Goal: Task Accomplishment & Management: Complete application form

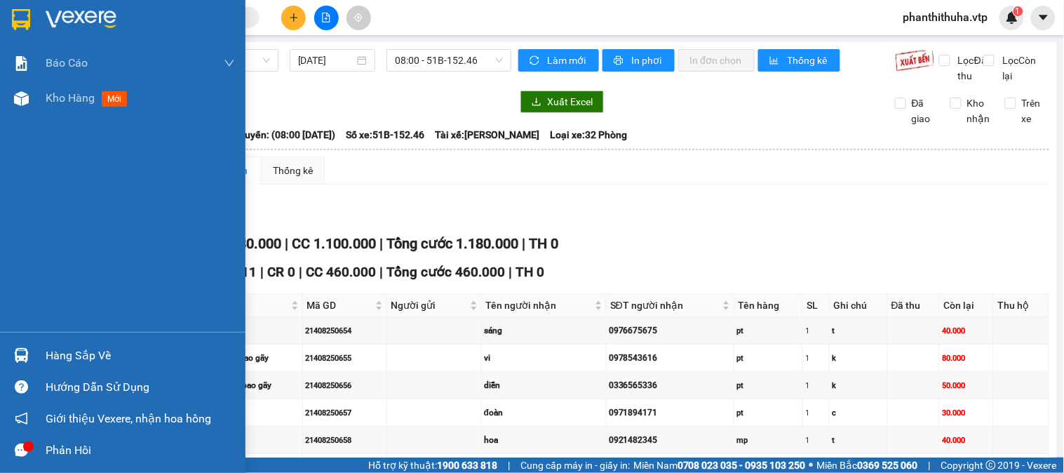
scroll to position [234, 0]
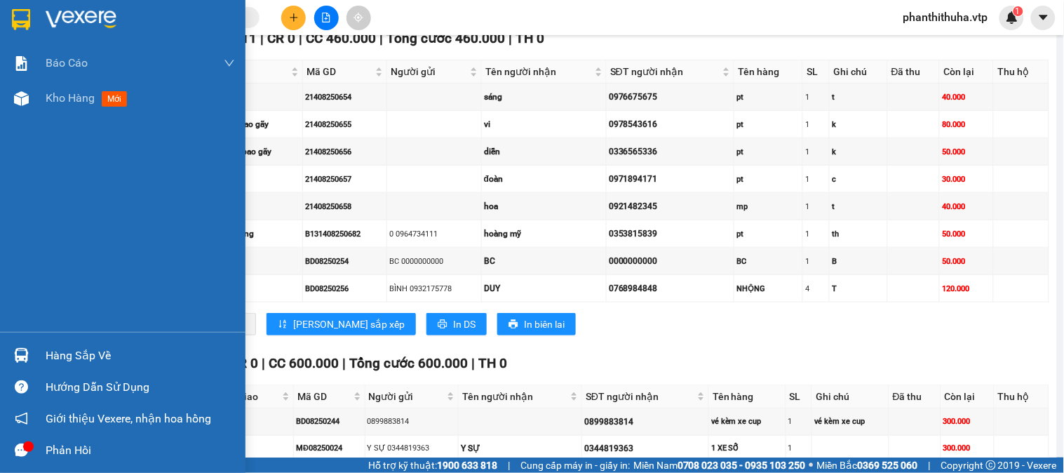
click at [113, 344] on div "Hàng sắp về" at bounding box center [123, 356] width 246 height 32
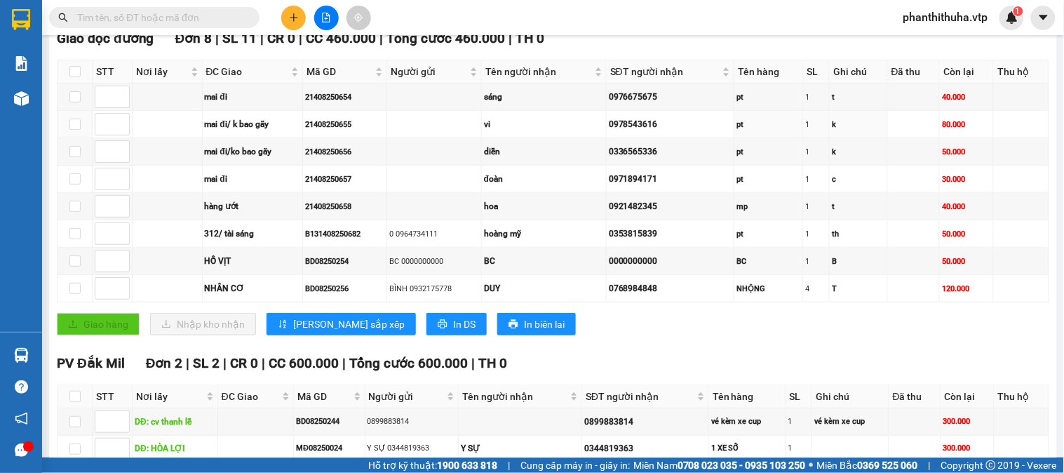
click at [194, 146] on section "Kết quả tìm kiếm ( 64 ) Bộ lọc Mã ĐH Trạng thái Món hàng Thu hộ Tổng cước Chưa …" at bounding box center [532, 236] width 1064 height 473
click at [76, 102] on input "checkbox" at bounding box center [74, 96] width 11 height 11
checkbox input "true"
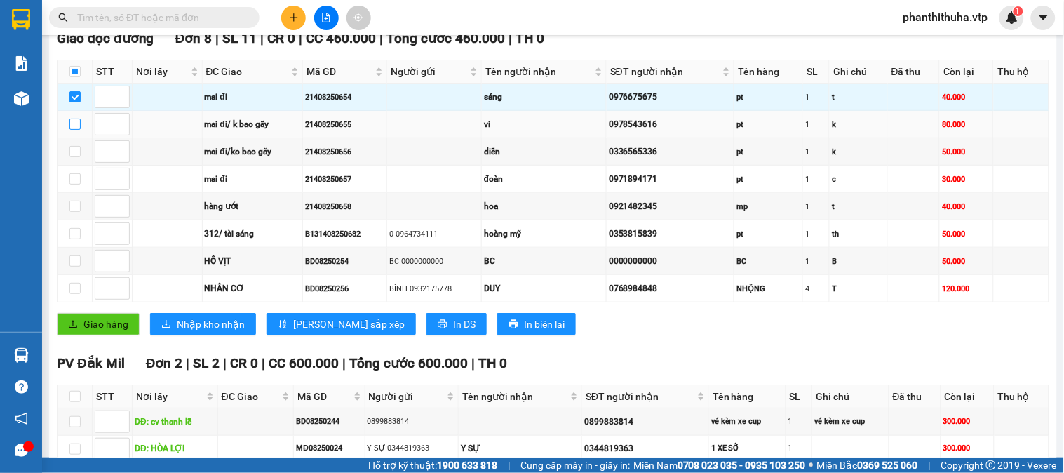
click at [77, 130] on input "checkbox" at bounding box center [74, 124] width 11 height 11
checkbox input "true"
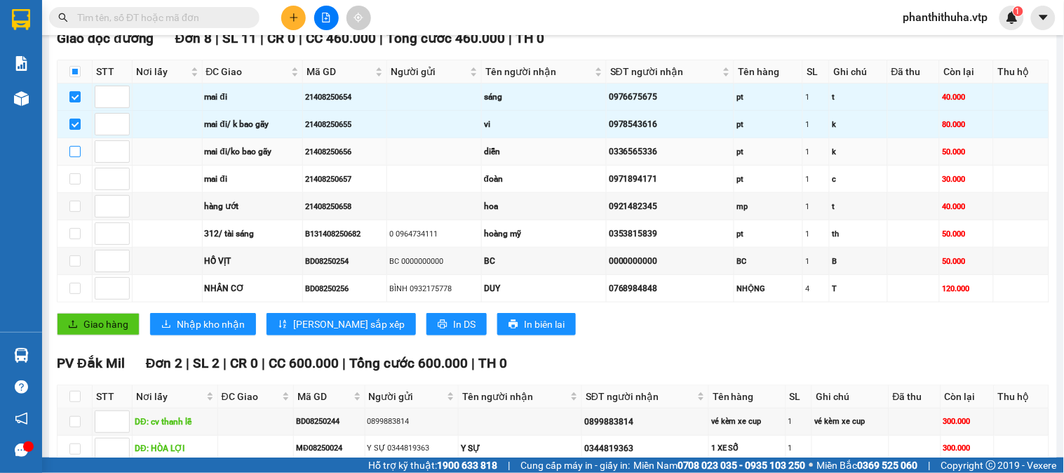
click at [71, 157] on input "checkbox" at bounding box center [74, 151] width 11 height 11
checkbox input "true"
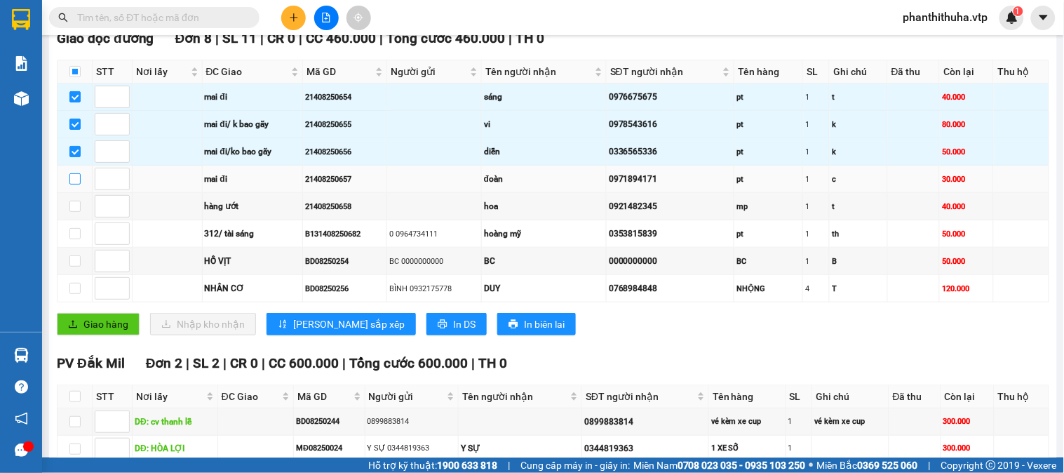
click at [71, 184] on input "checkbox" at bounding box center [74, 178] width 11 height 11
checkbox input "true"
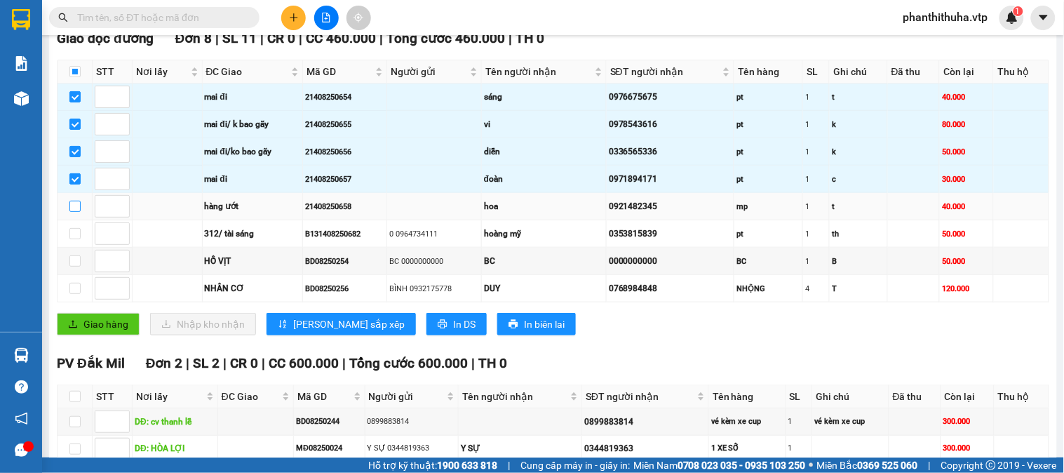
drag, startPoint x: 70, startPoint y: 221, endPoint x: 187, endPoint y: 146, distance: 139.1
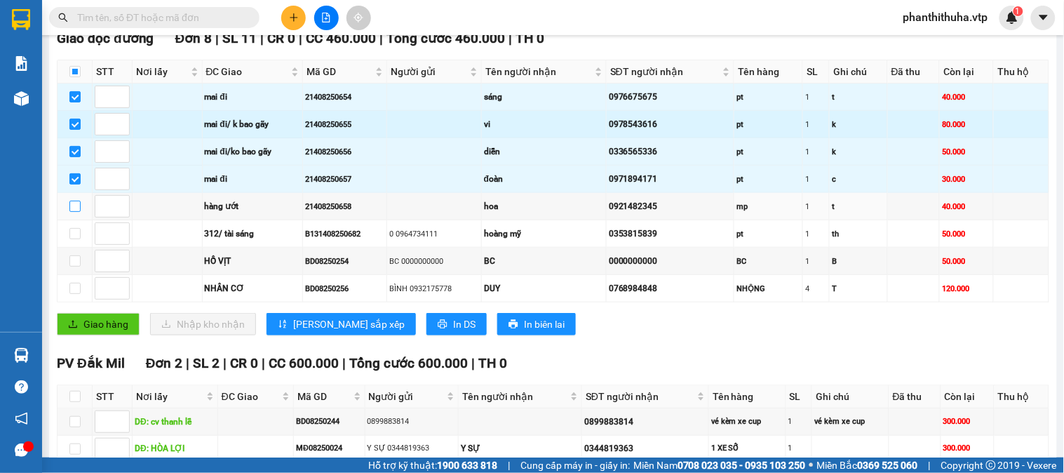
click at [71, 212] on input "checkbox" at bounding box center [74, 206] width 11 height 11
checkbox input "true"
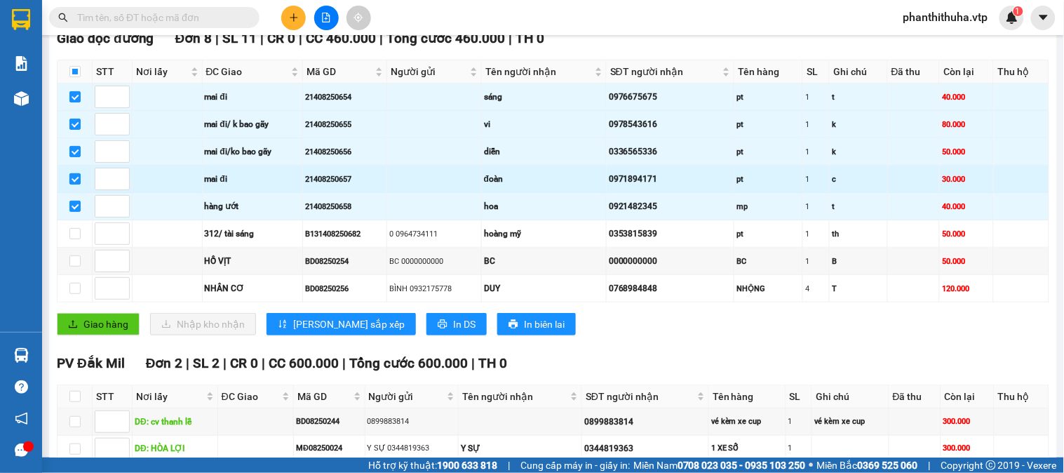
click at [72, 184] on input "checkbox" at bounding box center [74, 178] width 11 height 11
checkbox input "false"
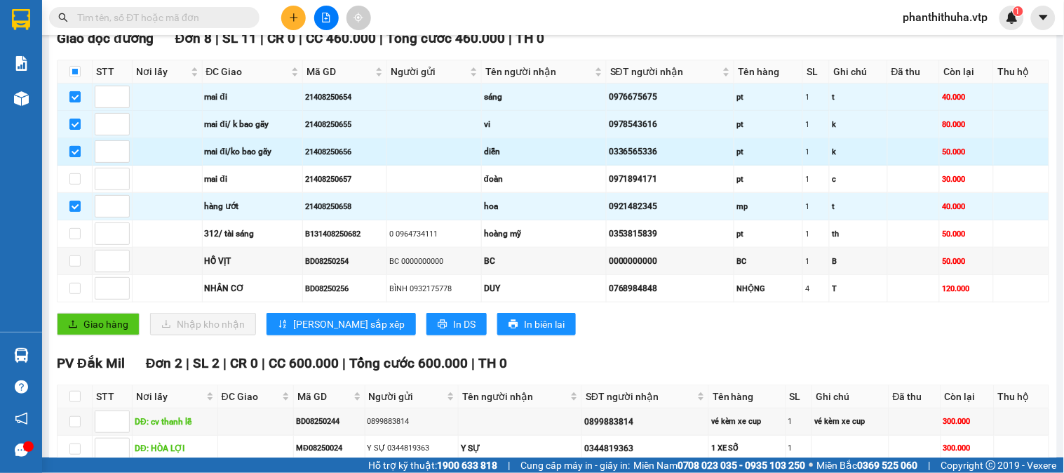
click at [74, 159] on label at bounding box center [74, 151] width 11 height 15
click at [74, 157] on input "checkbox" at bounding box center [74, 151] width 11 height 11
checkbox input "false"
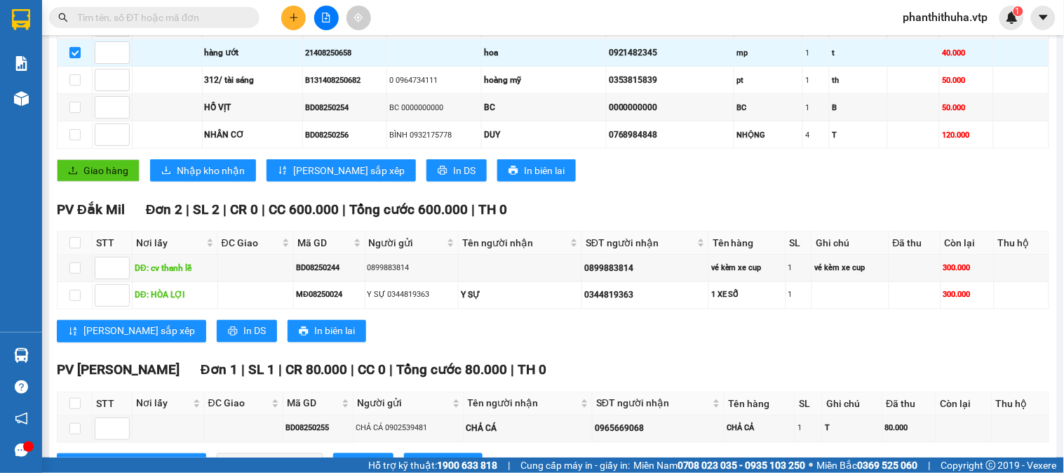
scroll to position [545, 0]
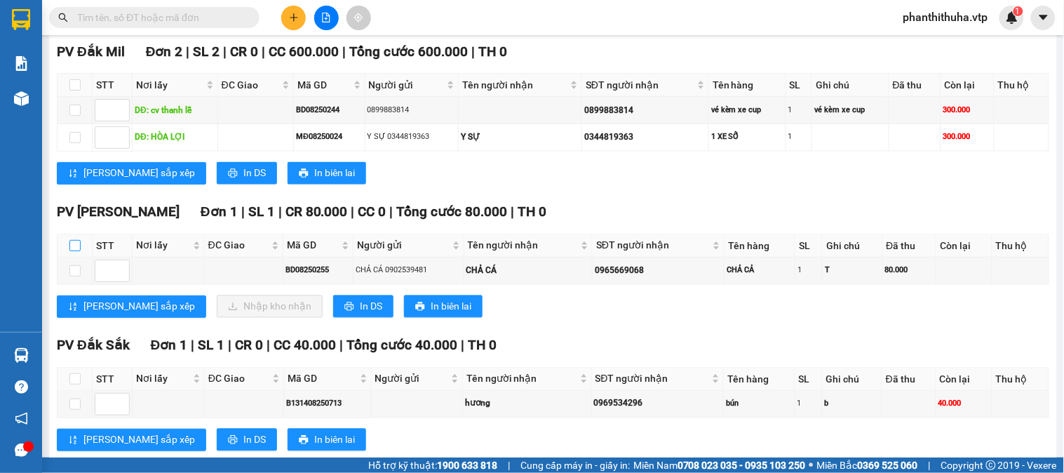
click at [78, 251] on input "checkbox" at bounding box center [74, 245] width 11 height 11
checkbox input "true"
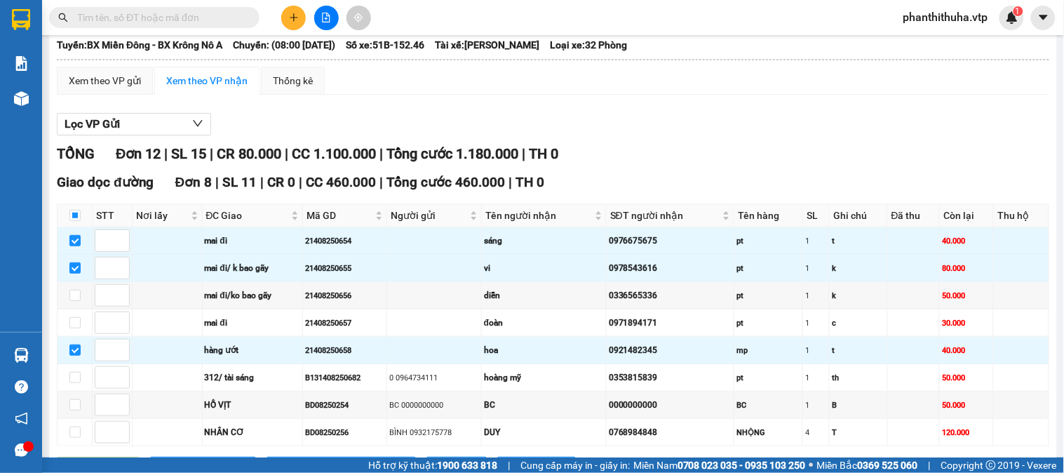
scroll to position [0, 0]
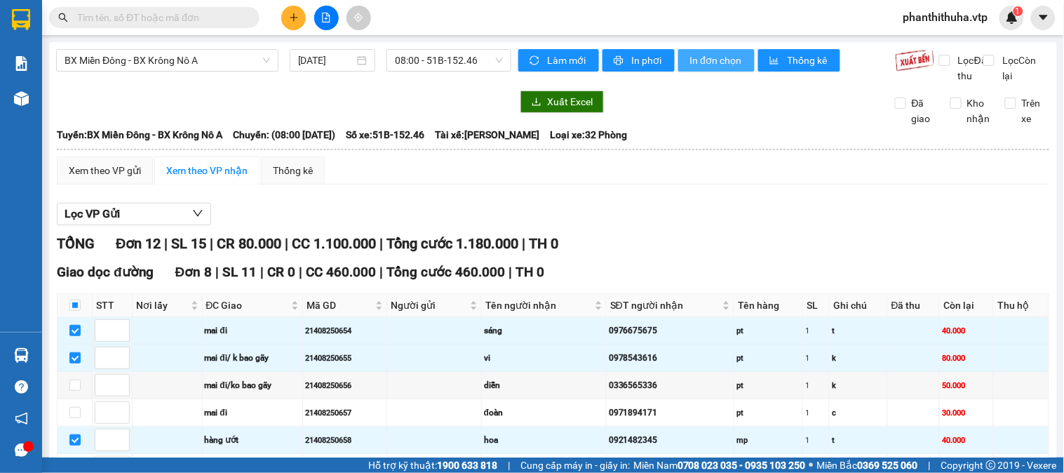
click at [699, 60] on span "In đơn chọn" at bounding box center [717, 60] width 54 height 15
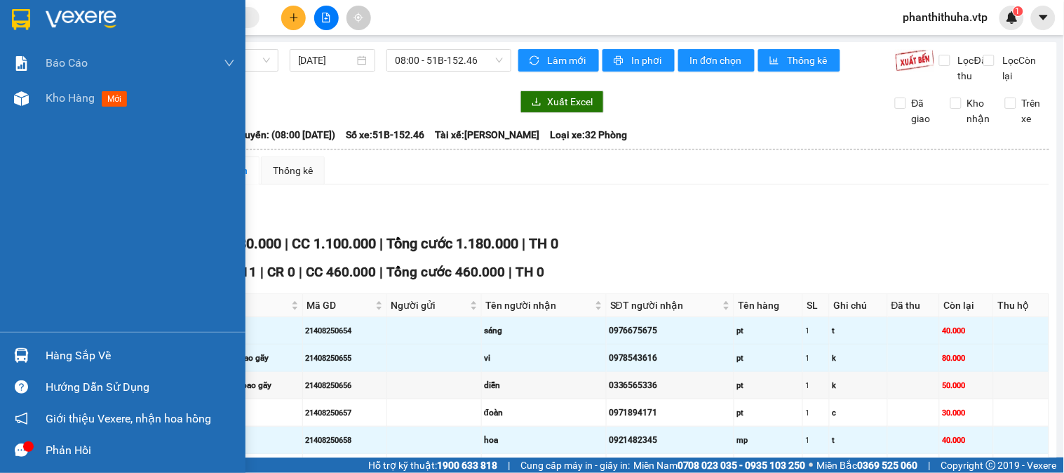
click at [80, 349] on div "Hàng sắp về" at bounding box center [140, 355] width 189 height 21
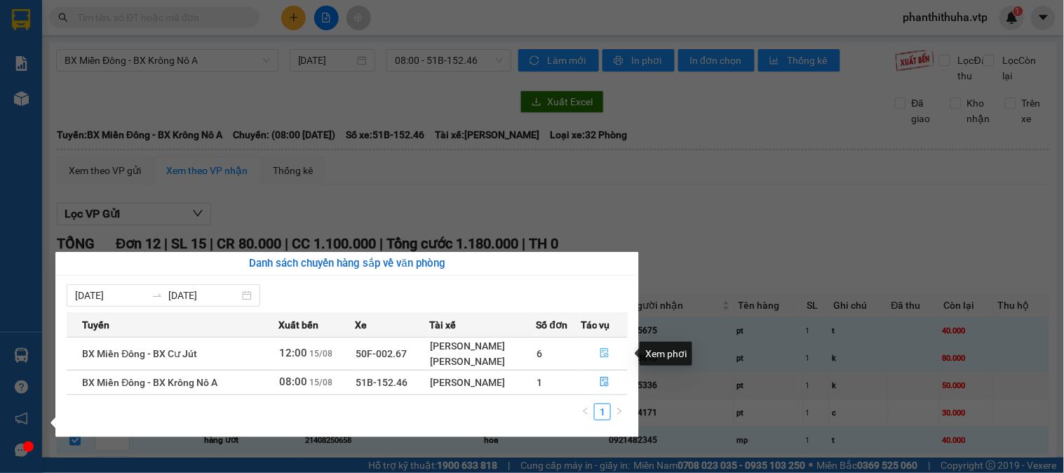
click at [609, 356] on icon "file-done" at bounding box center [604, 353] width 8 height 10
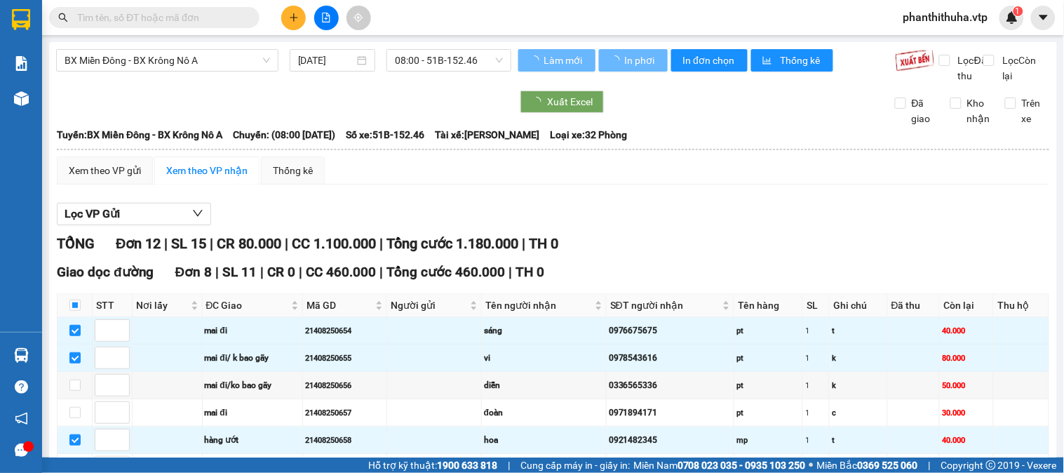
checkbox input "false"
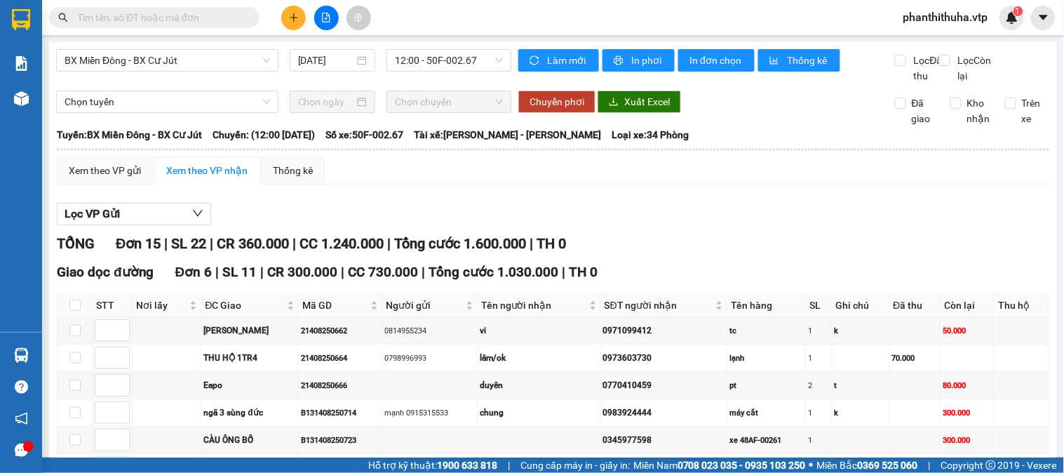
scroll to position [78, 0]
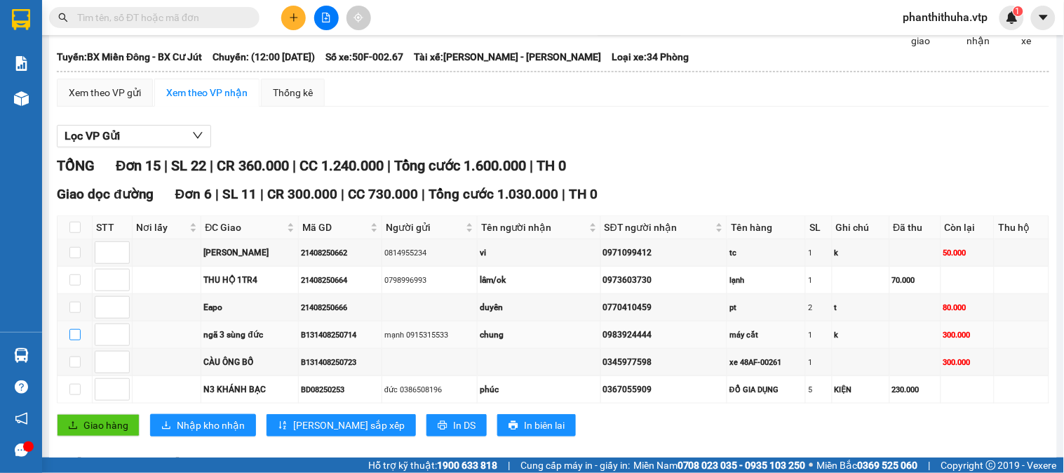
drag, startPoint x: 75, startPoint y: 353, endPoint x: 111, endPoint y: 328, distance: 43.8
click at [74, 340] on input "checkbox" at bounding box center [74, 334] width 11 height 11
checkbox input "true"
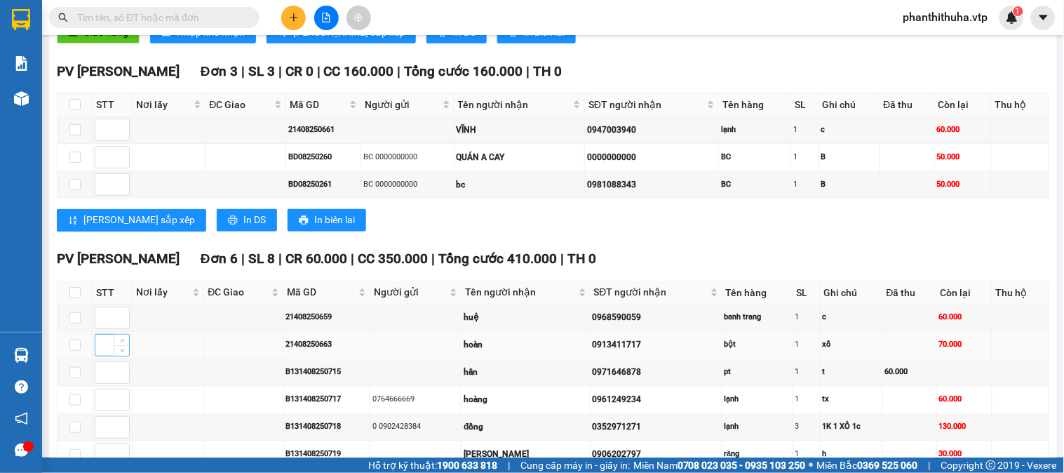
scroll to position [545, 0]
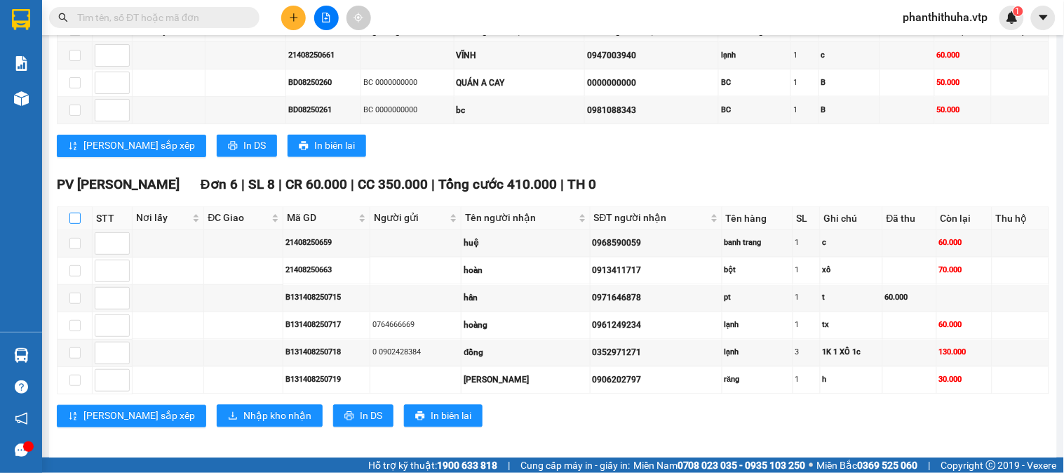
click at [75, 224] on input "checkbox" at bounding box center [74, 218] width 11 height 11
checkbox input "true"
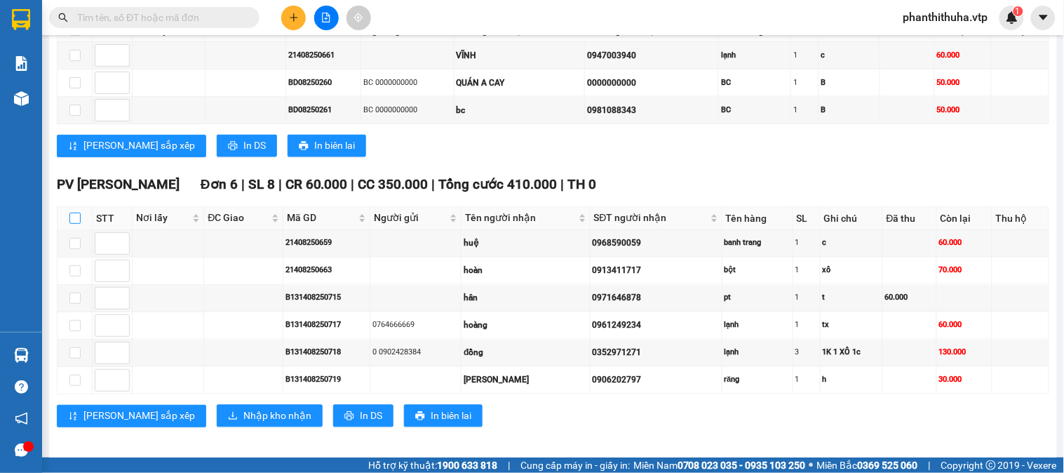
checkbox input "true"
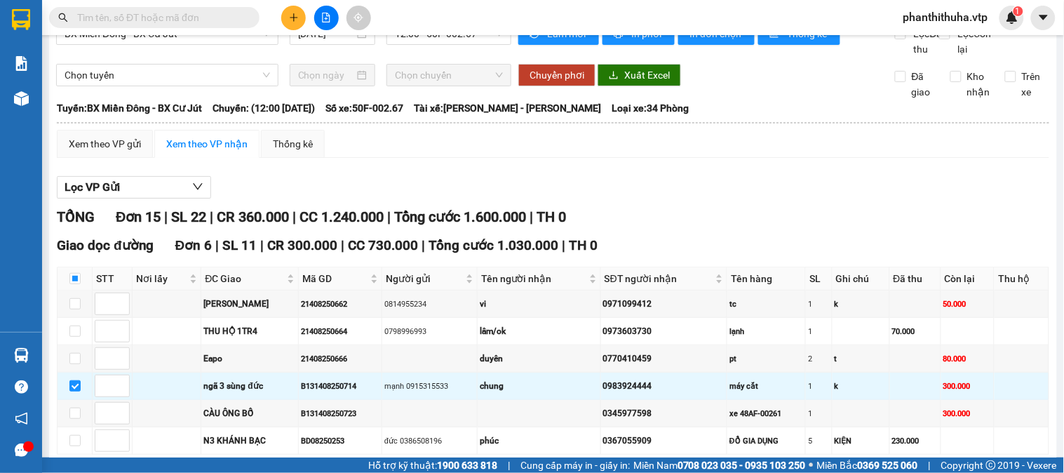
scroll to position [0, 0]
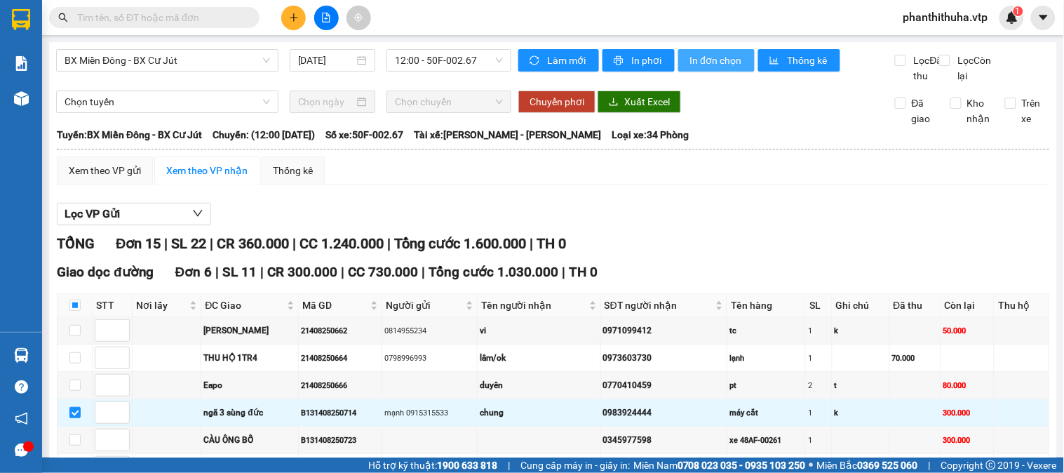
click at [693, 54] on span "In đơn chọn" at bounding box center [717, 60] width 54 height 15
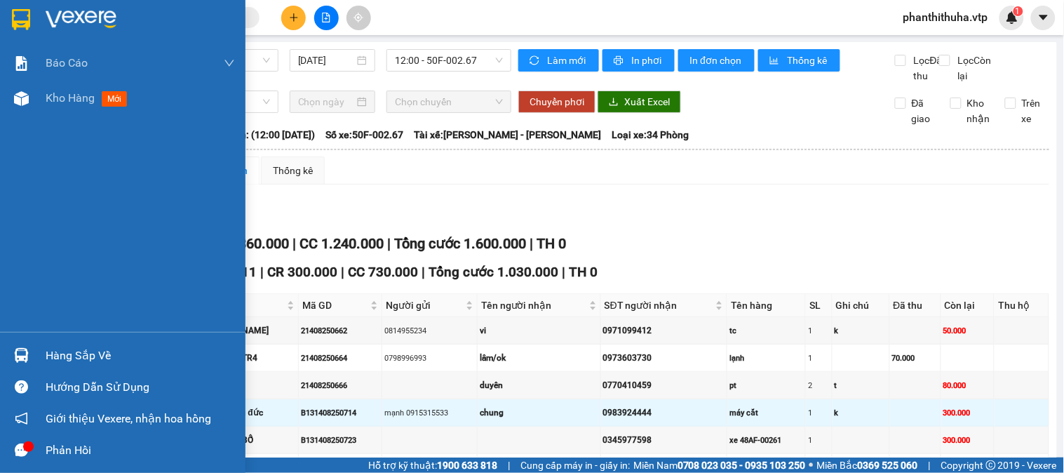
click at [53, 11] on img at bounding box center [81, 19] width 71 height 21
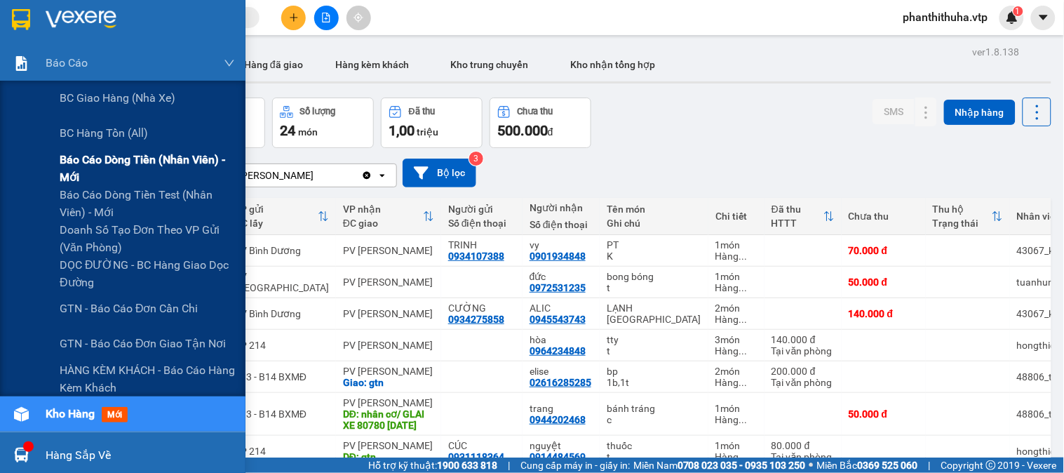
click at [123, 160] on span "Báo cáo dòng tiền (nhân viên) - mới" at bounding box center [147, 168] width 175 height 35
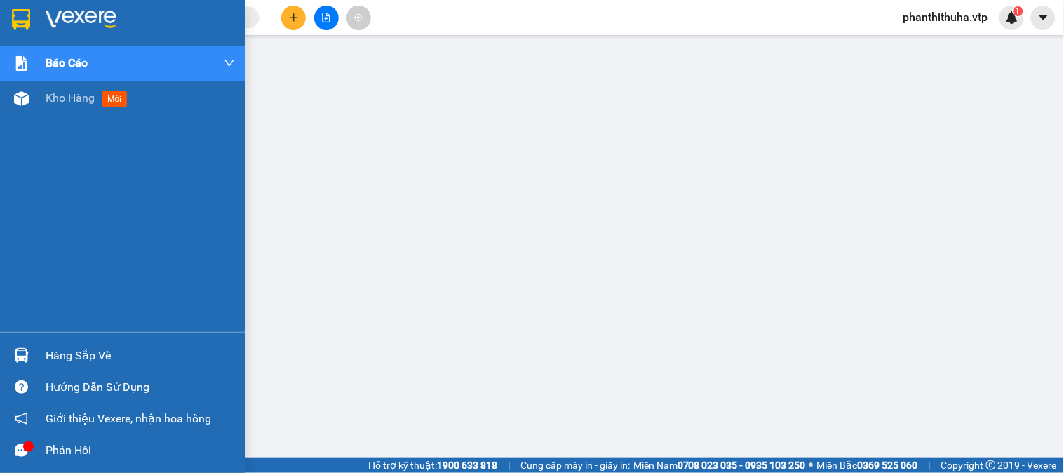
click at [80, 9] on img at bounding box center [81, 19] width 71 height 21
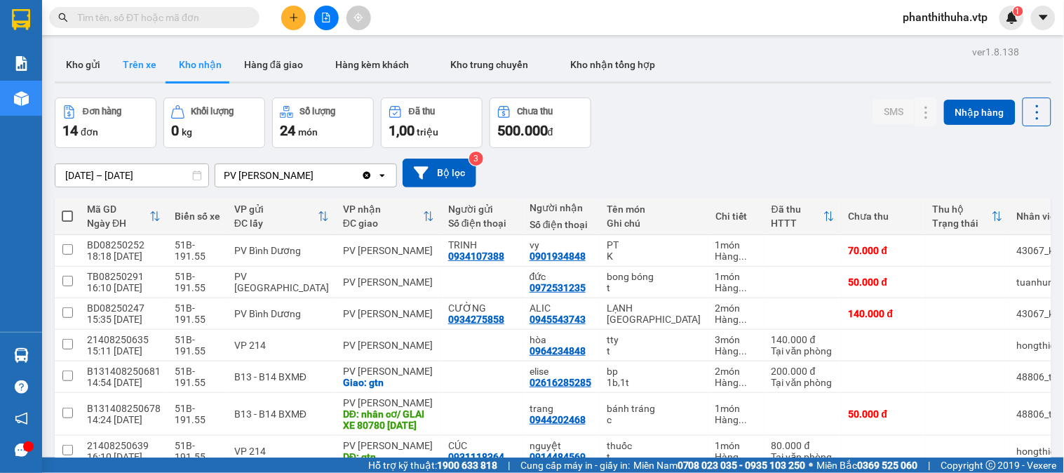
click at [125, 58] on button "Trên xe" at bounding box center [140, 65] width 56 height 34
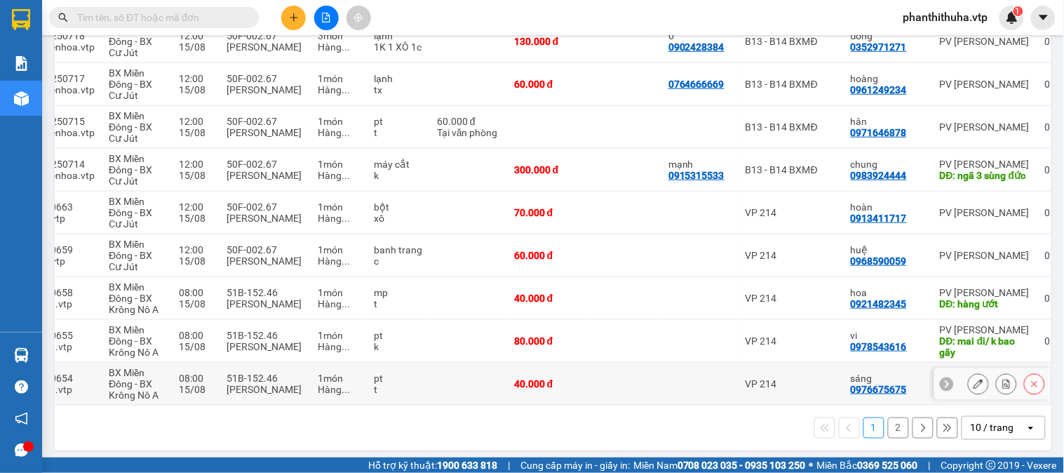
scroll to position [269, 0]
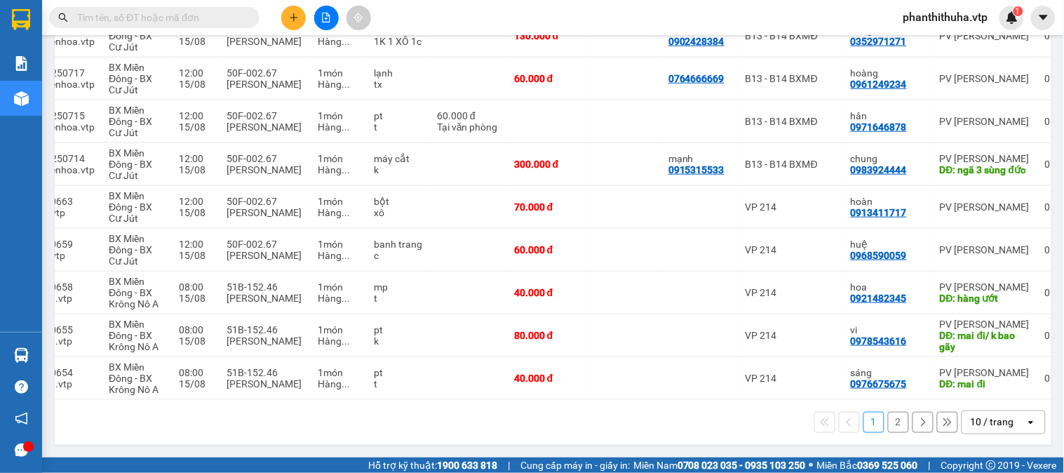
click at [1010, 428] on div "10 / trang" at bounding box center [993, 422] width 63 height 22
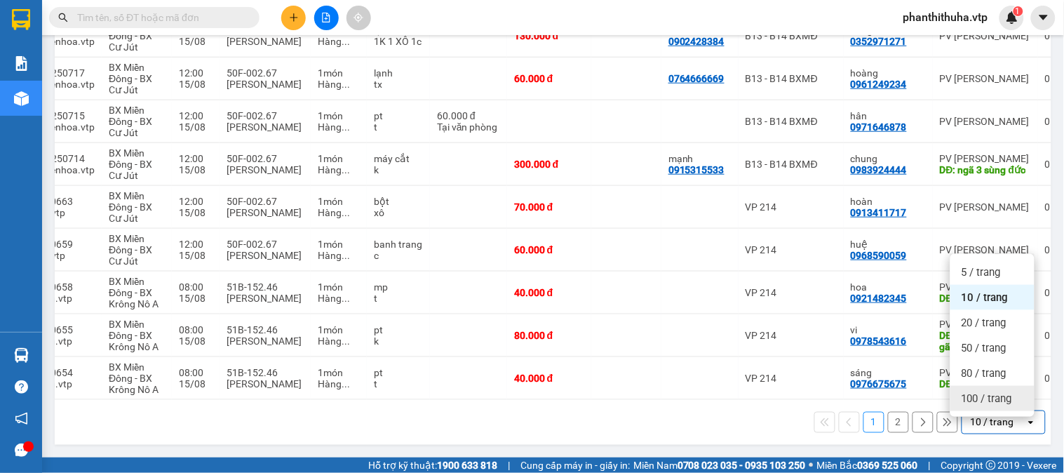
click at [989, 393] on span "100 / trang" at bounding box center [987, 398] width 51 height 14
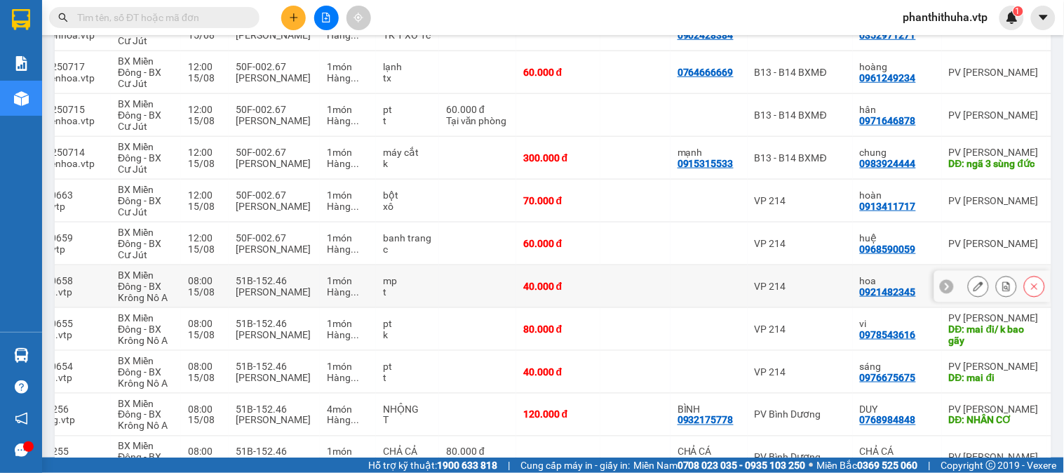
scroll to position [570, 0]
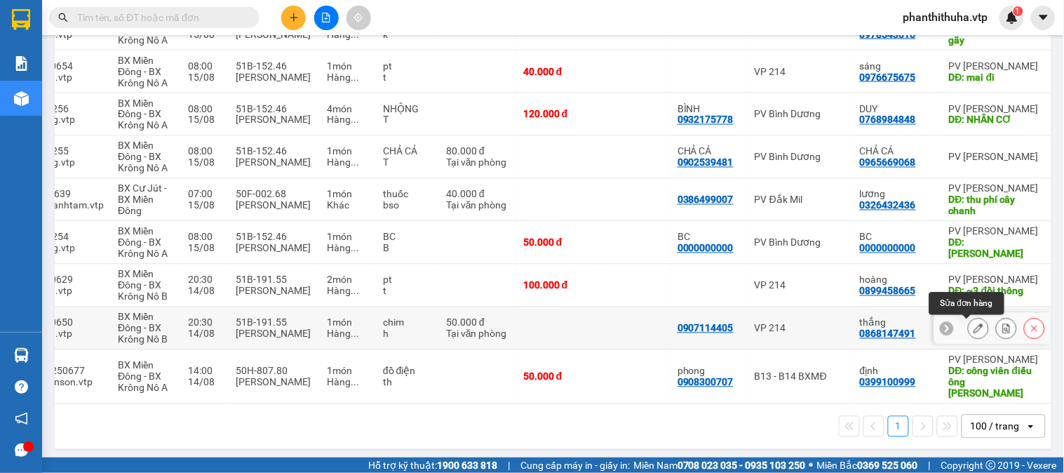
click at [974, 330] on icon at bounding box center [979, 328] width 10 height 10
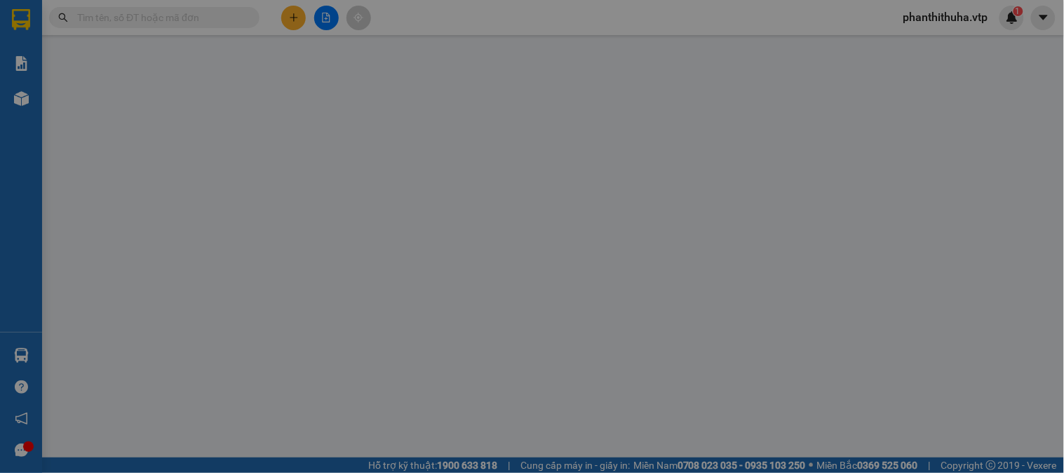
type input "0907114405"
type input "0868147491"
type input "thắng"
type input "quảng tín/k bao chét"
type input "50.000"
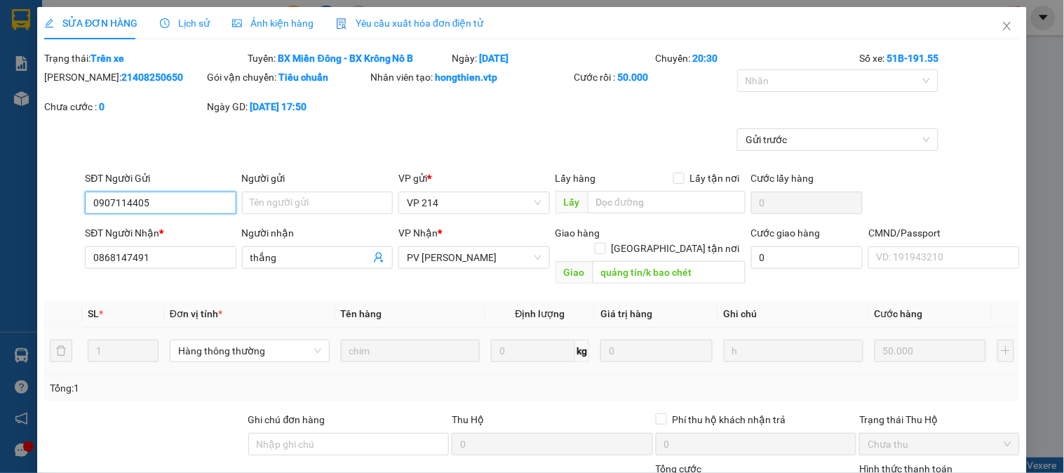
type input "2.500"
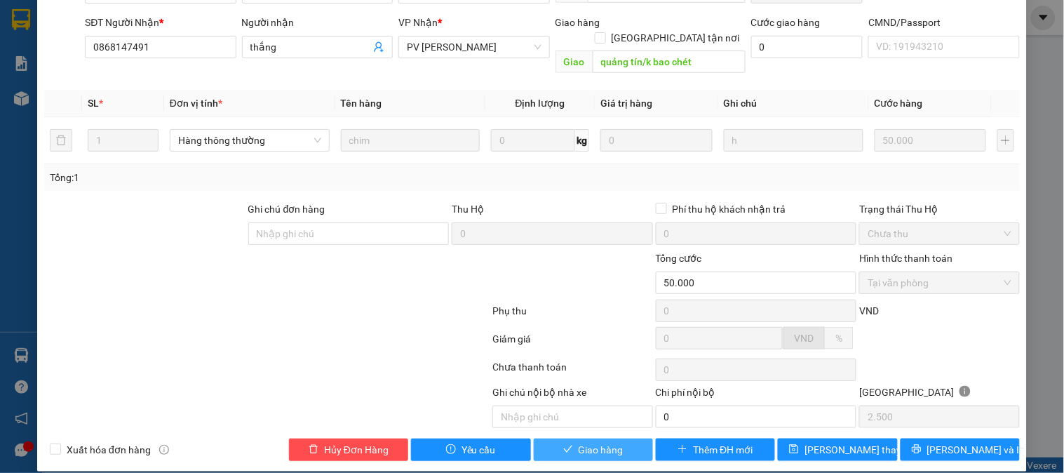
click at [584, 442] on span "Giao hàng" at bounding box center [601, 449] width 45 height 15
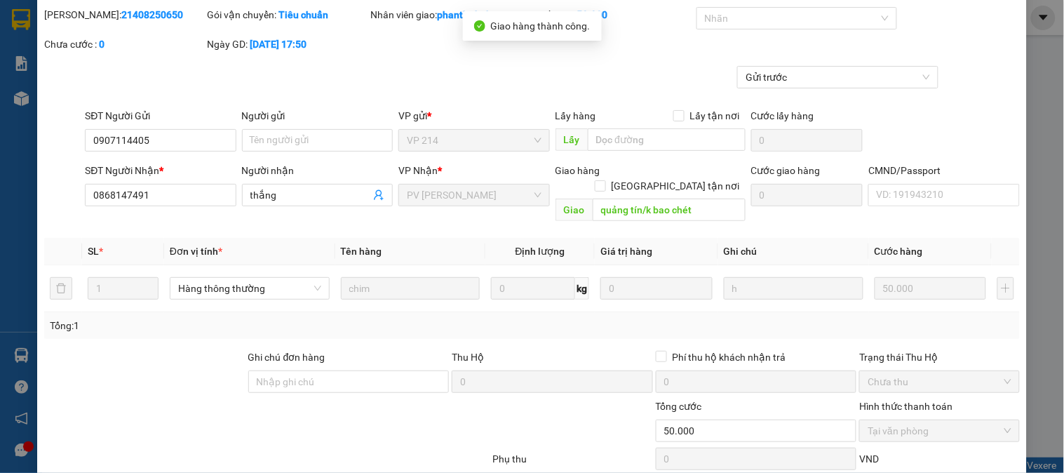
scroll to position [0, 0]
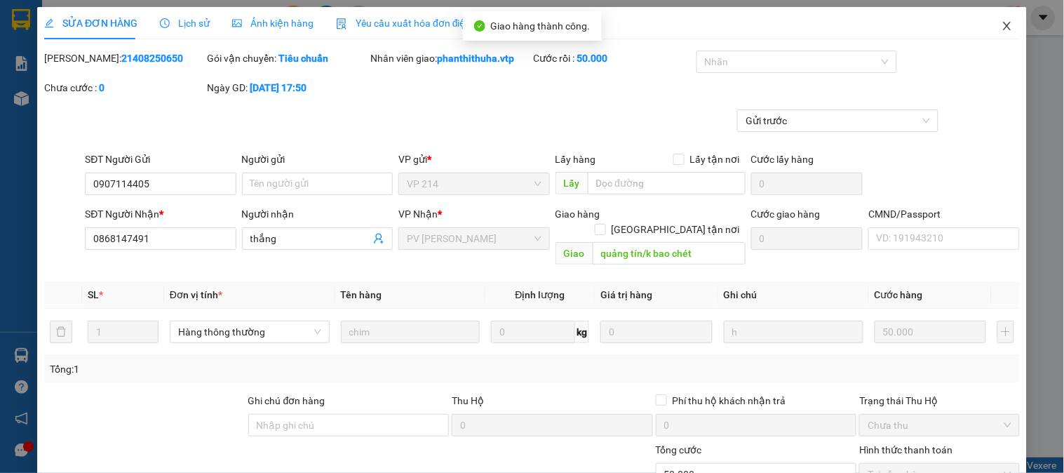
click at [1002, 22] on icon "close" at bounding box center [1007, 25] width 11 height 11
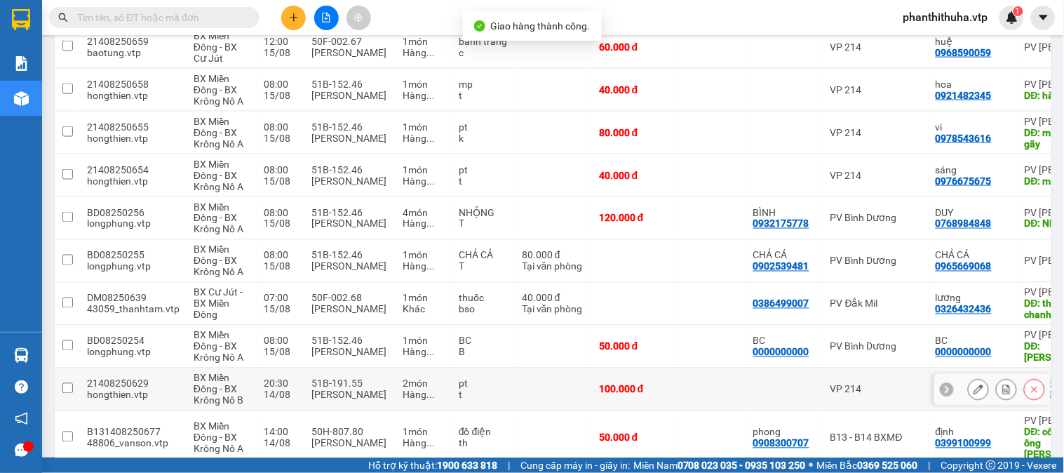
scroll to position [527, 0]
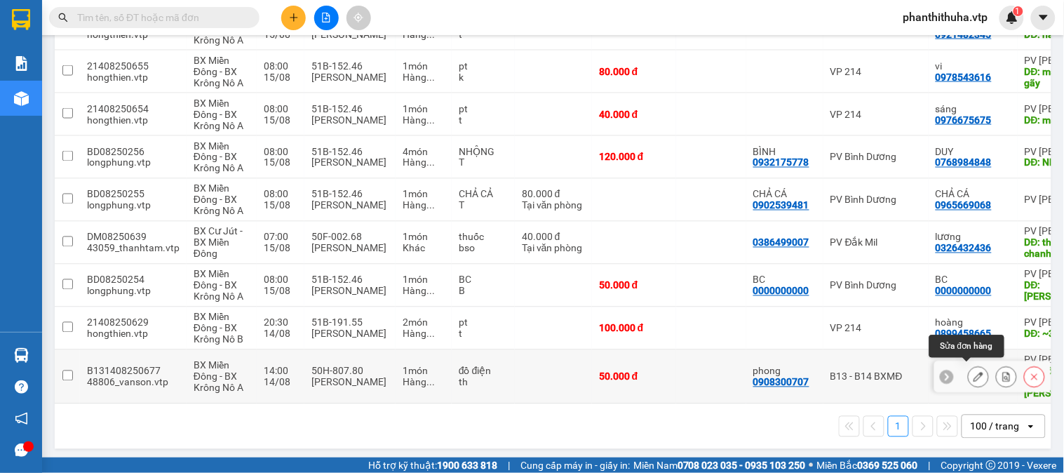
click at [974, 372] on icon at bounding box center [979, 377] width 10 height 10
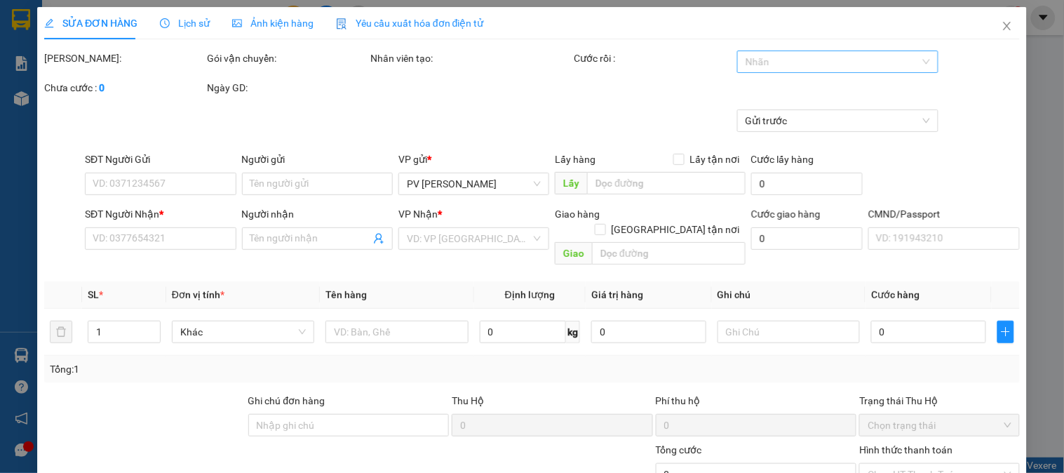
type input "0908300707"
type input "phong"
type input "0399100999"
type input "định"
type input "công viên điếu ông [PERSON_NAME]"
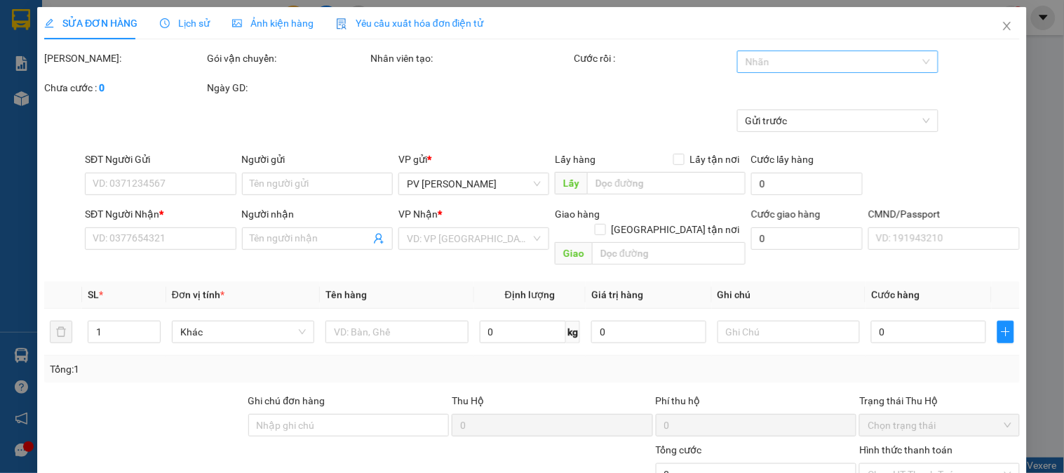
type input "50.000"
type input "2.500"
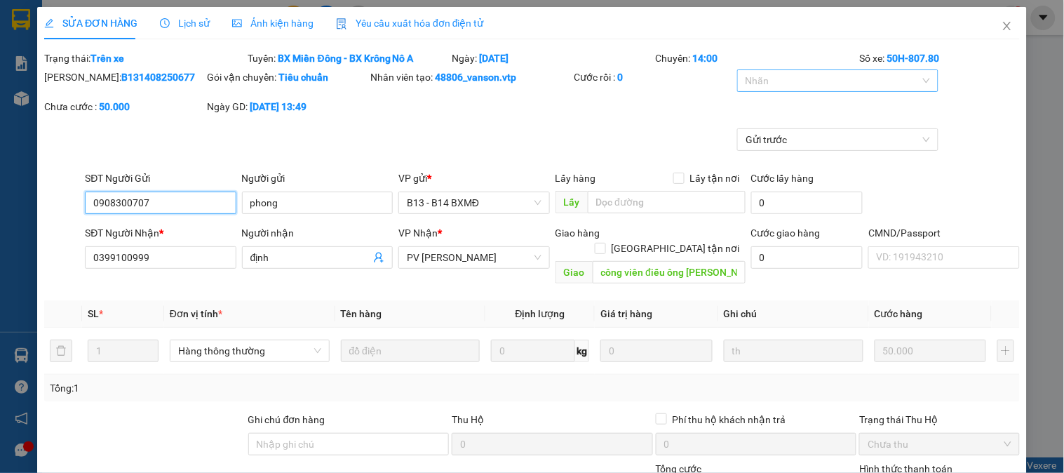
click at [763, 81] on div at bounding box center [831, 80] width 180 height 17
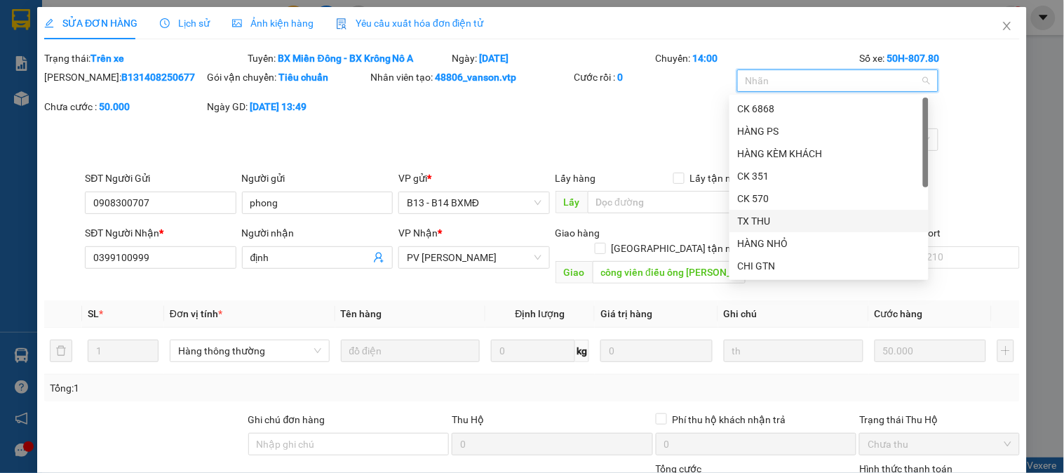
drag, startPoint x: 754, startPoint y: 218, endPoint x: 650, endPoint y: 140, distance: 130.3
click at [753, 218] on div "TX THU" at bounding box center [829, 220] width 182 height 15
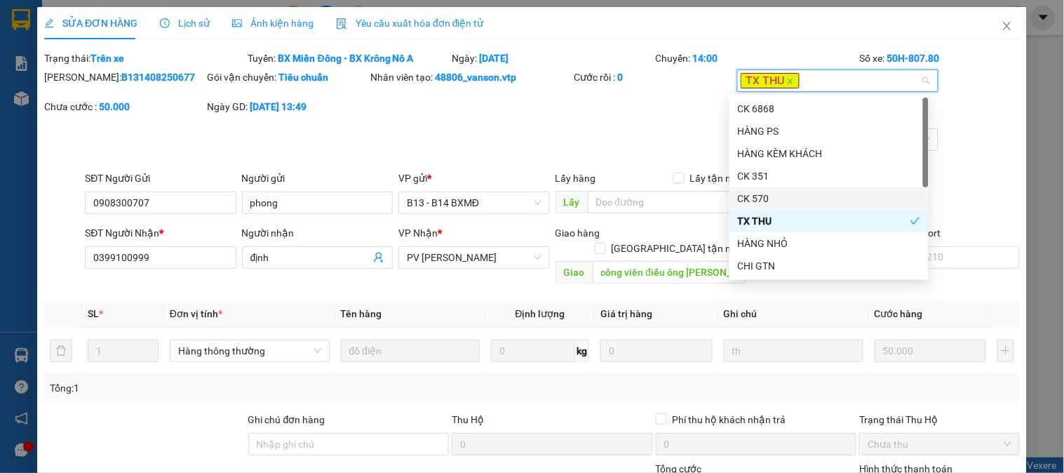
click at [617, 126] on div "[PERSON_NAME]: B131408250677 Gói vận chuyển: Tiêu chuẩn Nhân viên tạo: 48806_va…" at bounding box center [532, 98] width 979 height 59
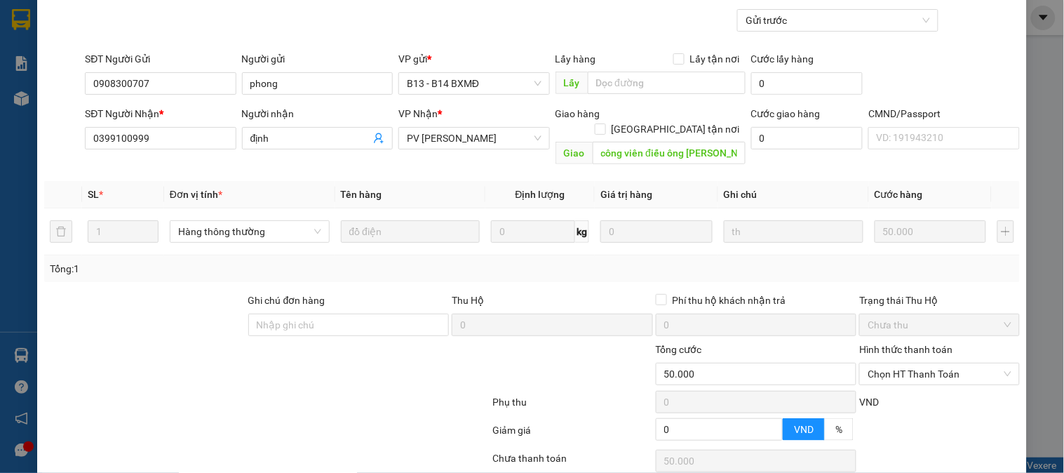
scroll to position [210, 0]
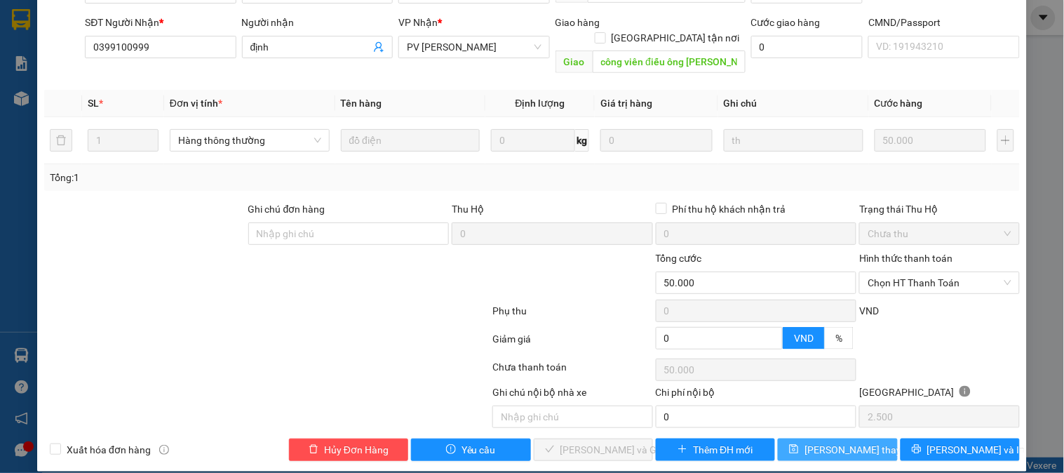
drag, startPoint x: 830, startPoint y: 434, endPoint x: 823, endPoint y: 426, distance: 10.4
click at [828, 442] on span "[PERSON_NAME] thay đổi" at bounding box center [861, 449] width 112 height 15
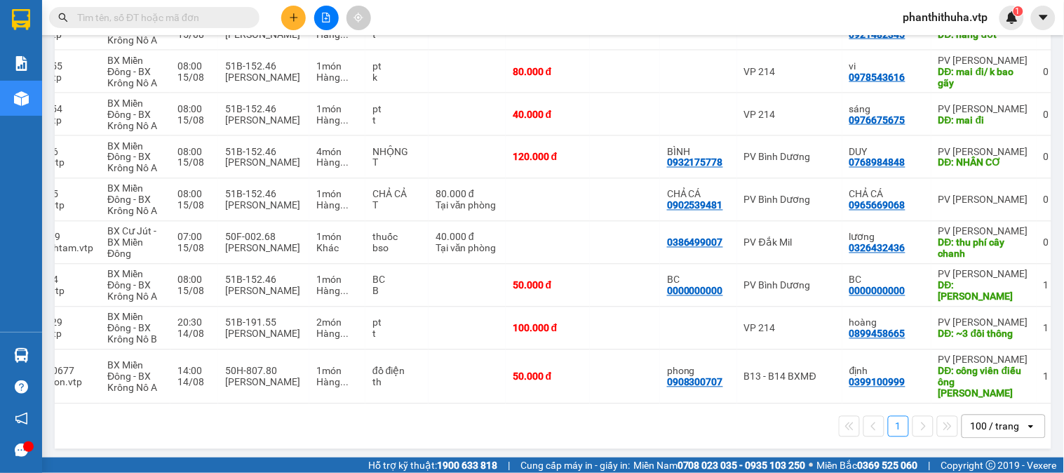
scroll to position [0, 94]
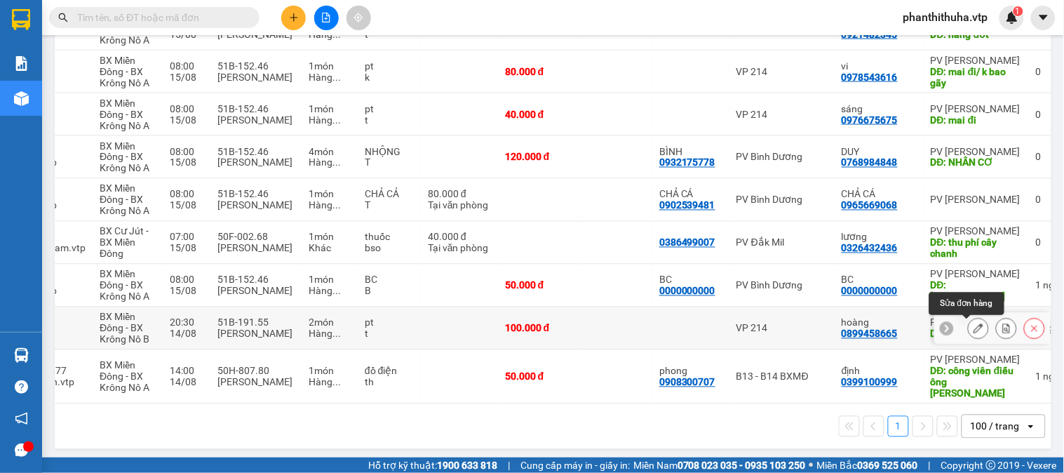
click at [974, 331] on icon at bounding box center [979, 328] width 10 height 10
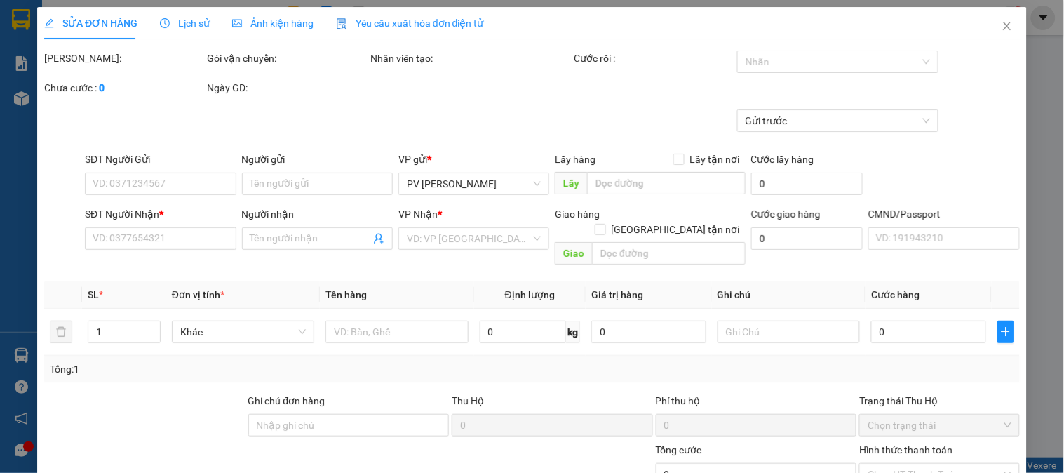
type input "0899458665"
type input "hoàng"
type input "~3 đồi thông"
type input "100.000"
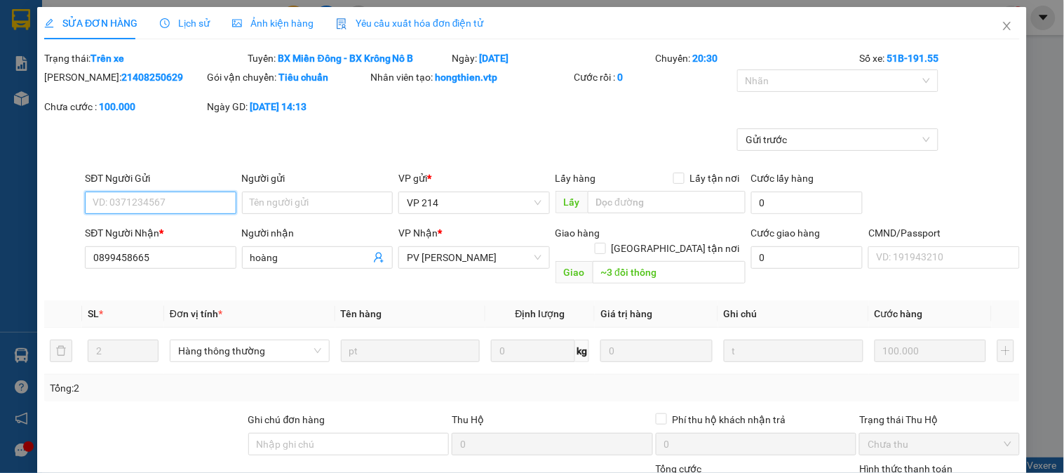
type input "5.000"
click at [794, 78] on div at bounding box center [831, 80] width 180 height 17
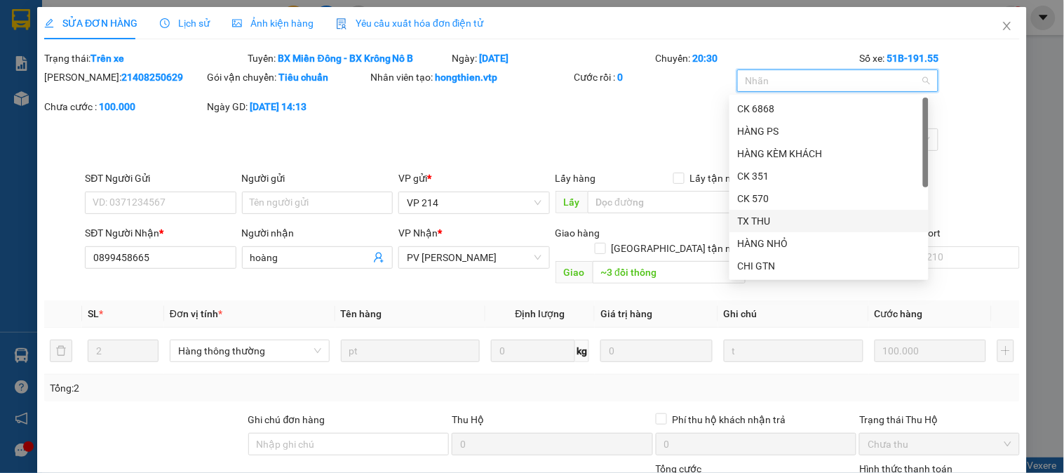
click at [765, 222] on div "TX THU" at bounding box center [829, 220] width 182 height 15
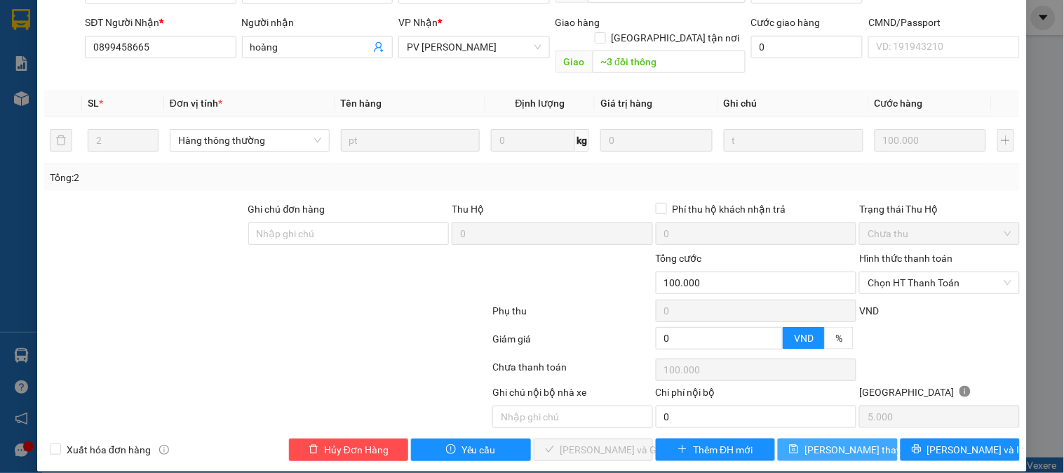
click at [819, 442] on span "[PERSON_NAME] thay đổi" at bounding box center [861, 449] width 112 height 15
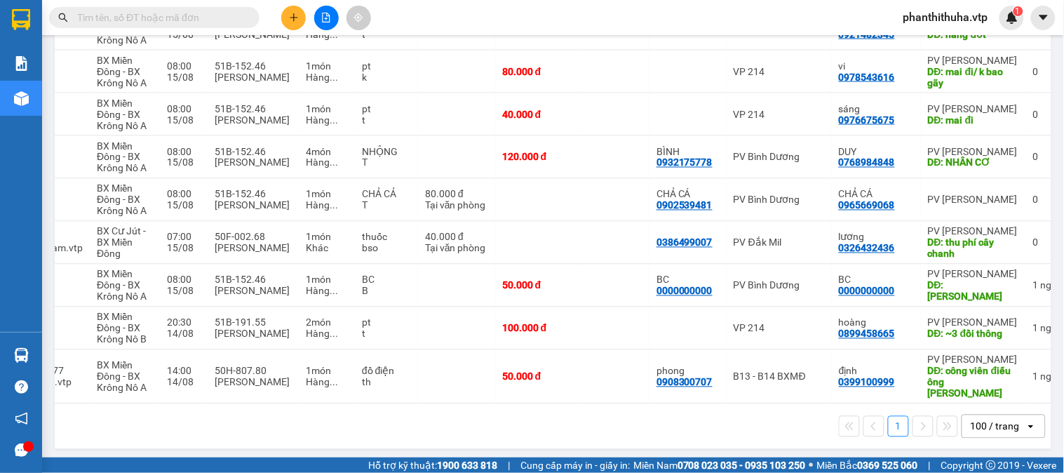
scroll to position [0, 100]
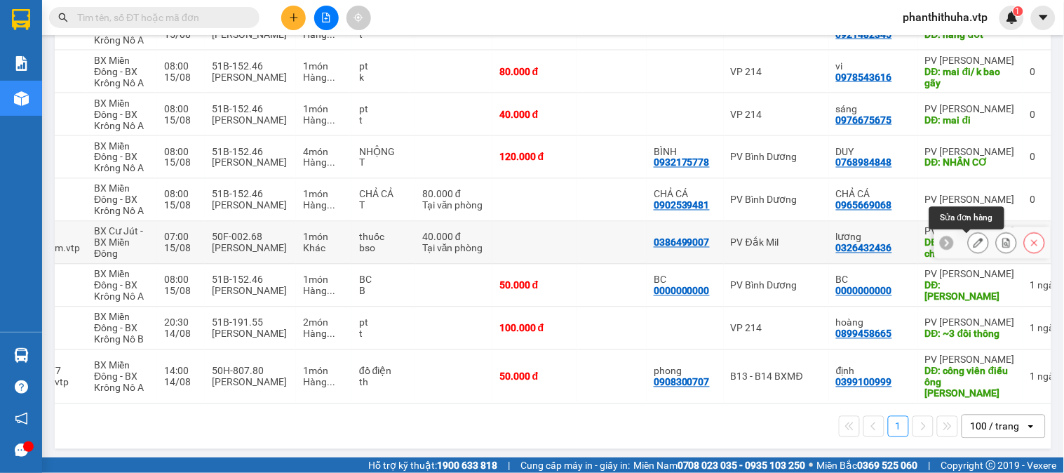
click at [974, 242] on icon at bounding box center [979, 243] width 10 height 10
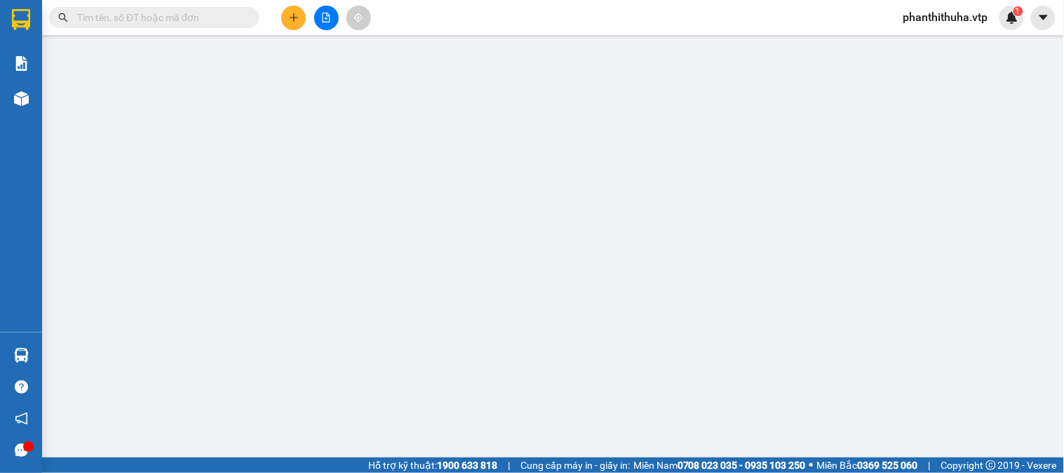
type input "0386499007"
type input "0326432436"
type input "lương"
type input "thu phí cây chanh"
type input "40.000"
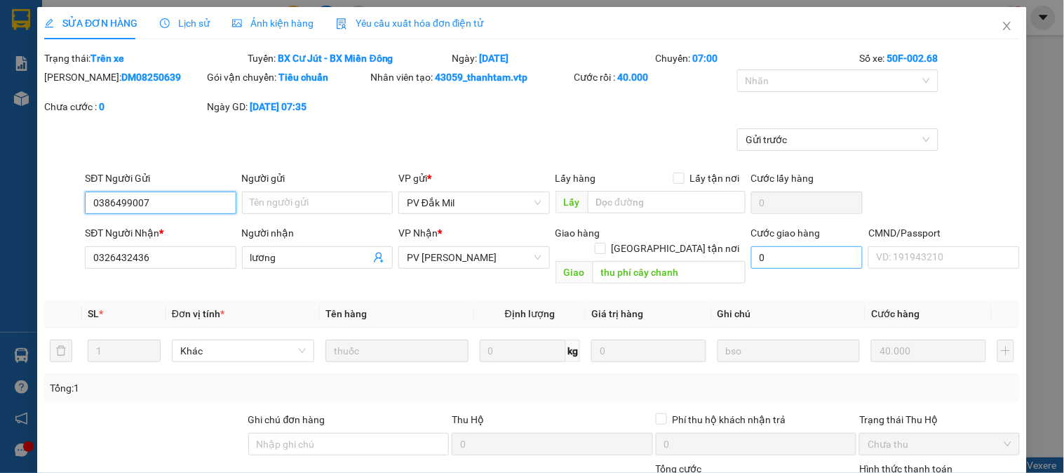
type input "2.000"
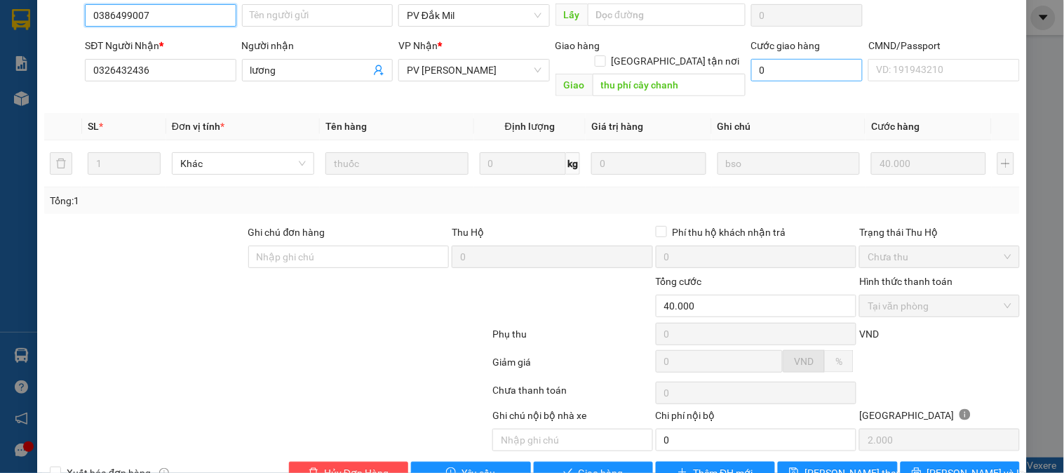
scroll to position [210, 0]
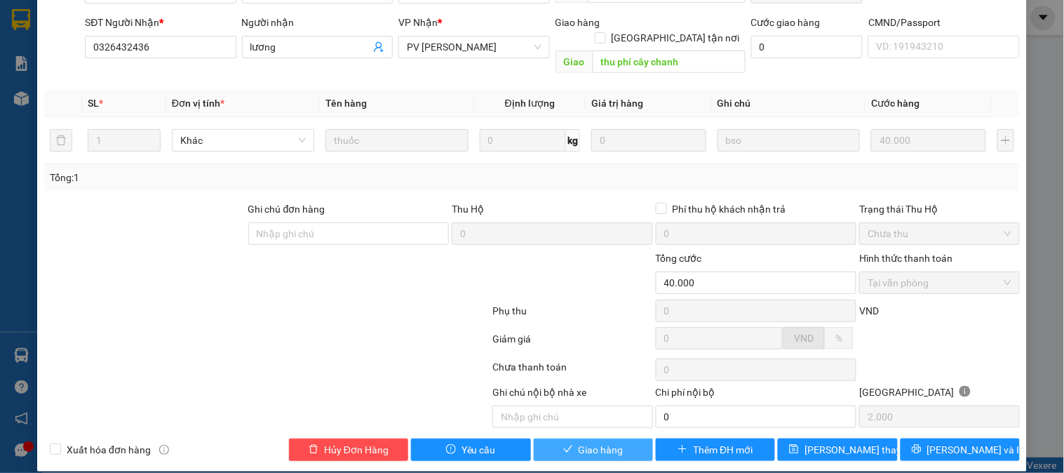
click at [579, 442] on span "Giao hàng" at bounding box center [601, 449] width 45 height 15
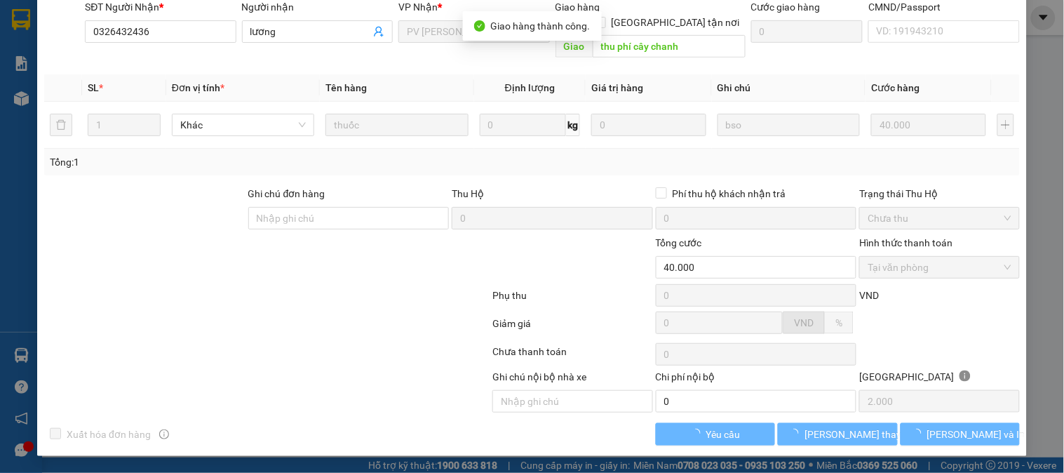
scroll to position [0, 0]
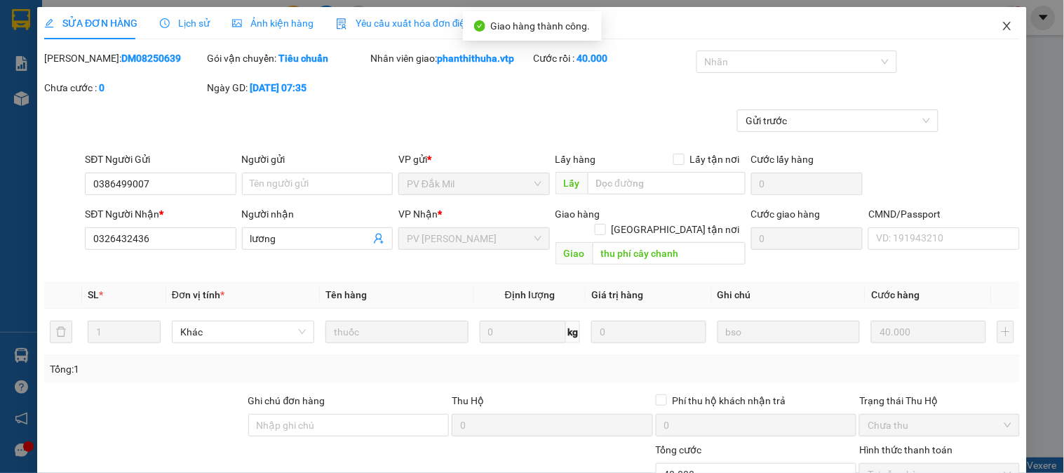
click at [1002, 24] on icon "close" at bounding box center [1007, 25] width 11 height 11
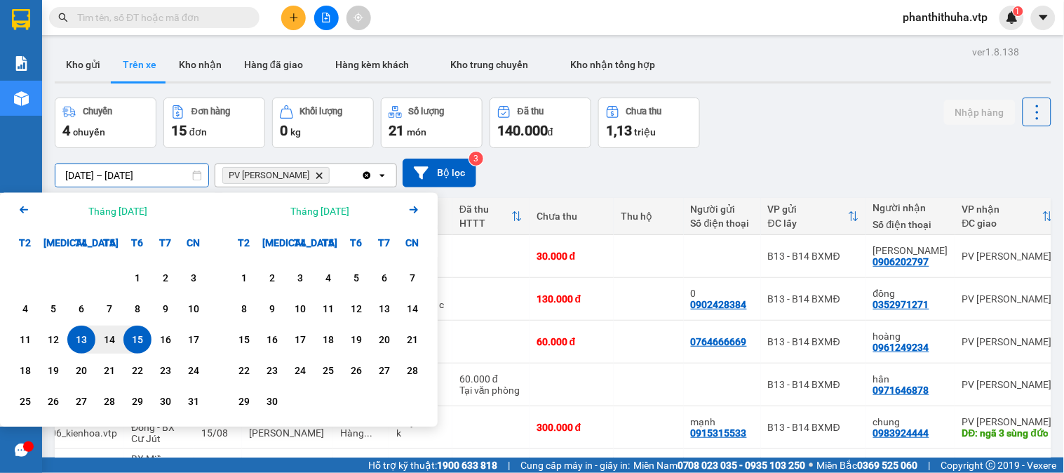
click at [185, 174] on input "[DATE] – [DATE]" at bounding box center [131, 175] width 153 height 22
click at [20, 346] on div "11" at bounding box center [25, 339] width 20 height 17
click at [141, 344] on div "15" at bounding box center [138, 339] width 20 height 17
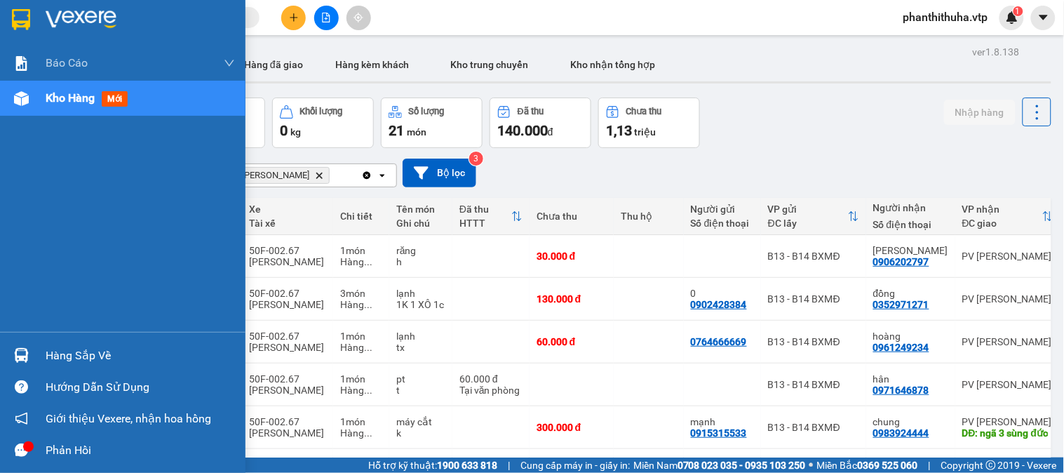
click at [67, 349] on div "Hàng sắp về" at bounding box center [140, 355] width 189 height 21
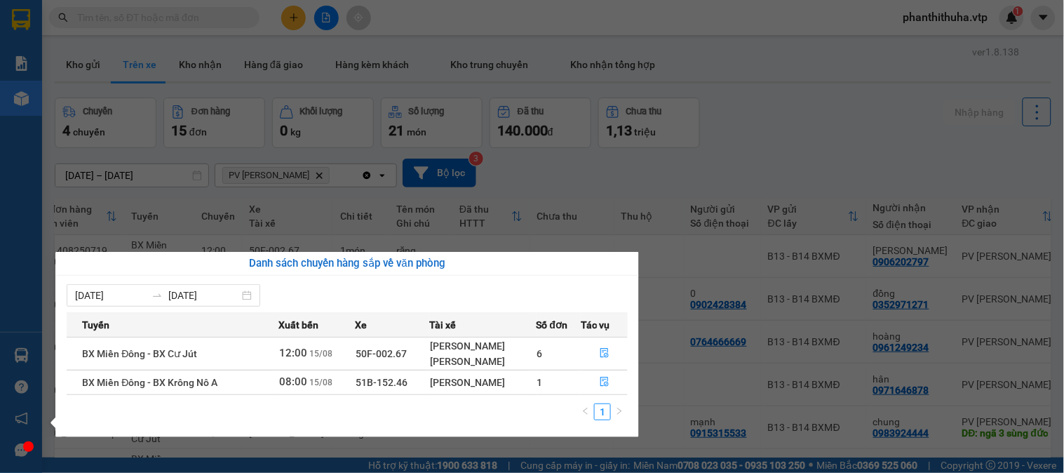
click at [744, 142] on section "Kết quả tìm kiếm ( 64 ) Bộ lọc Mã ĐH Trạng thái Món hàng Thu hộ Tổng cước Chưa …" at bounding box center [532, 236] width 1064 height 473
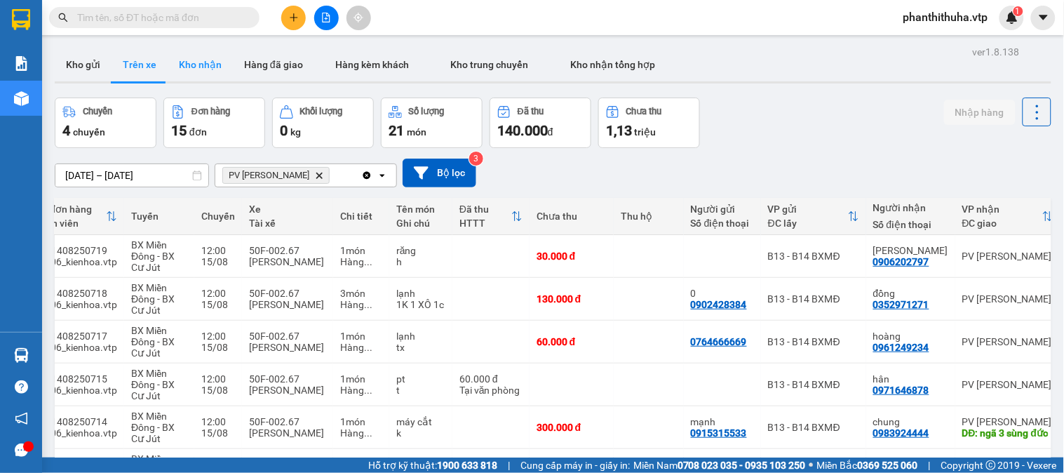
click at [184, 70] on button "Kho nhận" at bounding box center [200, 65] width 65 height 34
type input "[DATE] – [DATE]"
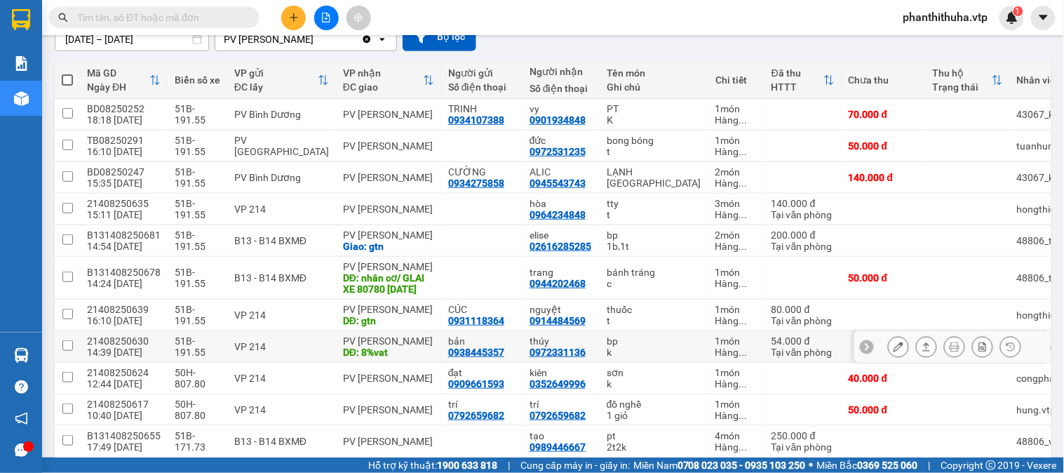
scroll to position [156, 0]
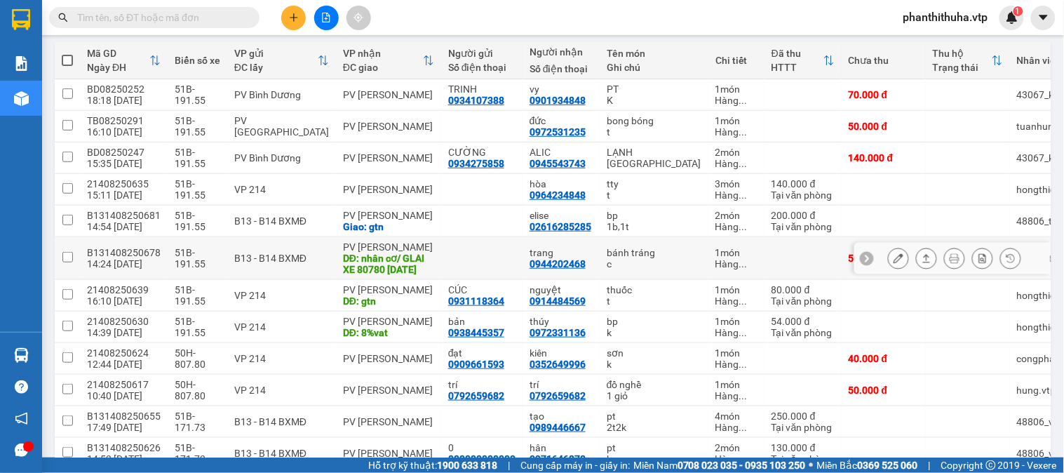
click at [894, 260] on icon at bounding box center [899, 258] width 10 height 10
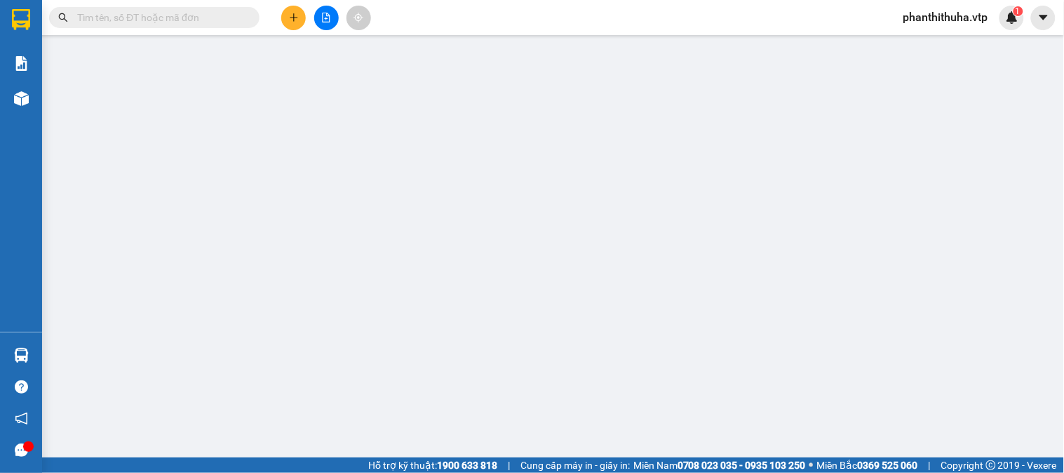
type input "2.500"
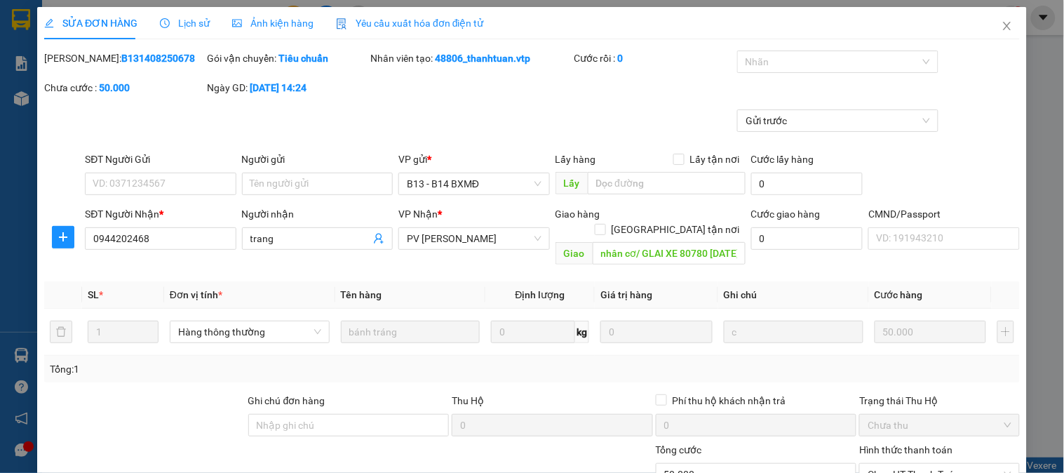
type input "0944202468"
type input "trang"
type input "nhân cơ/ GLAI XE 80780 [DATE]"
type input "50.000"
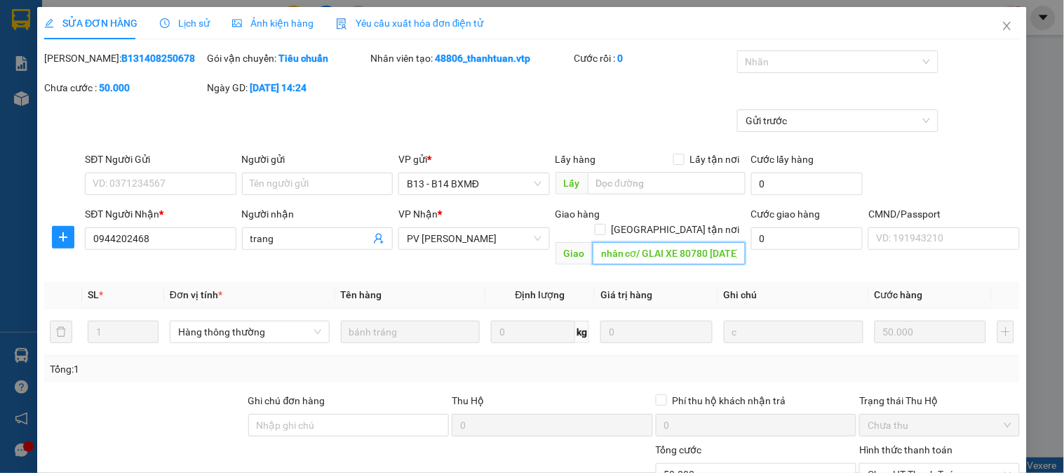
click at [704, 242] on input "nhân cơ/ GLAI XE 80780 [DATE]" at bounding box center [669, 253] width 153 height 22
click at [702, 242] on input "nhân cơ/ GLAI XE 80780 [DATE]" at bounding box center [669, 253] width 153 height 22
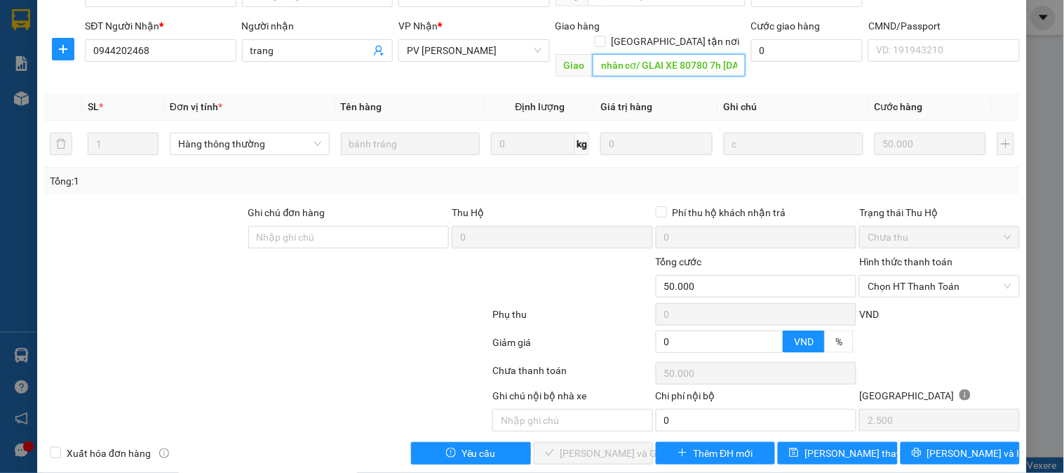
scroll to position [192, 0]
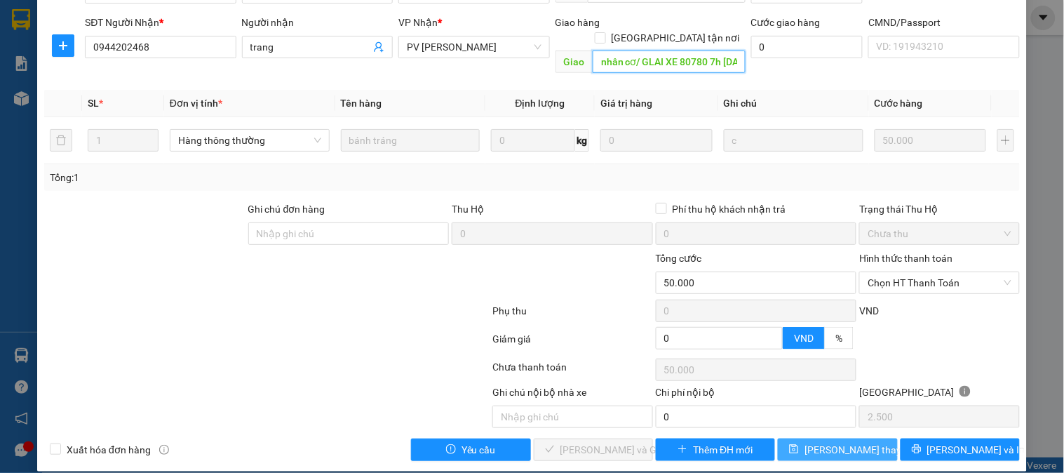
type input "nhân cơ/ GLAI XE 80780 7h [DATE]"
click at [828, 442] on span "[PERSON_NAME] thay đổi" at bounding box center [861, 449] width 112 height 15
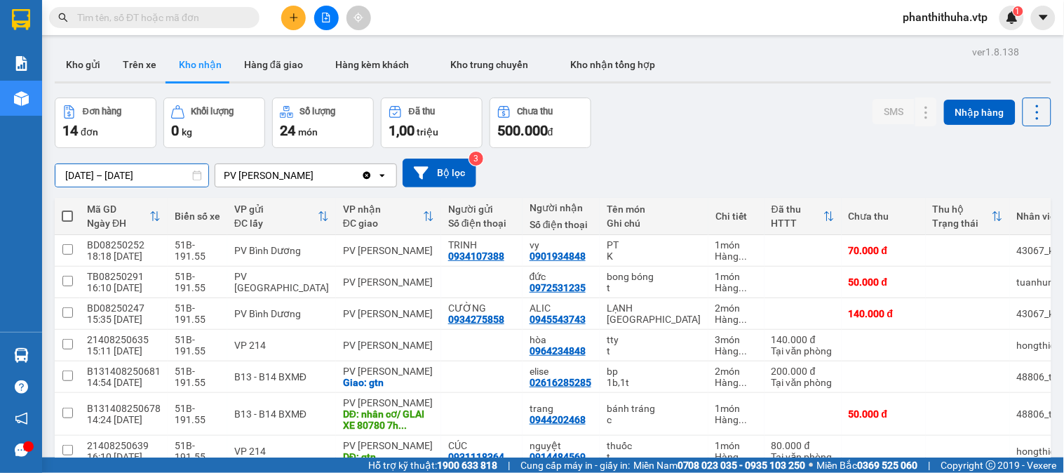
click at [187, 171] on input "[DATE] – [DATE]" at bounding box center [131, 175] width 153 height 22
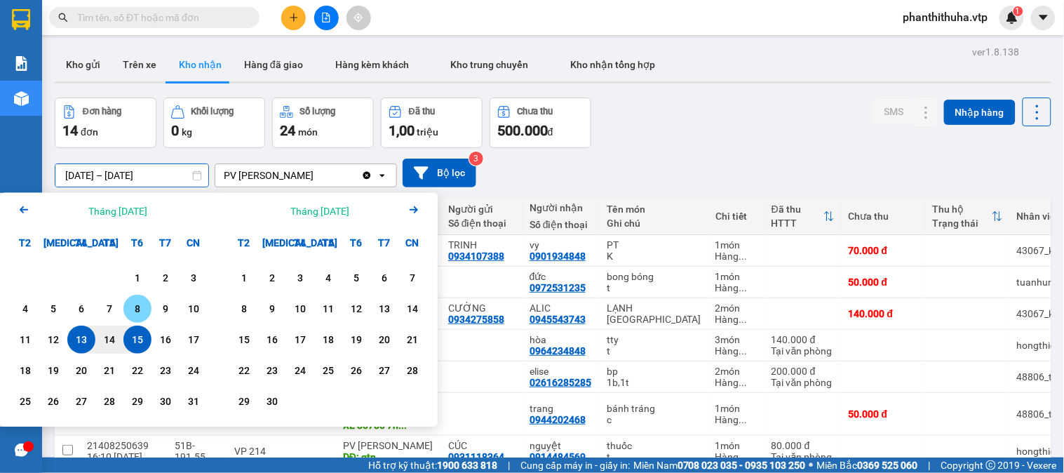
click at [130, 307] on div "8" at bounding box center [138, 308] width 20 height 17
click at [130, 335] on div "15" at bounding box center [138, 339] width 20 height 17
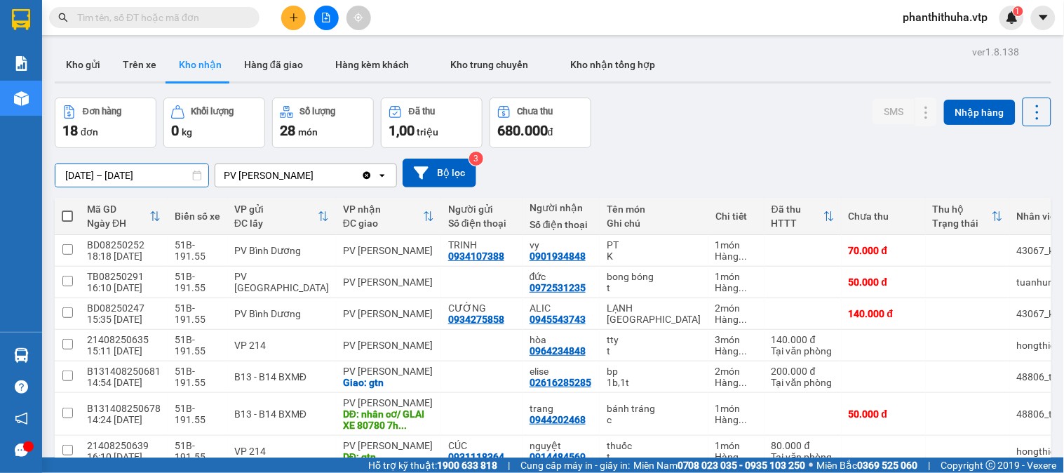
click at [182, 177] on input "[DATE] – [DATE]" at bounding box center [131, 175] width 153 height 22
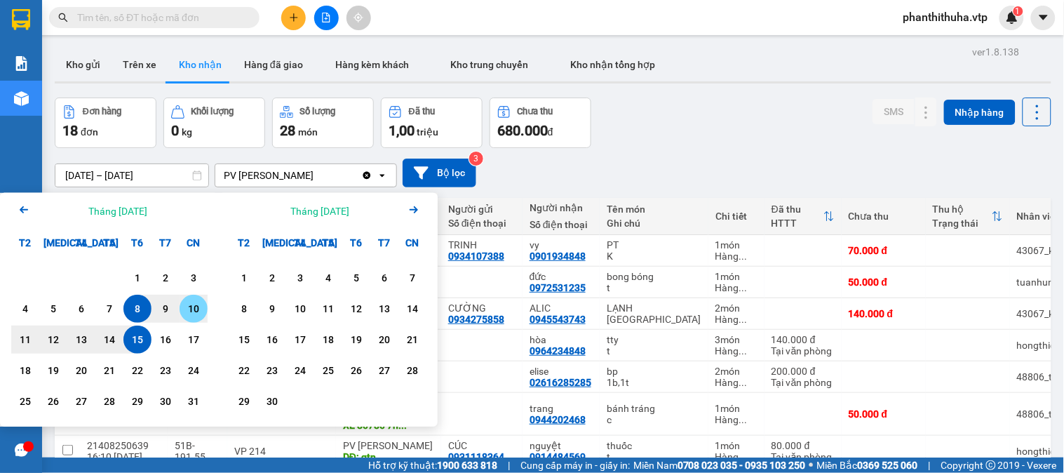
click at [187, 310] on div "10" at bounding box center [194, 308] width 20 height 17
click at [137, 337] on div "15" at bounding box center [138, 339] width 20 height 17
type input "[DATE] – [DATE]"
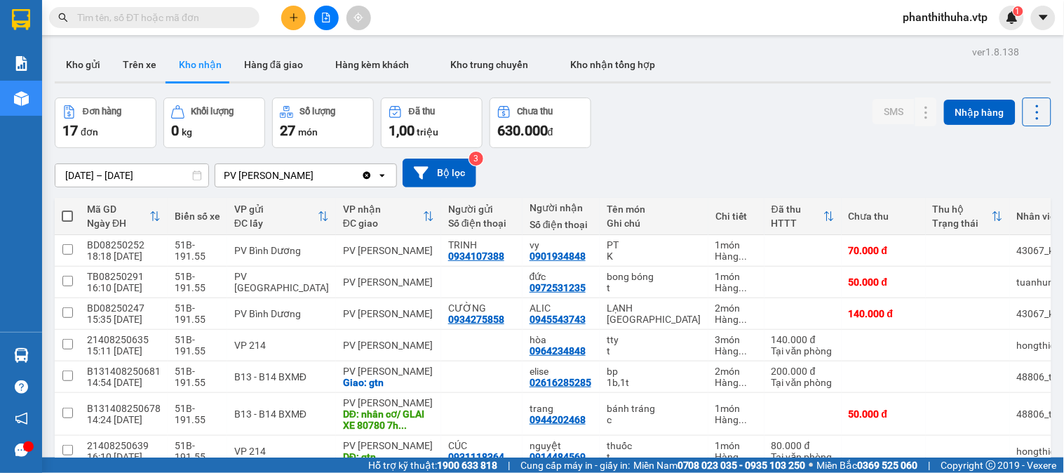
click at [974, 17] on span "phanthithuha.vtp" at bounding box center [945, 17] width 107 height 18
click at [936, 40] on span "Đăng xuất" at bounding box center [951, 43] width 79 height 15
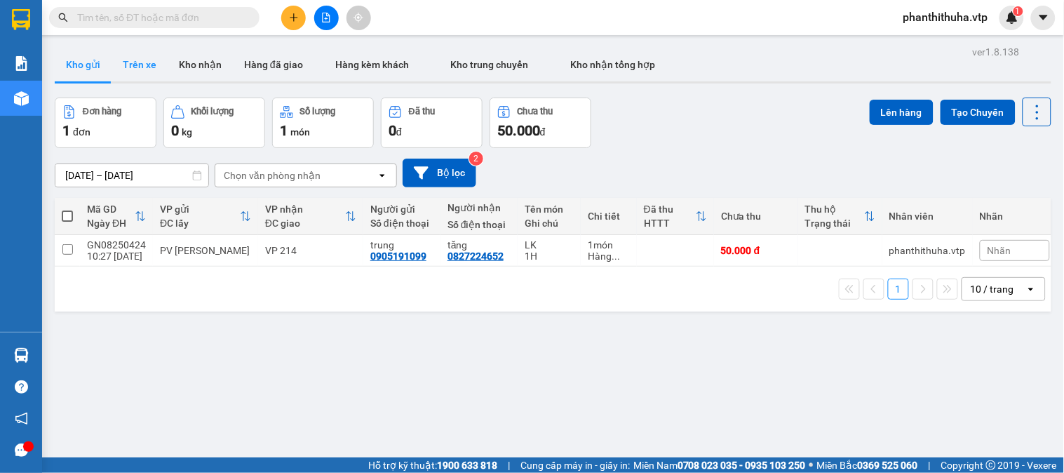
click at [151, 63] on button "Trên xe" at bounding box center [140, 65] width 56 height 34
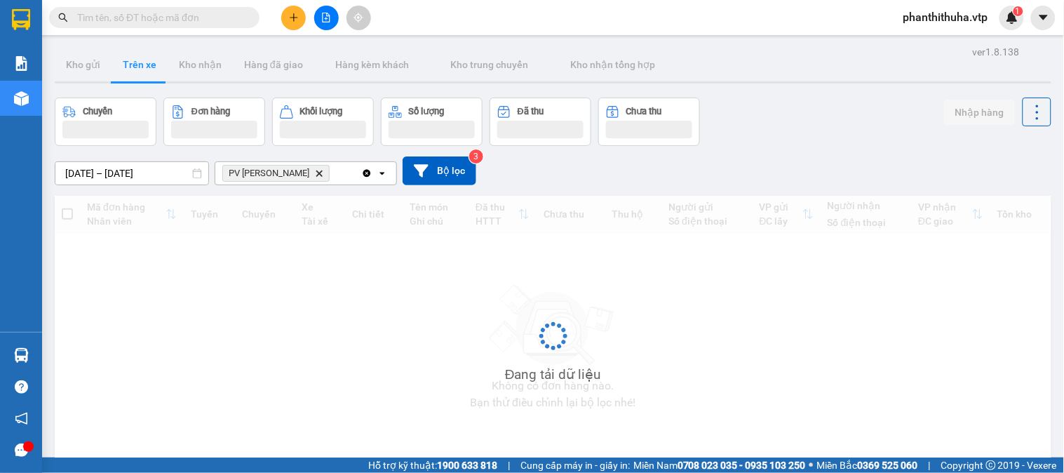
click at [161, 161] on div "[DATE] – [DATE]" at bounding box center [132, 173] width 154 height 24
click at [169, 170] on input "[DATE] – [DATE]" at bounding box center [131, 173] width 153 height 22
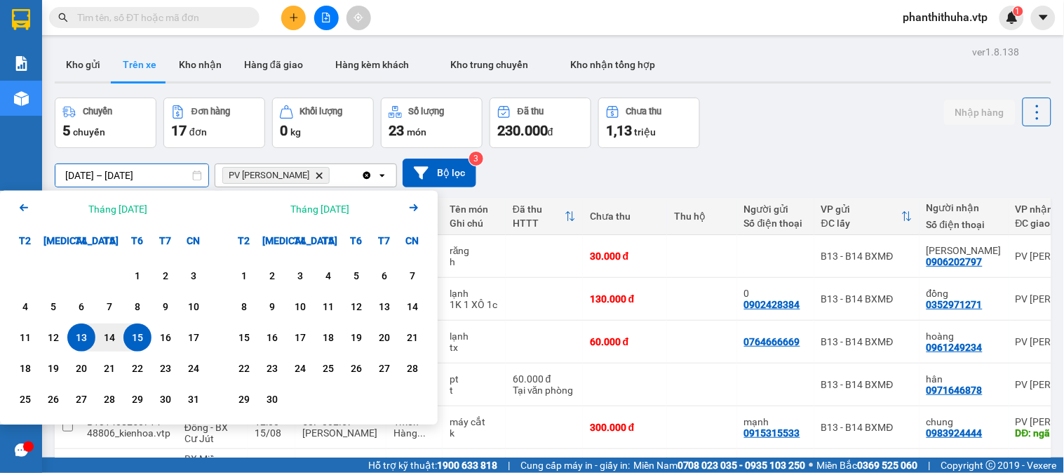
click at [132, 335] on div "15" at bounding box center [138, 337] width 20 height 17
type input "15/08/2025 – / /"
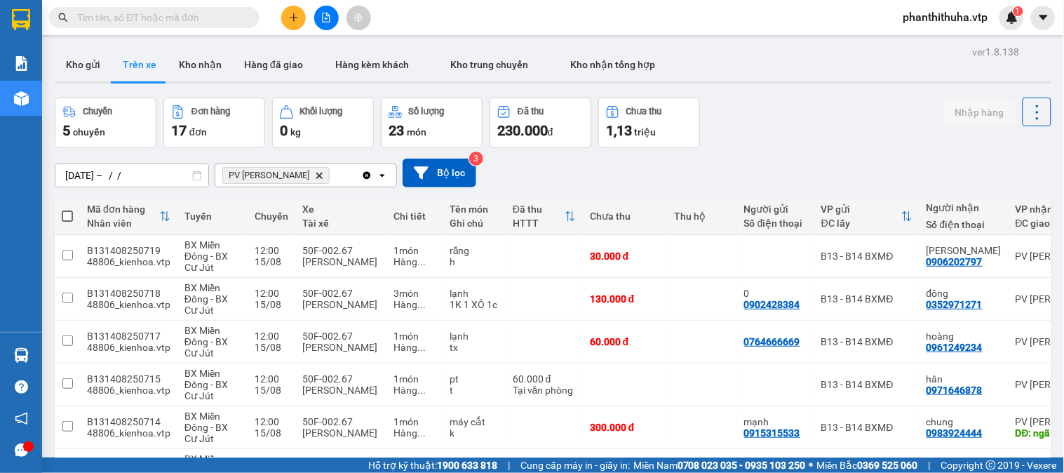
click at [693, 156] on div "15/08/2025 – / / Press the down arrow key to interact with the calendar and sel…" at bounding box center [553, 173] width 997 height 50
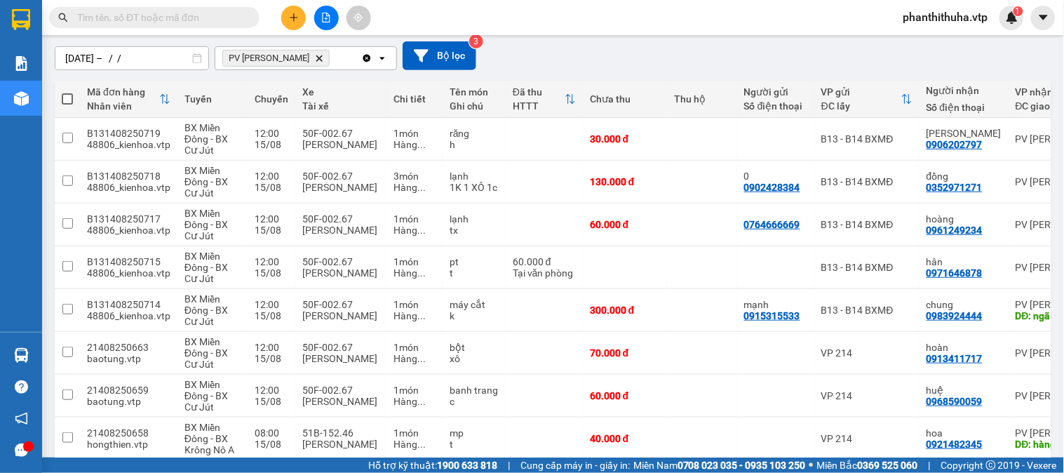
scroll to position [269, 0]
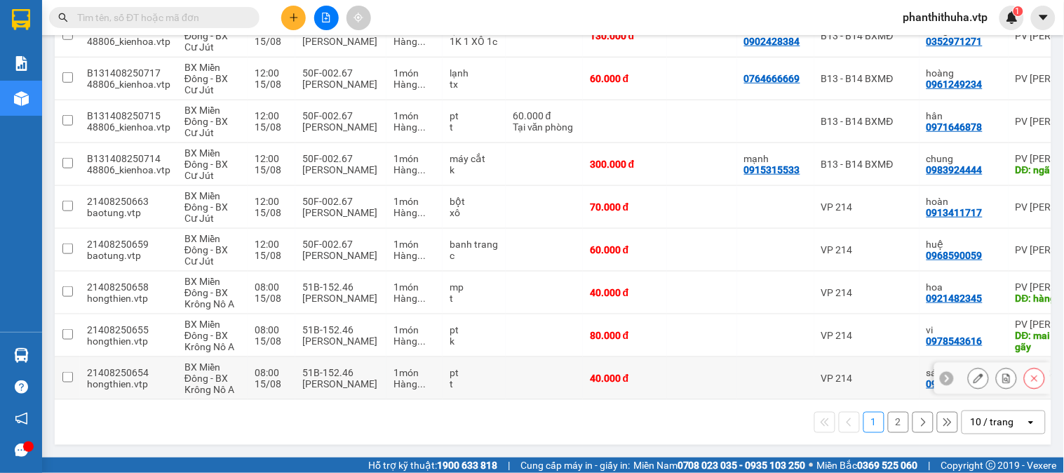
drag, startPoint x: 685, startPoint y: 394, endPoint x: 707, endPoint y: 391, distance: 22.5
click at [737, 389] on tr "21408250654 hongthien.vtp BX Miền Đông - BX Krông Nô A 08:00 15/08 51B-152.46 N…" at bounding box center [610, 378] width 1110 height 43
checkbox input "true"
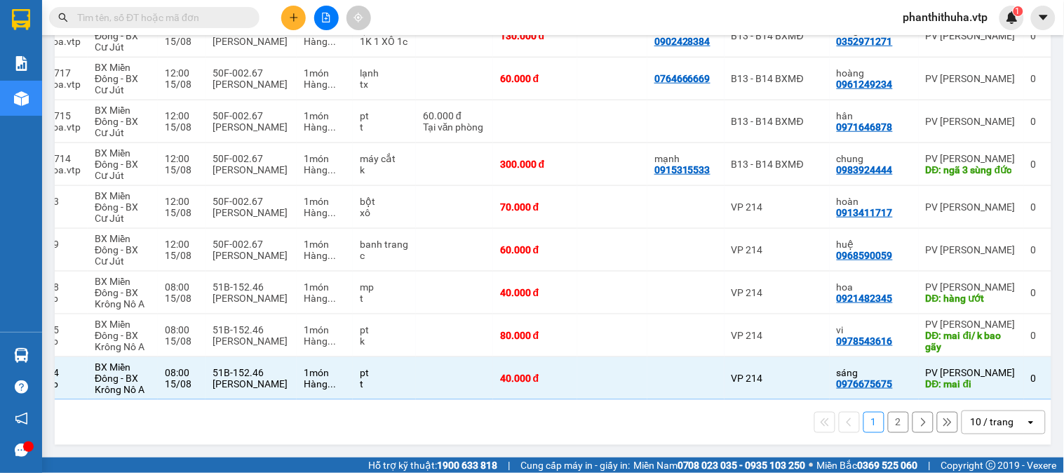
scroll to position [0, 102]
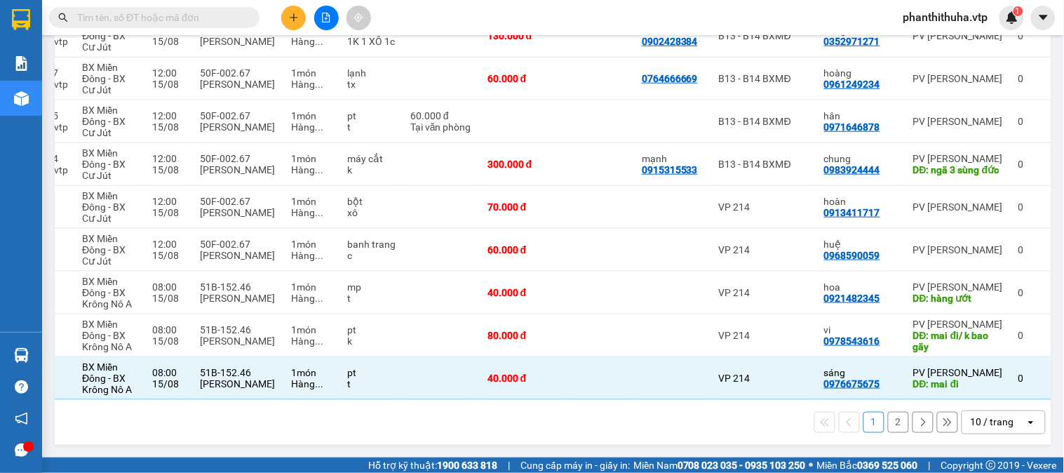
drag, startPoint x: 831, startPoint y: 402, endPoint x: 812, endPoint y: 402, distance: 18.9
click at [831, 402] on div "1 2 10 / trang open" at bounding box center [553, 422] width 997 height 45
click at [571, 455] on main "ver 1.8.138 Kho gửi Trên xe Kho nhận Hàng đã giao Hàng kèm khách Kho trung chuy…" at bounding box center [532, 228] width 1064 height 457
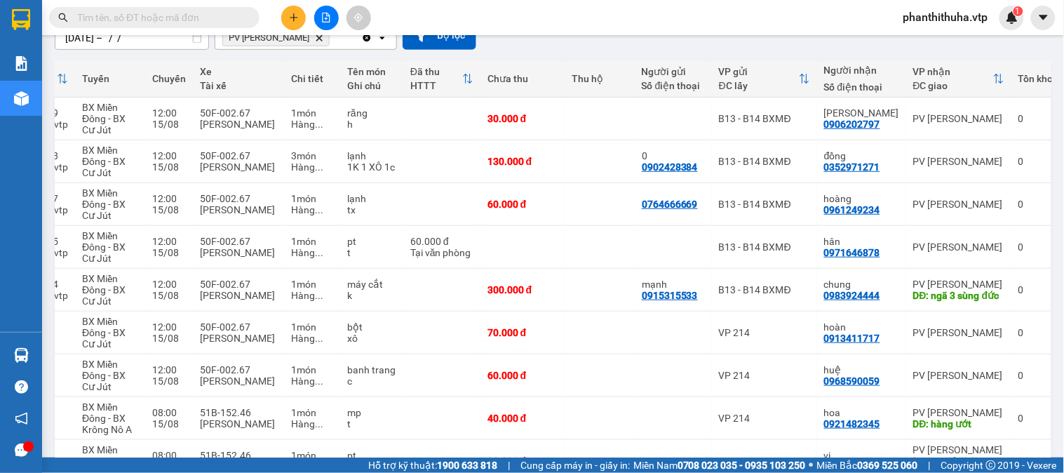
scroll to position [114, 0]
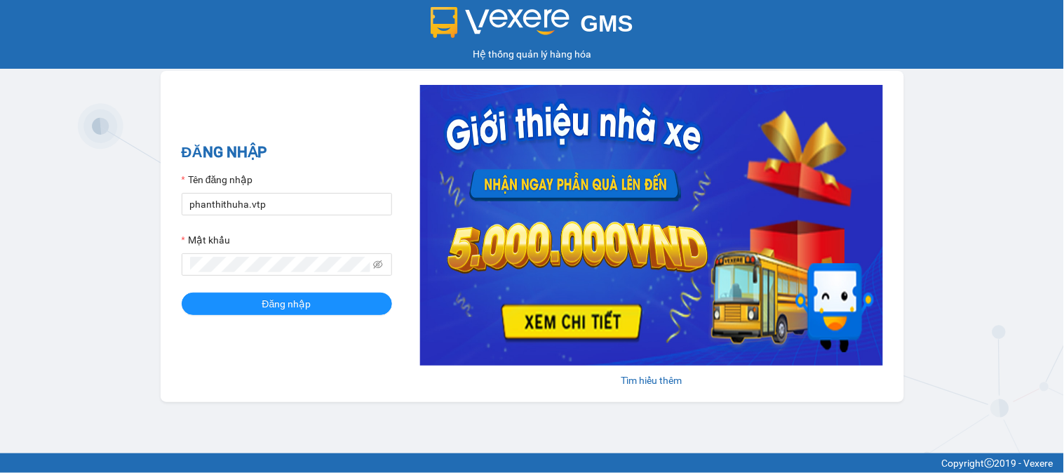
click at [303, 190] on div "Tên đăng nhập" at bounding box center [287, 182] width 210 height 21
click at [303, 197] on input "phanthithuha.vtp" at bounding box center [287, 204] width 210 height 22
type input "thihang.vtp"
click at [234, 306] on button "Đăng nhập" at bounding box center [287, 304] width 210 height 22
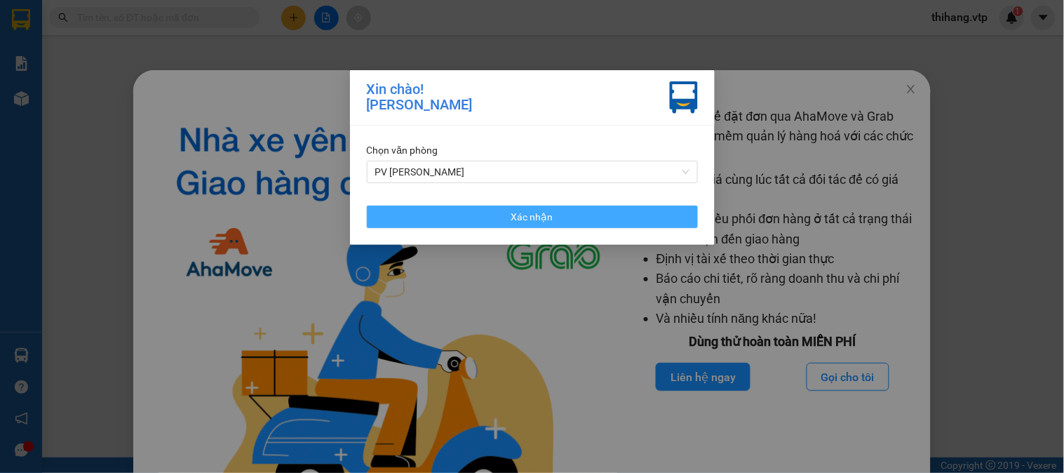
click at [509, 220] on button "Xác nhận" at bounding box center [532, 217] width 331 height 22
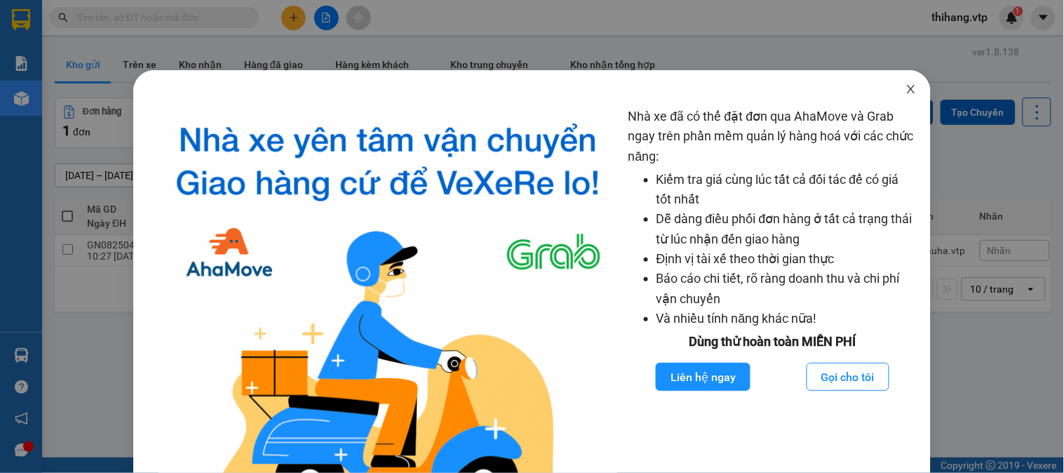
click at [906, 93] on icon "close" at bounding box center [911, 88] width 11 height 11
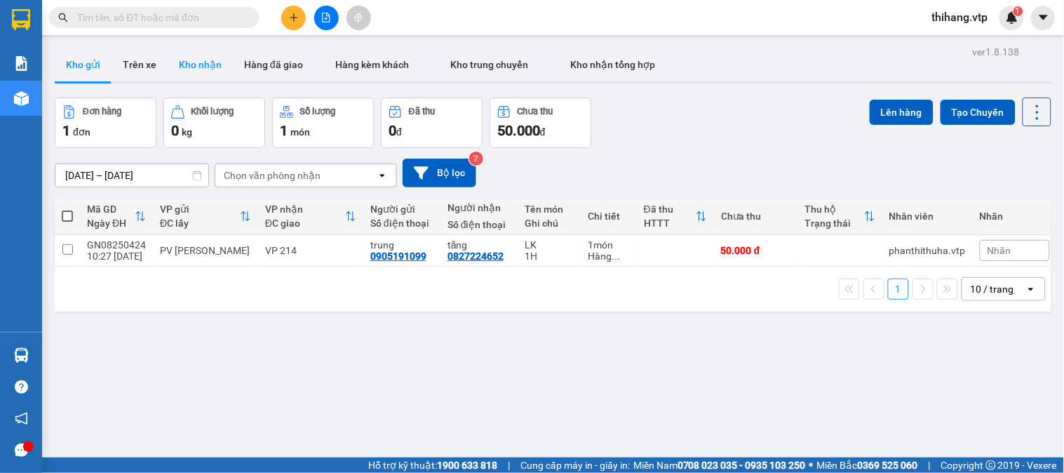
click at [198, 67] on button "Kho nhận" at bounding box center [200, 65] width 65 height 34
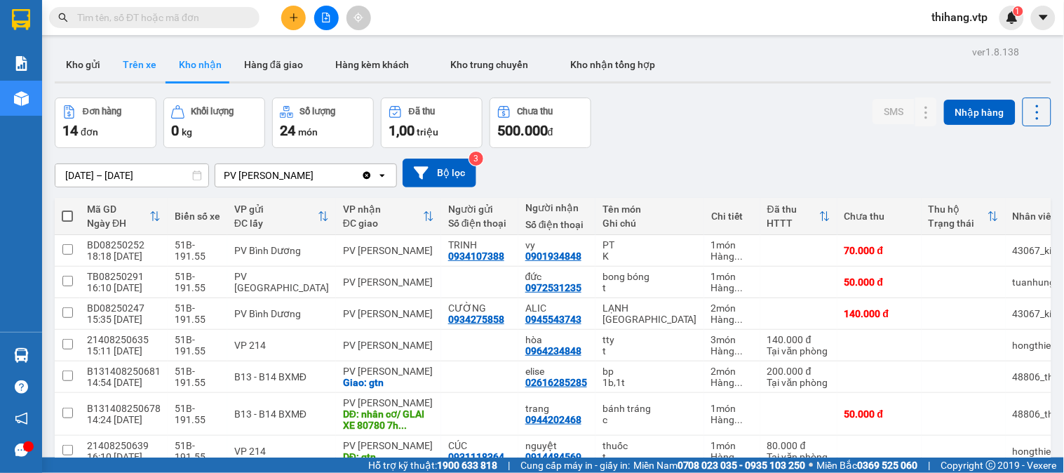
click at [145, 74] on button "Trên xe" at bounding box center [140, 65] width 56 height 34
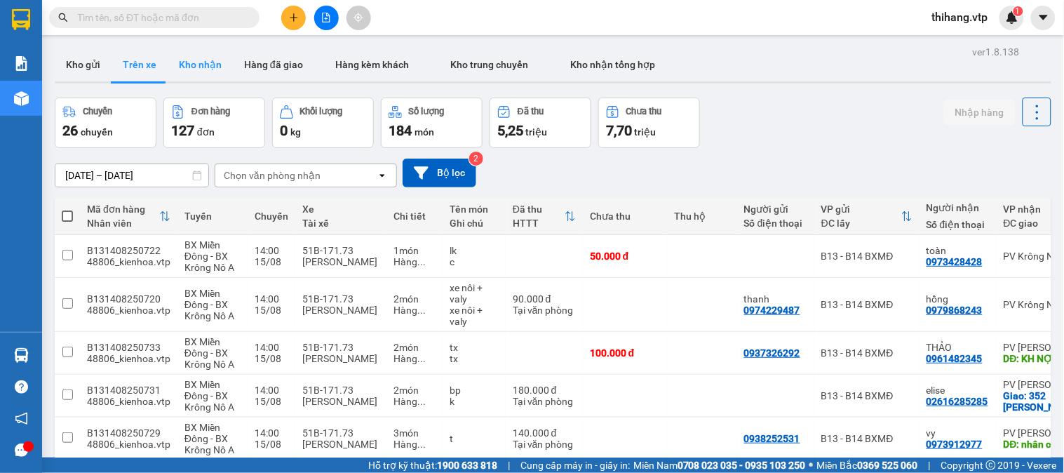
click at [182, 60] on button "Kho nhận" at bounding box center [200, 65] width 65 height 34
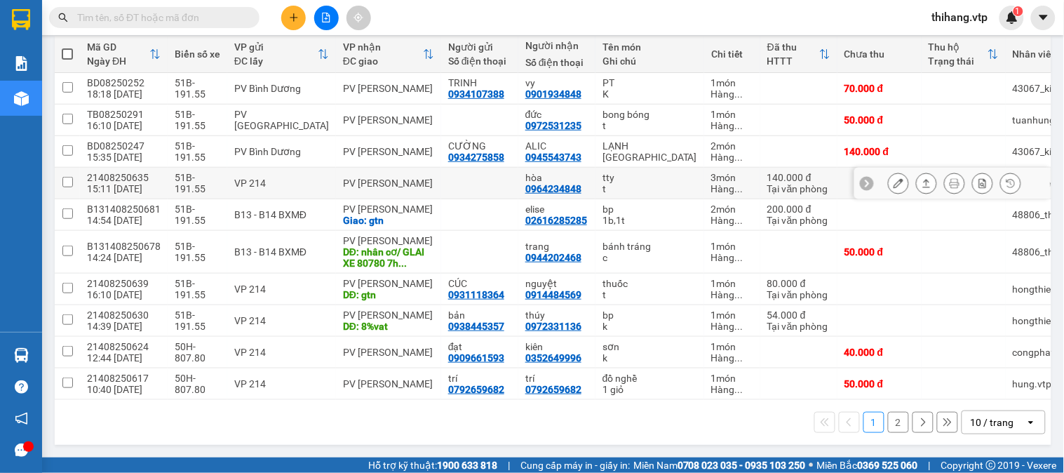
scroll to position [168, 0]
click at [986, 421] on div "10 / trang" at bounding box center [992, 422] width 43 height 14
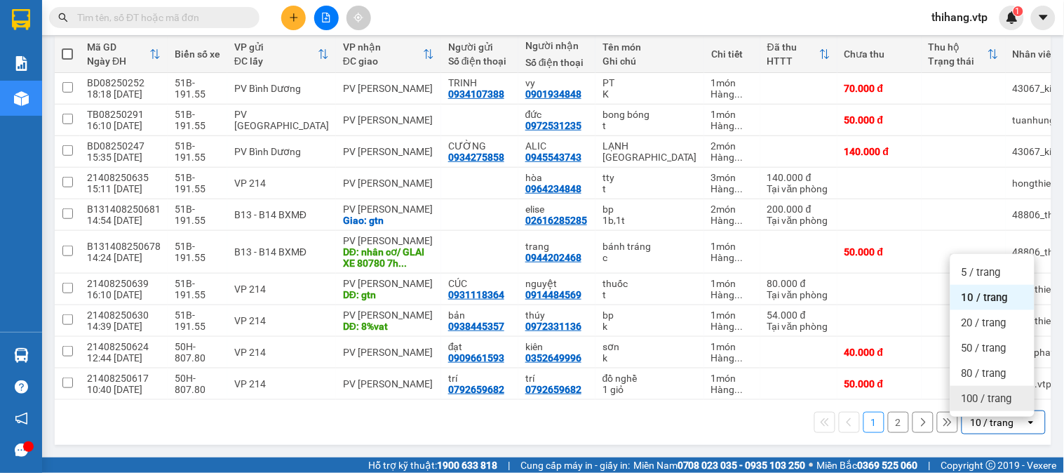
click at [983, 395] on span "100 / trang" at bounding box center [987, 398] width 51 height 14
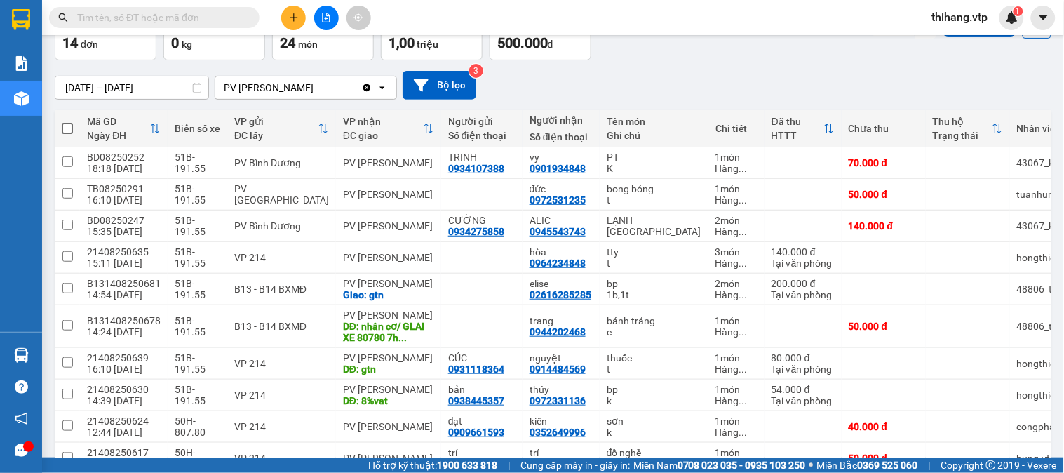
scroll to position [0, 0]
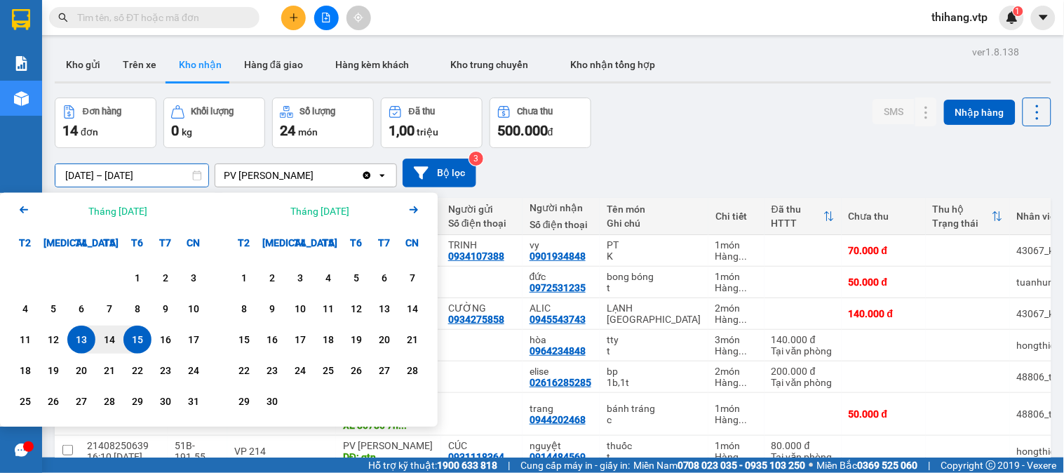
click at [190, 173] on input "[DATE] – [DATE]" at bounding box center [131, 175] width 153 height 22
click at [181, 316] on div "10" at bounding box center [194, 309] width 28 height 28
click at [145, 337] on div "15" at bounding box center [138, 339] width 20 height 17
type input "[DATE] – [DATE]"
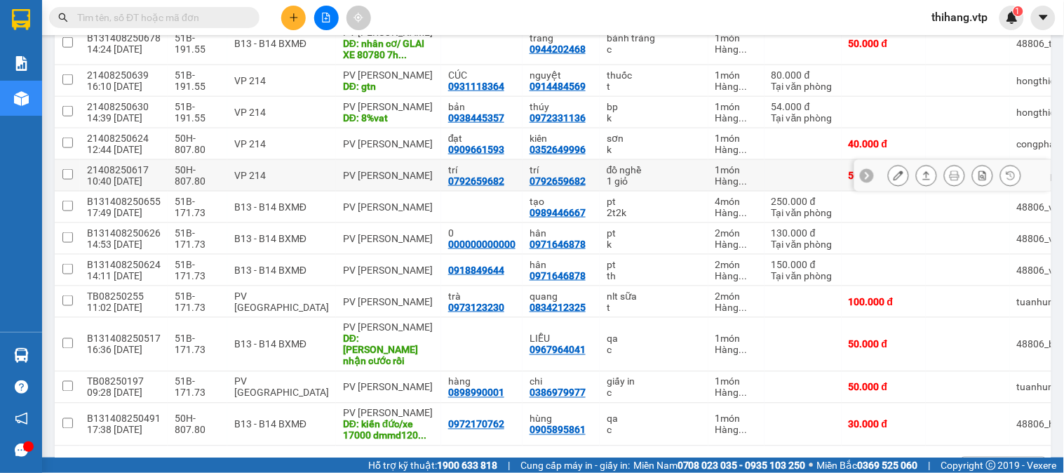
scroll to position [334, 0]
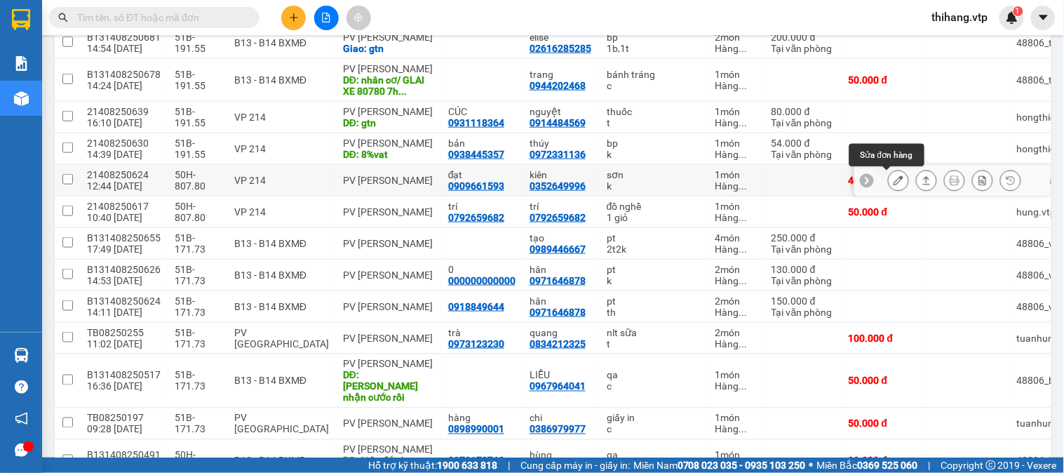
click at [894, 180] on icon at bounding box center [899, 180] width 10 height 10
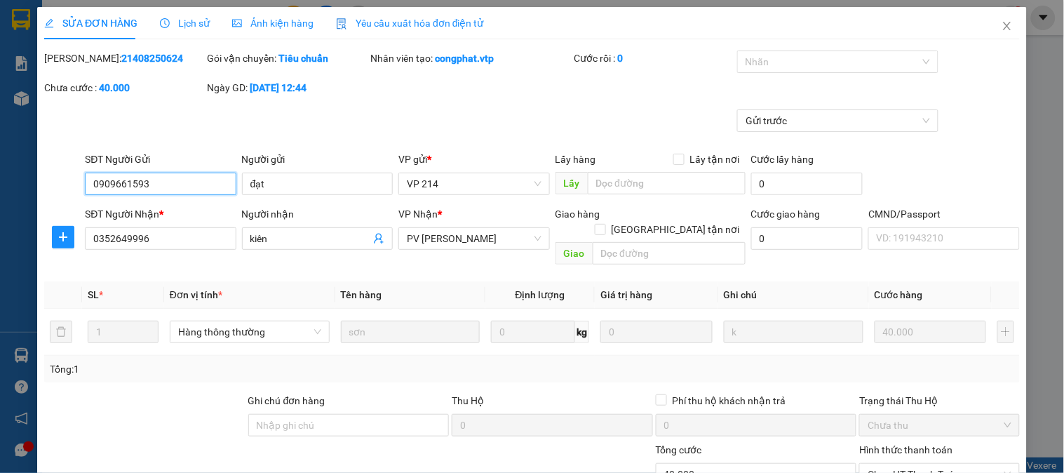
type input "0909661593"
type input "đạt"
type input "0352649996"
type input "kiên"
type input "40.000"
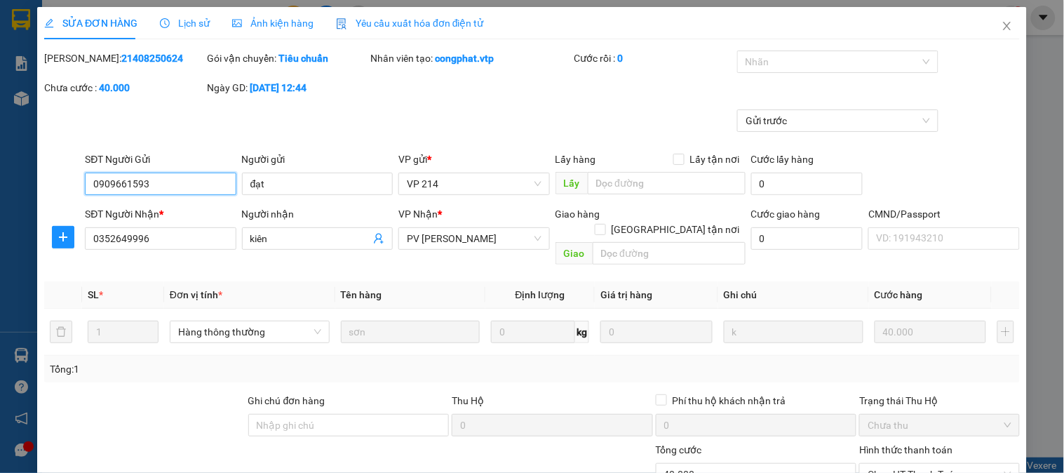
type input "40.000"
type input "2.000"
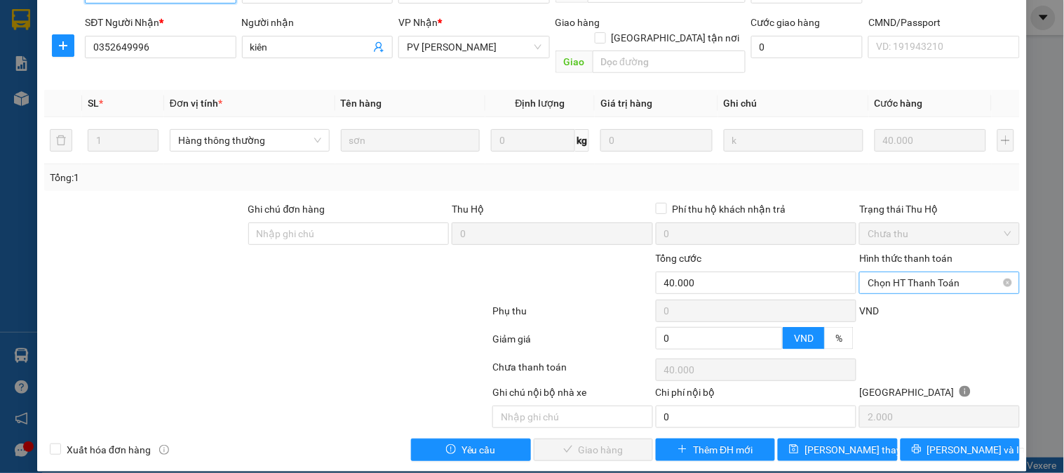
click at [905, 272] on span "Chọn HT Thanh Toán" at bounding box center [939, 282] width 143 height 21
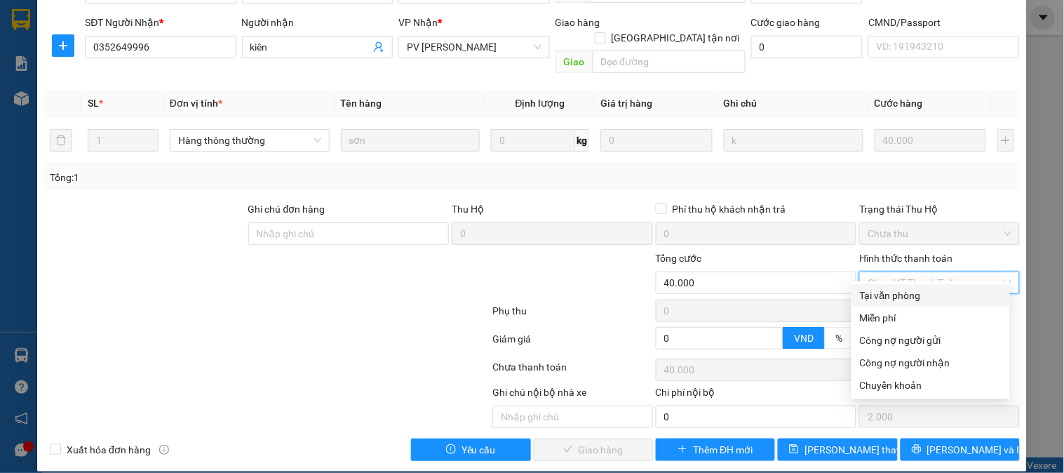
click at [898, 295] on div "Tại văn phòng" at bounding box center [931, 295] width 142 height 15
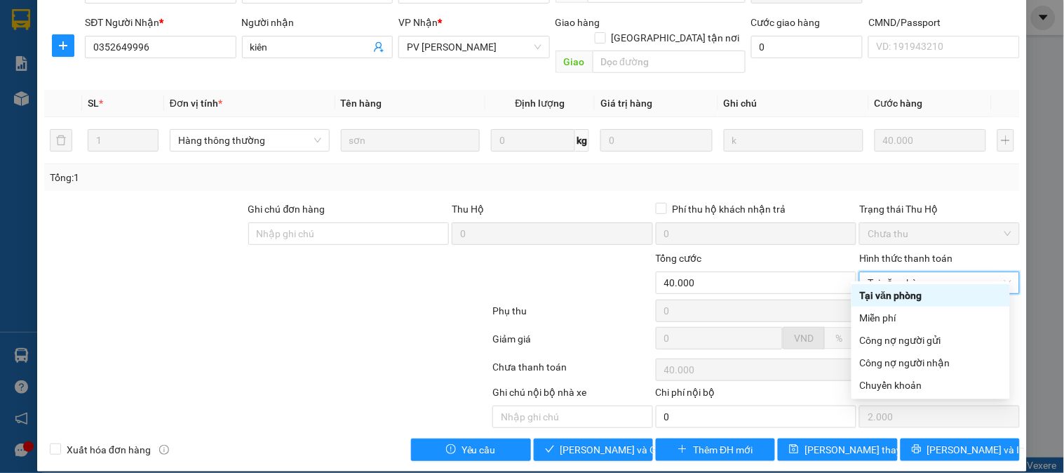
type input "0"
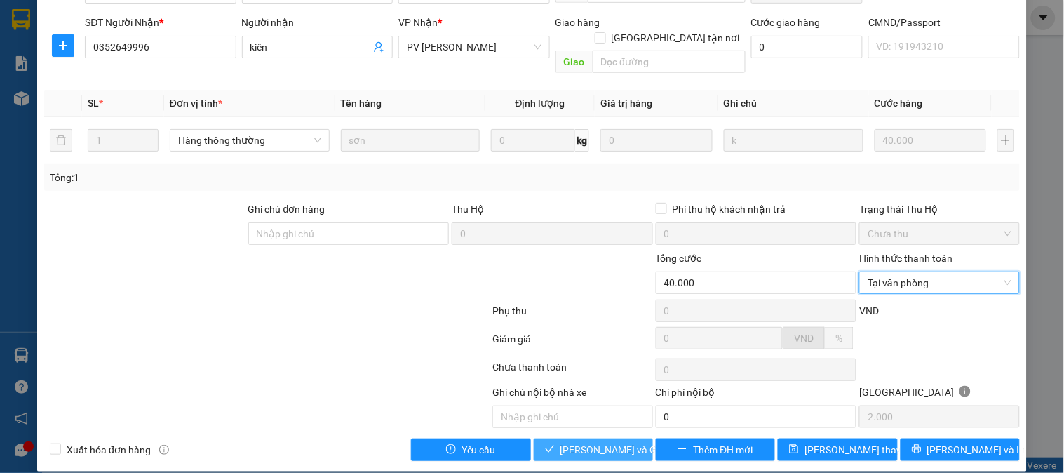
drag, startPoint x: 619, startPoint y: 429, endPoint x: 700, endPoint y: 387, distance: 91.0
click at [619, 442] on span "[PERSON_NAME] và Giao hàng" at bounding box center [627, 449] width 135 height 15
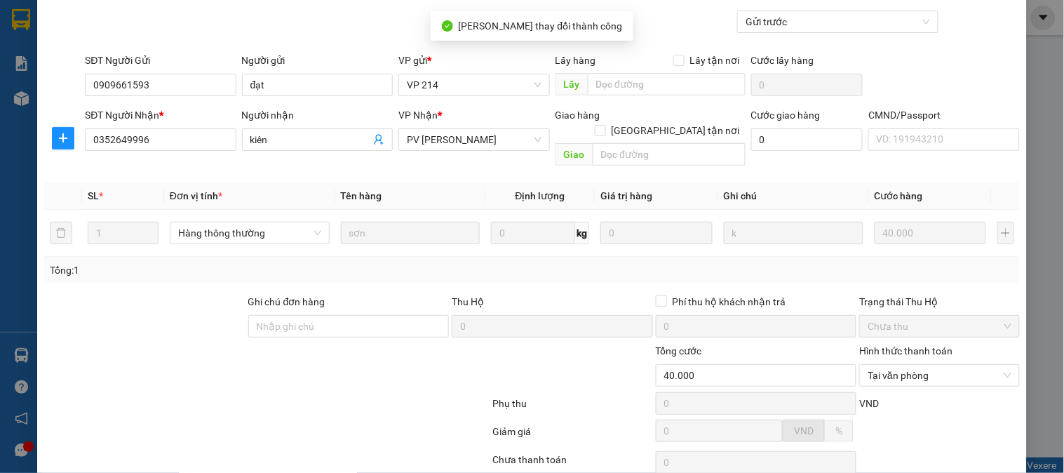
scroll to position [0, 0]
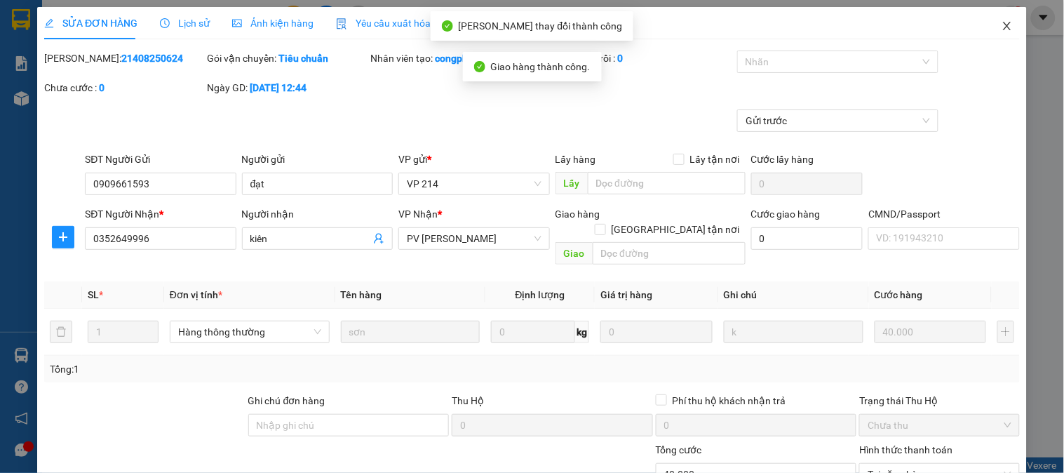
click at [1002, 28] on icon "close" at bounding box center [1007, 25] width 11 height 11
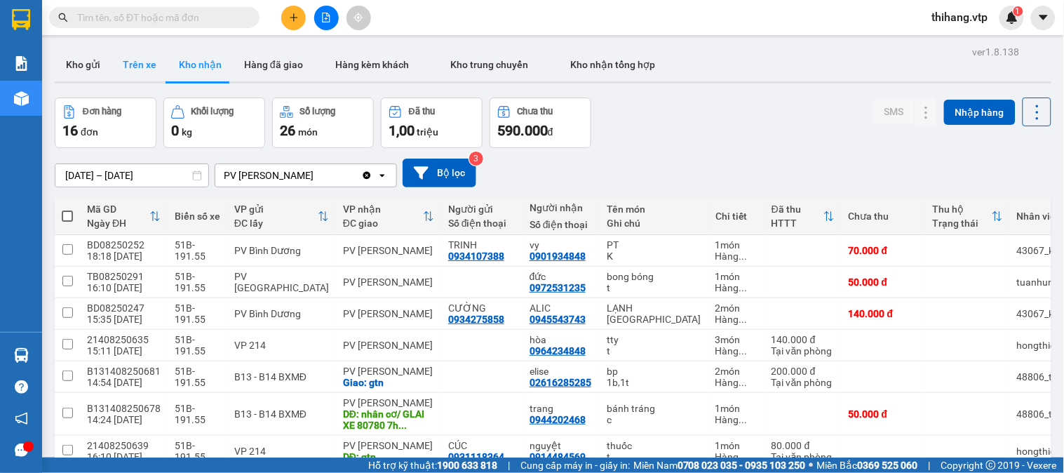
click at [134, 57] on button "Trên xe" at bounding box center [140, 65] width 56 height 34
type input "[DATE] – [DATE]"
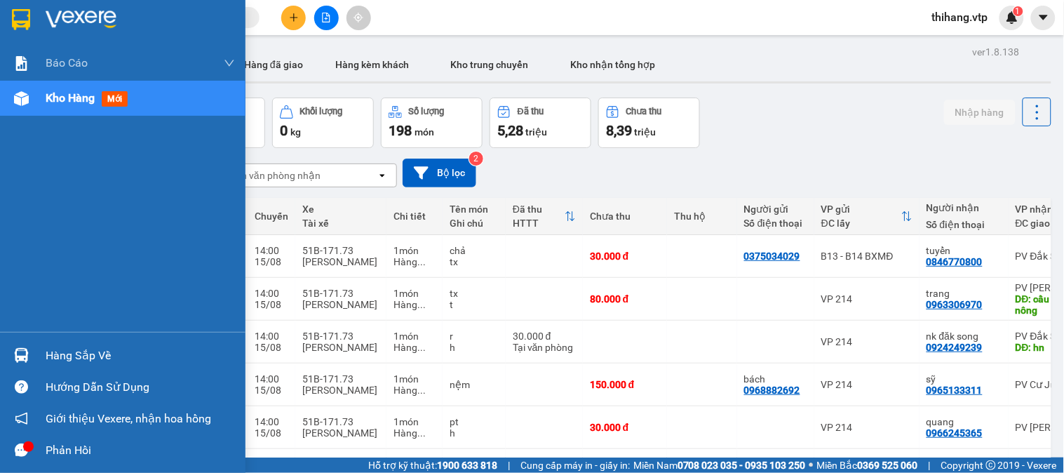
click at [46, 359] on div "Hàng sắp về" at bounding box center [140, 355] width 189 height 21
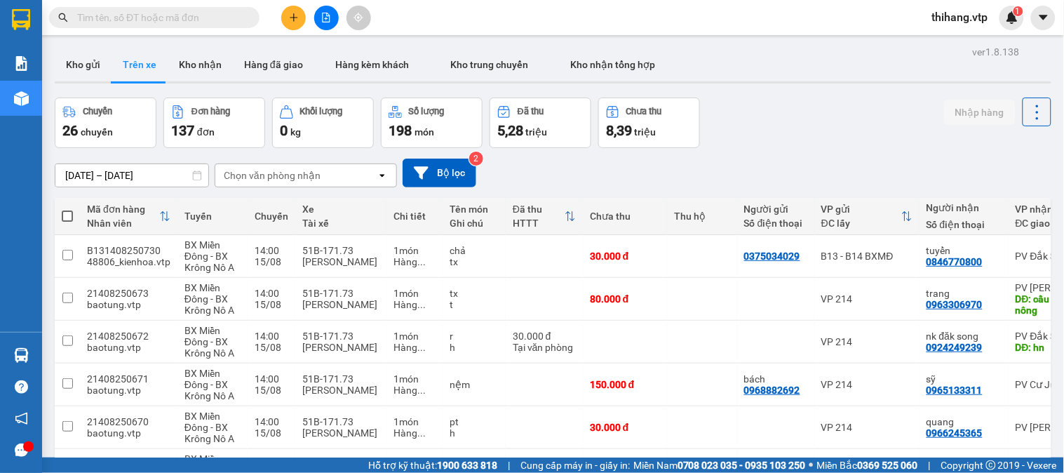
click at [583, 154] on section "Kết quả tìm kiếm ( 0 ) Bộ lọc No Data thihang.vtp 1 Báo cáo BC giao hàng (nhà x…" at bounding box center [532, 236] width 1064 height 473
click at [277, 176] on div "Chọn văn phòng nhận" at bounding box center [272, 175] width 97 height 14
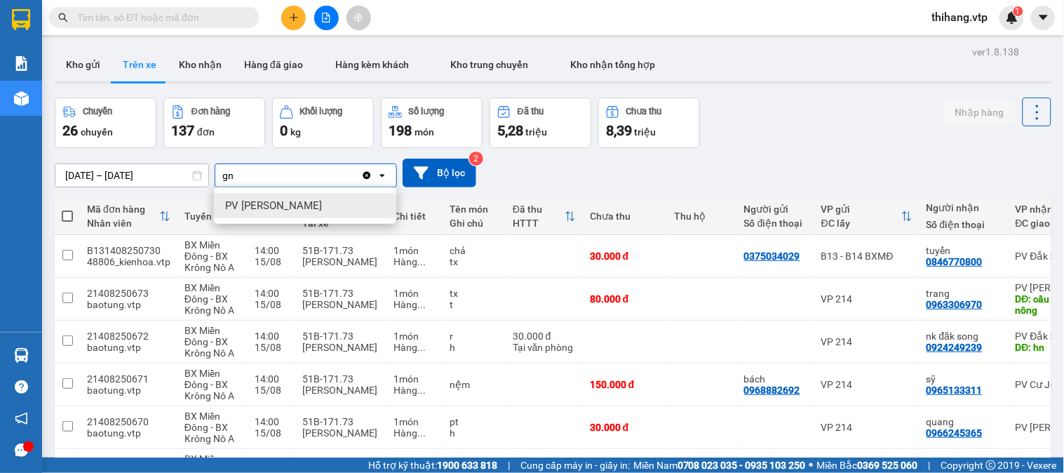
type input "gn"
click at [255, 201] on span "PV [PERSON_NAME]" at bounding box center [273, 206] width 97 height 14
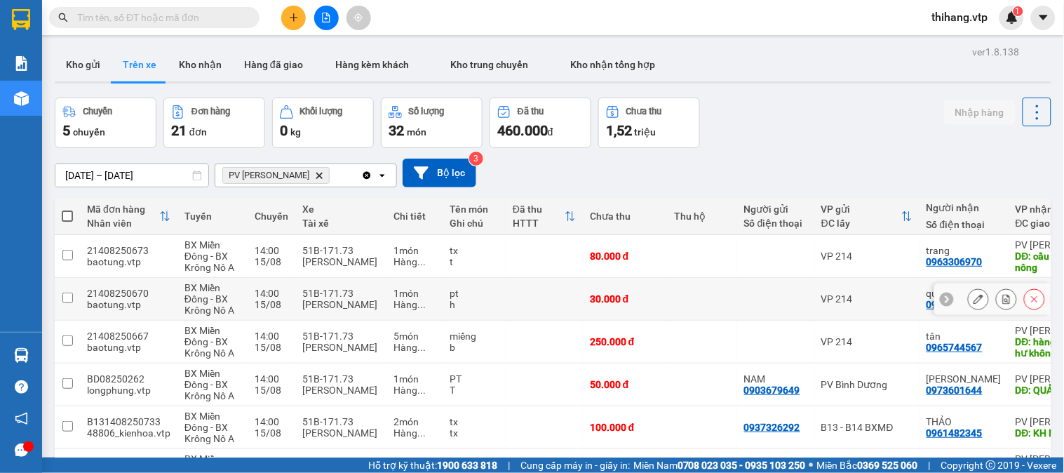
scroll to position [269, 0]
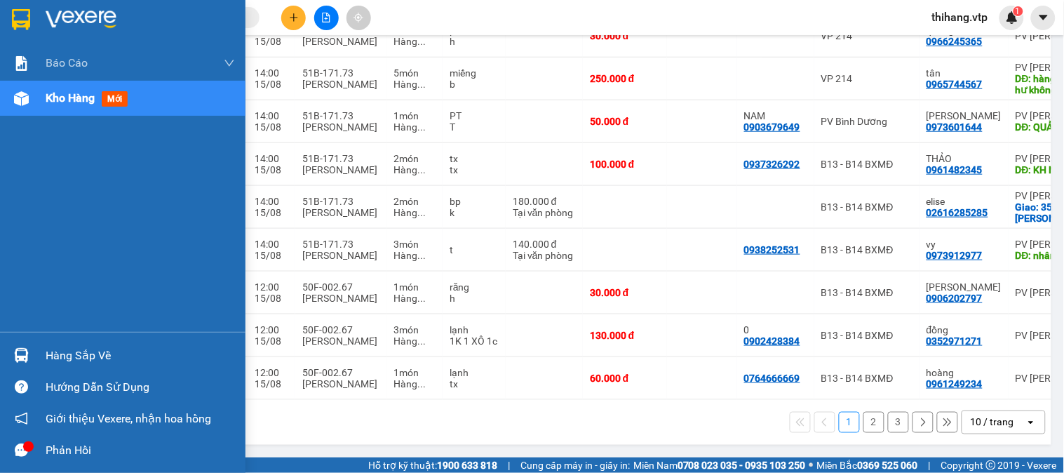
click at [79, 359] on div "Hàng sắp về" at bounding box center [140, 355] width 189 height 21
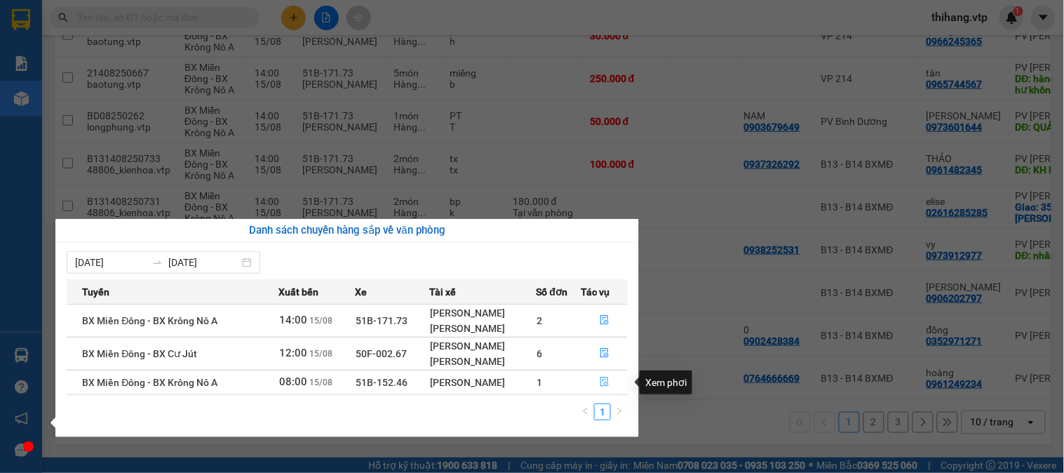
click at [605, 386] on icon "file-done" at bounding box center [604, 382] width 8 height 10
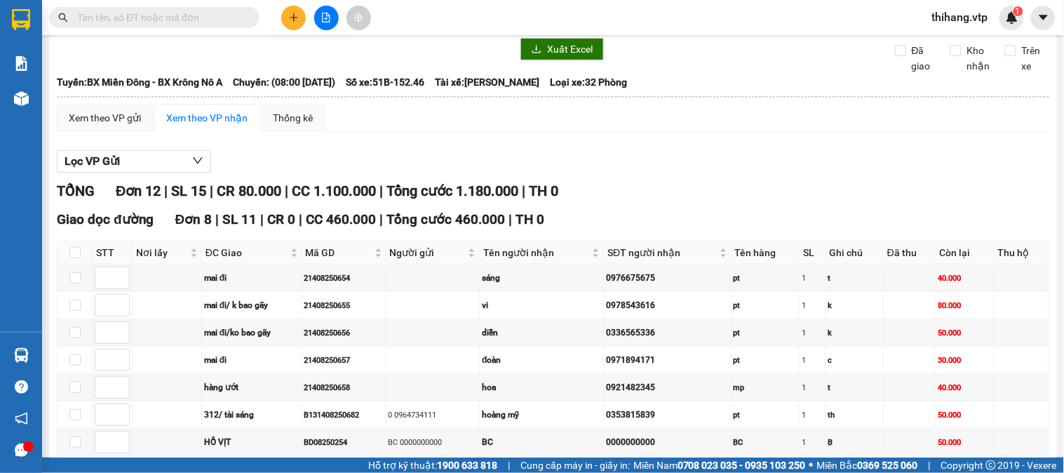
scroll to position [78, 0]
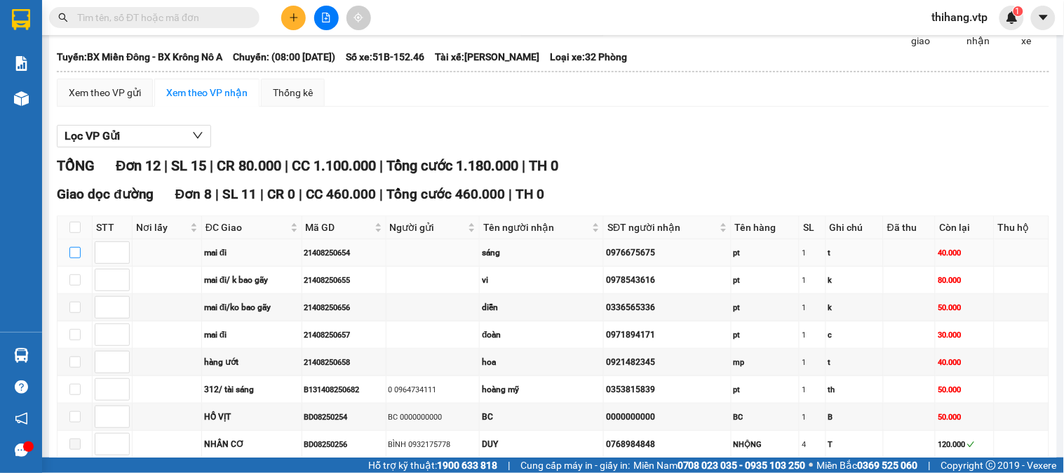
click at [74, 258] on input "checkbox" at bounding box center [74, 252] width 11 height 11
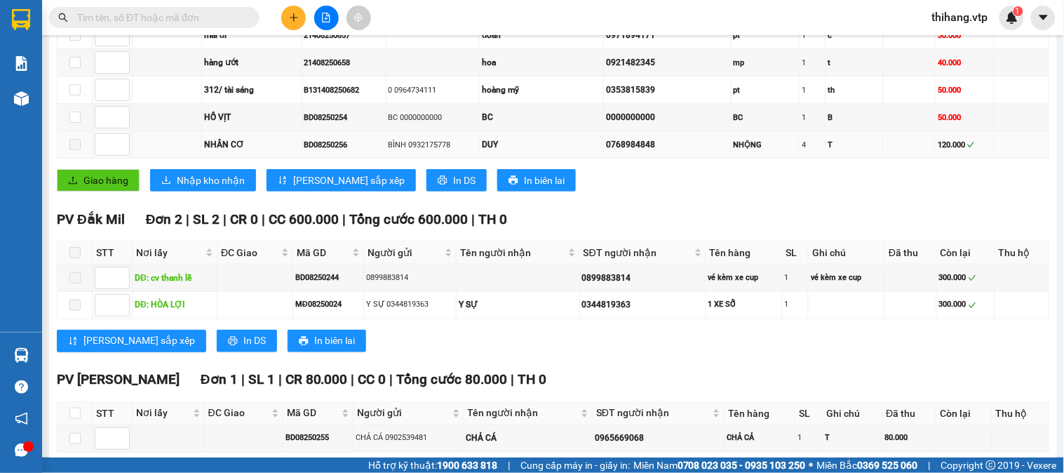
scroll to position [389, 0]
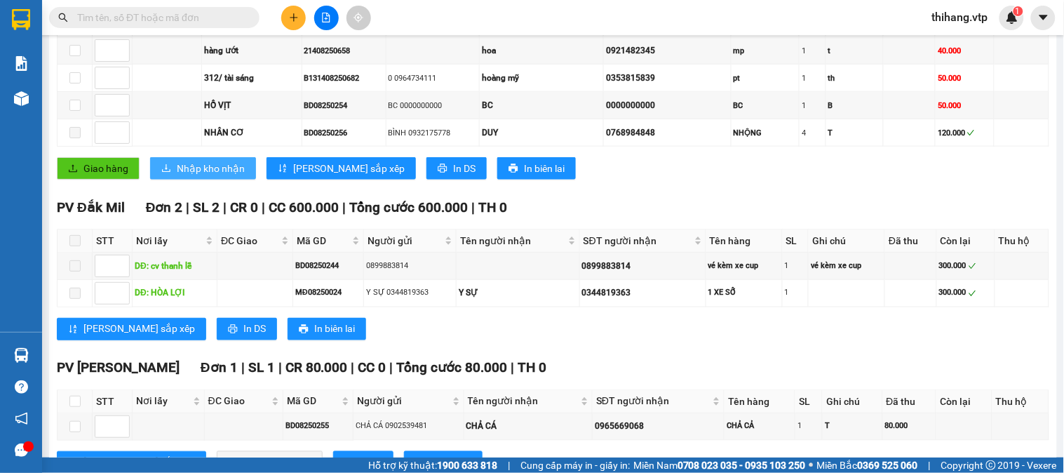
click at [184, 176] on span "Nhập kho nhận" at bounding box center [211, 168] width 68 height 15
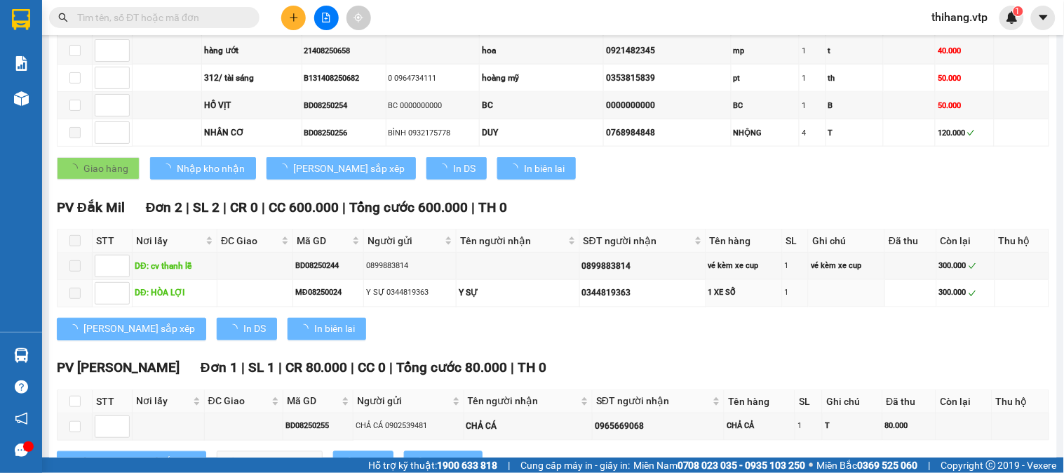
checkbox input "false"
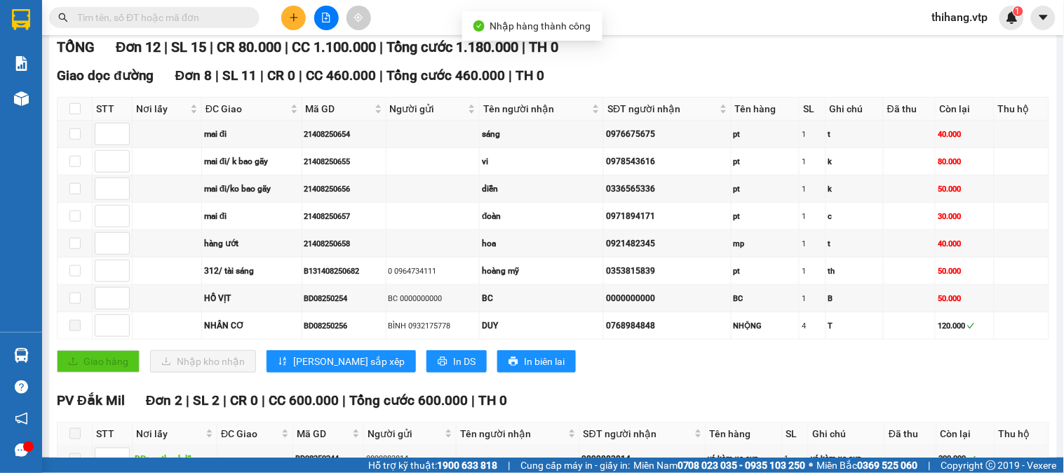
scroll to position [156, 0]
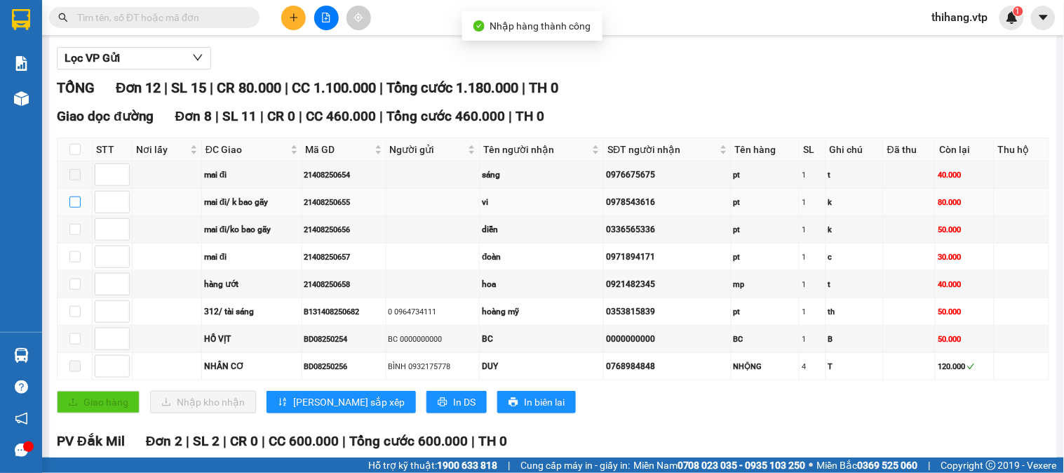
click at [72, 208] on input "checkbox" at bounding box center [74, 201] width 11 height 11
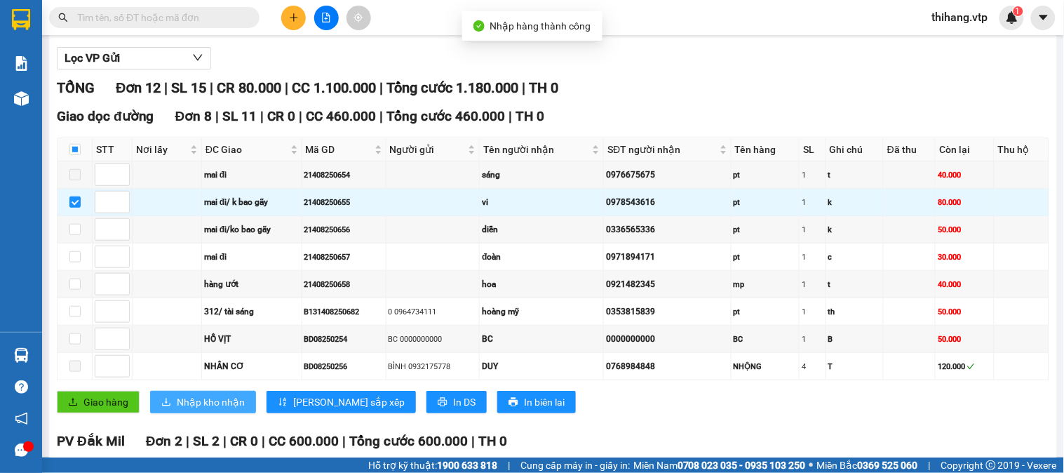
click at [203, 410] on span "Nhập kho nhận" at bounding box center [211, 401] width 68 height 15
checkbox input "false"
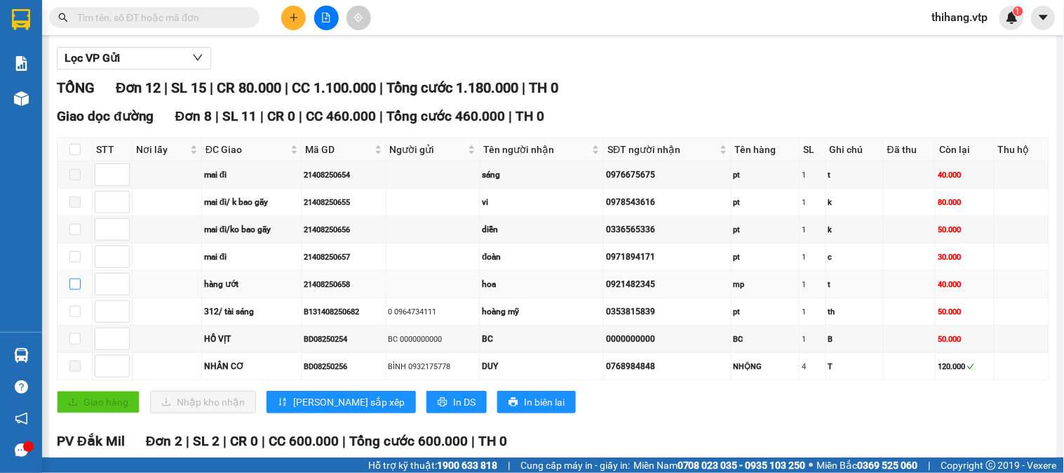
click at [72, 290] on input "checkbox" at bounding box center [74, 283] width 11 height 11
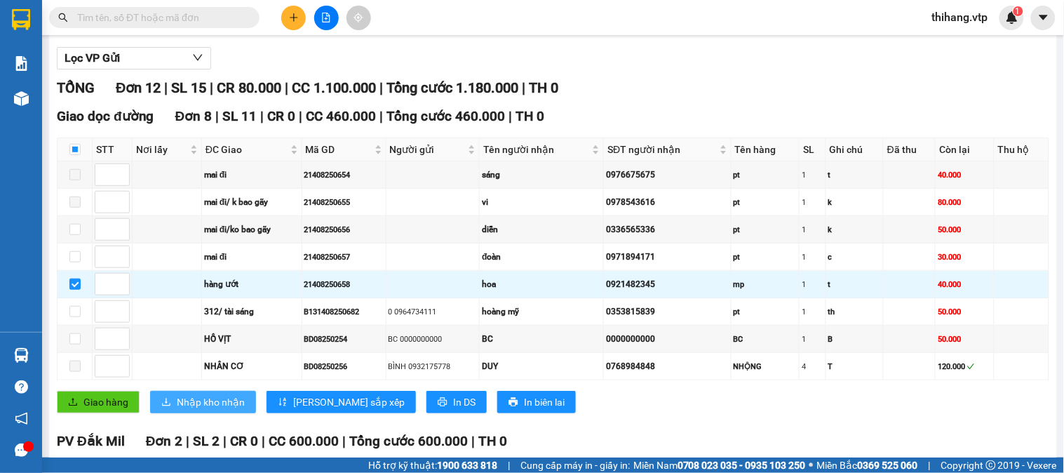
click at [200, 408] on button "Nhập kho nhận" at bounding box center [203, 402] width 106 height 22
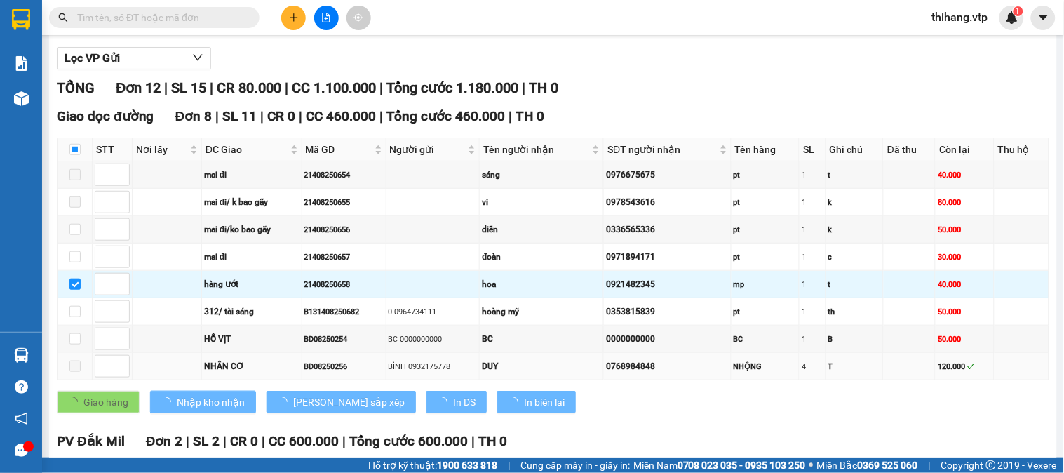
checkbox input "false"
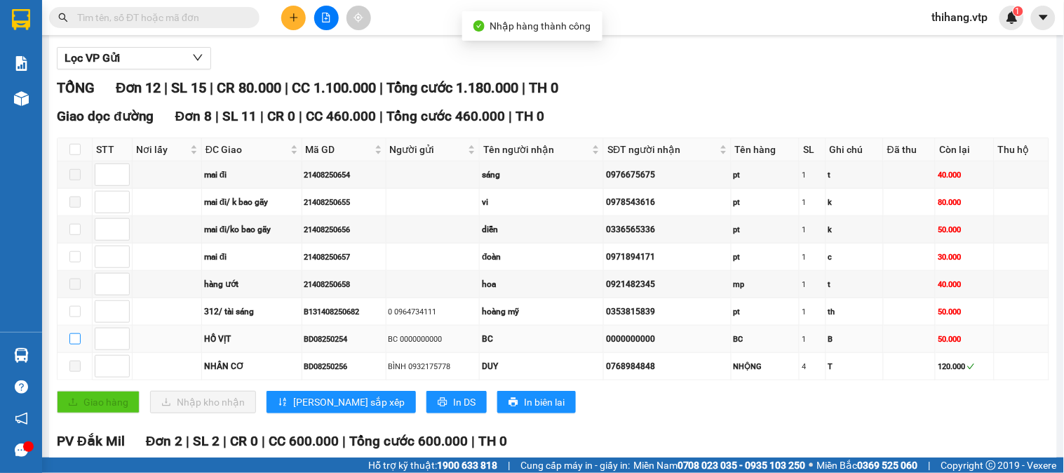
click at [71, 344] on input "checkbox" at bounding box center [74, 338] width 11 height 11
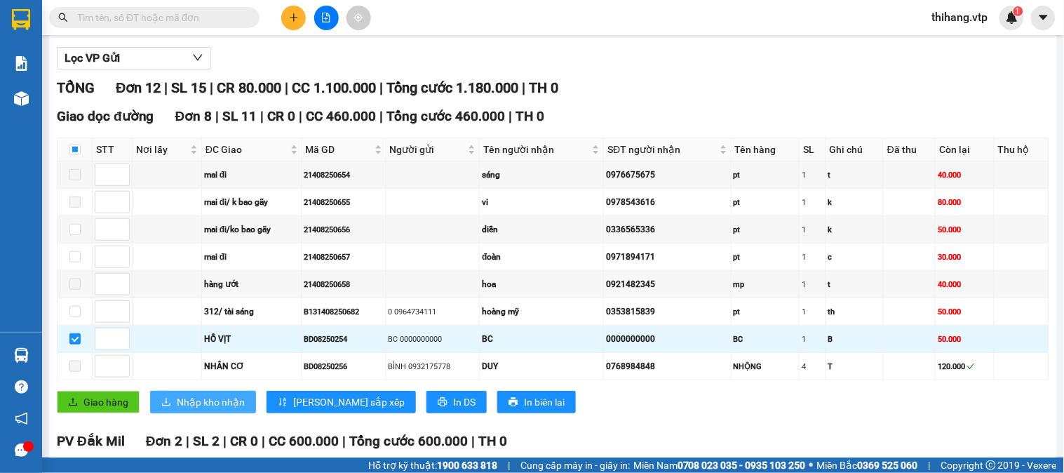
click at [200, 410] on span "Nhập kho nhận" at bounding box center [211, 401] width 68 height 15
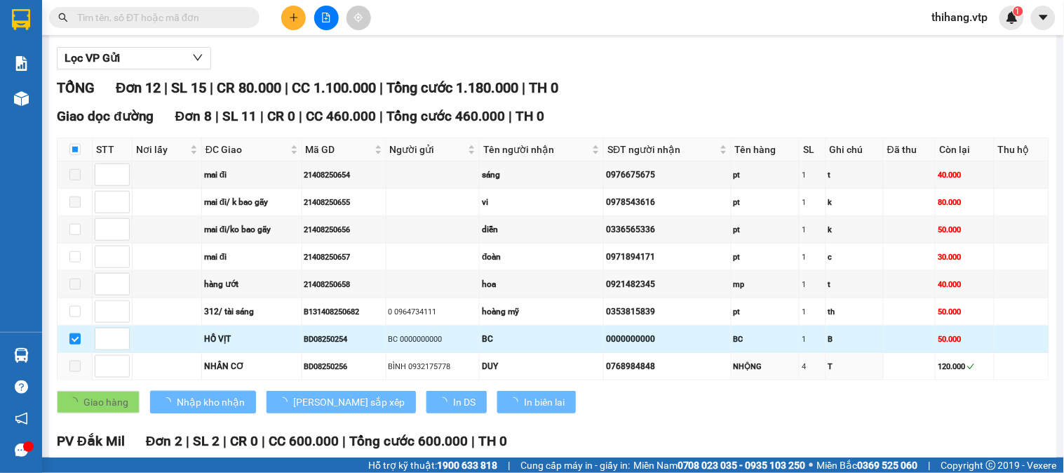
checkbox input "false"
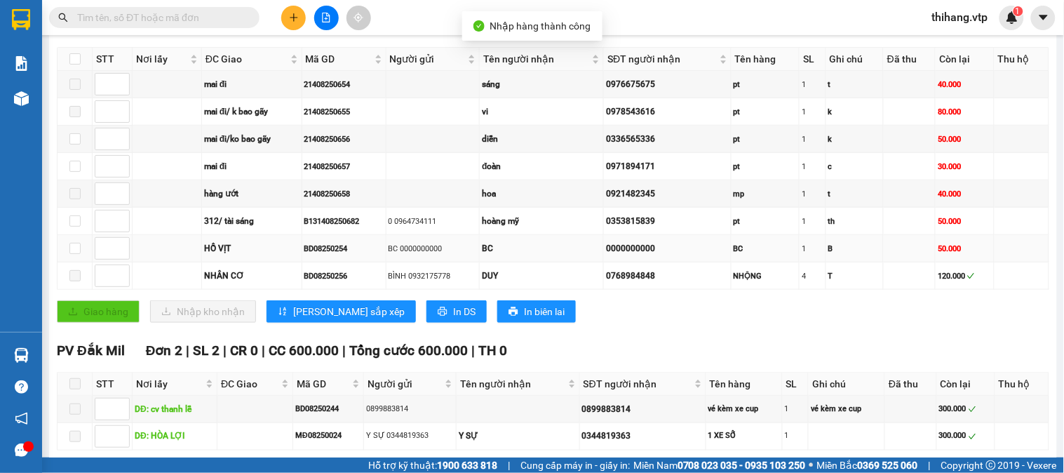
scroll to position [467, 0]
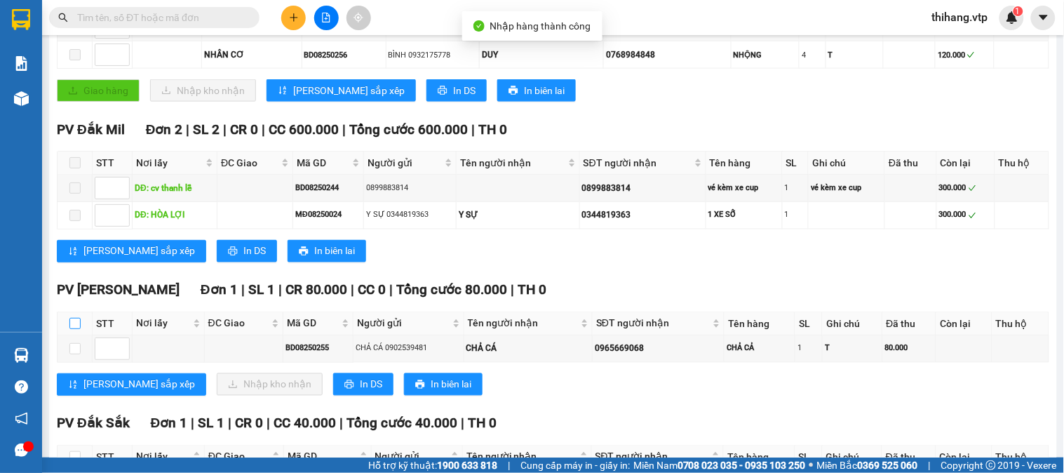
click at [73, 329] on input "checkbox" at bounding box center [74, 323] width 11 height 11
checkbox input "true"
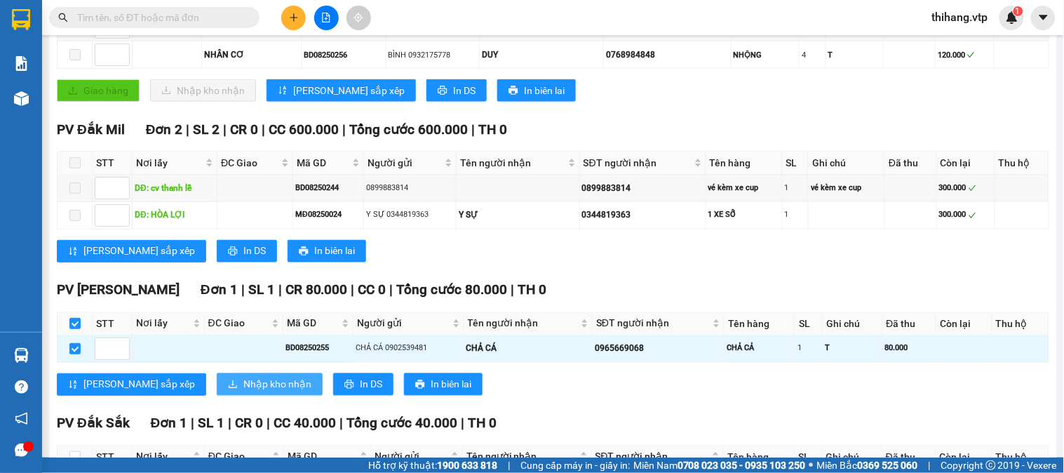
click at [243, 392] on span "Nhập kho nhận" at bounding box center [277, 384] width 68 height 15
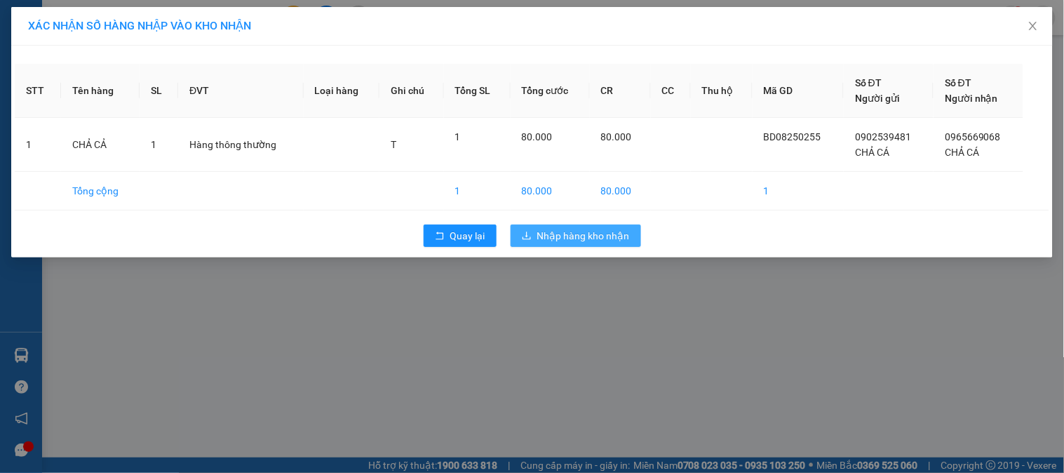
click at [530, 236] on icon "download" at bounding box center [527, 236] width 10 height 10
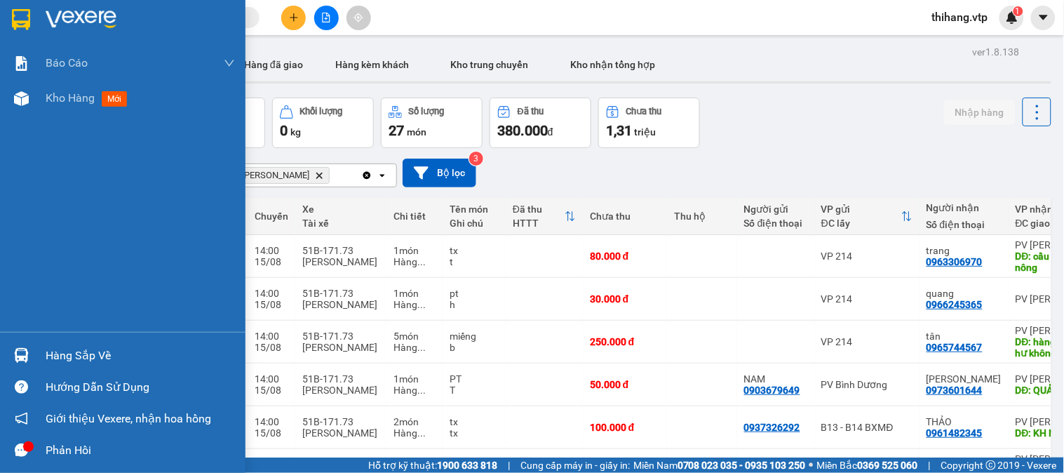
click at [76, 361] on div "Hàng sắp về" at bounding box center [140, 355] width 189 height 21
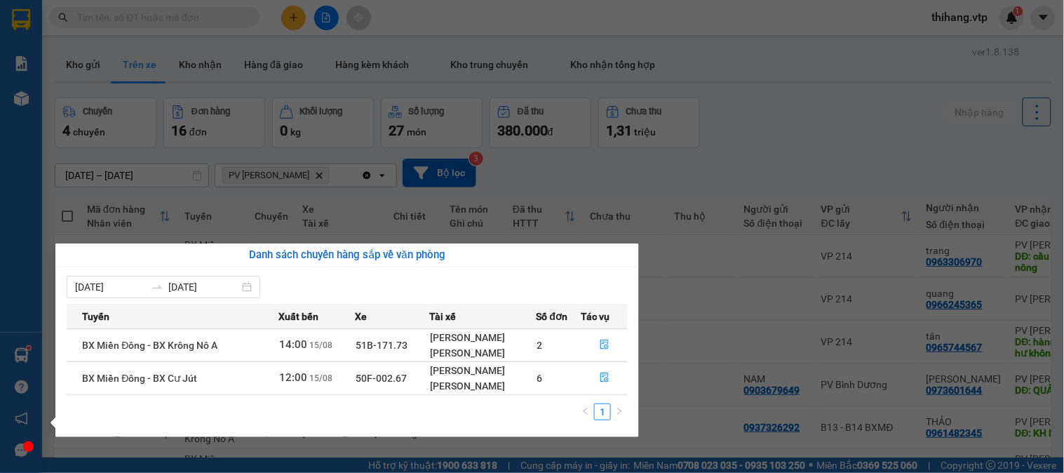
click at [756, 170] on section "Kết quả tìm kiếm ( 0 ) Bộ lọc No Data thihang.vtp 1 Báo cáo BC giao hàng (nhà x…" at bounding box center [532, 236] width 1064 height 473
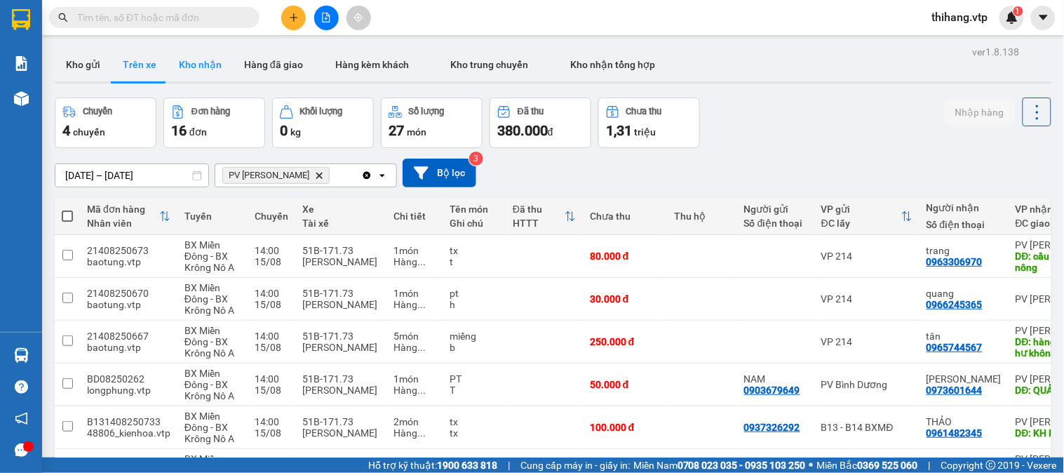
click at [205, 64] on button "Kho nhận" at bounding box center [200, 65] width 65 height 34
type input "[DATE] – [DATE]"
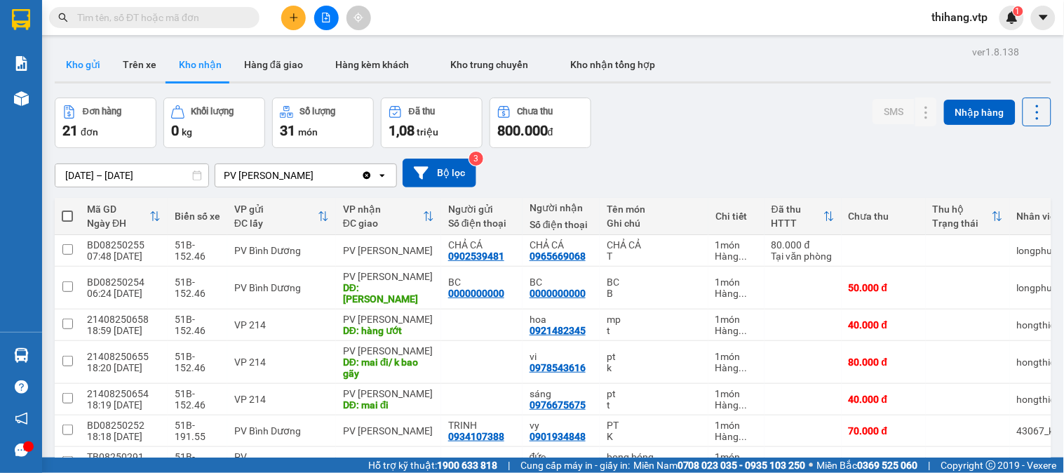
click at [87, 65] on button "Kho gửi" at bounding box center [83, 65] width 57 height 34
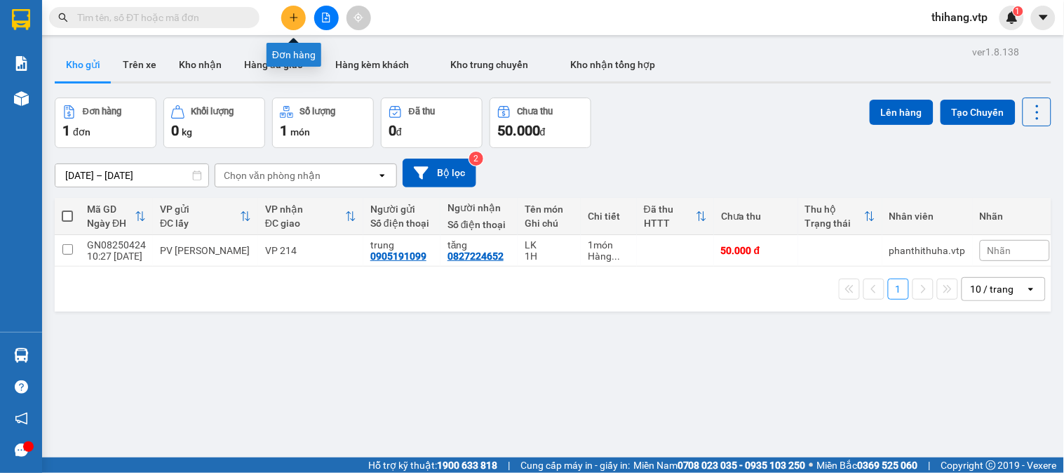
click at [297, 15] on icon "plus" at bounding box center [294, 18] width 10 height 10
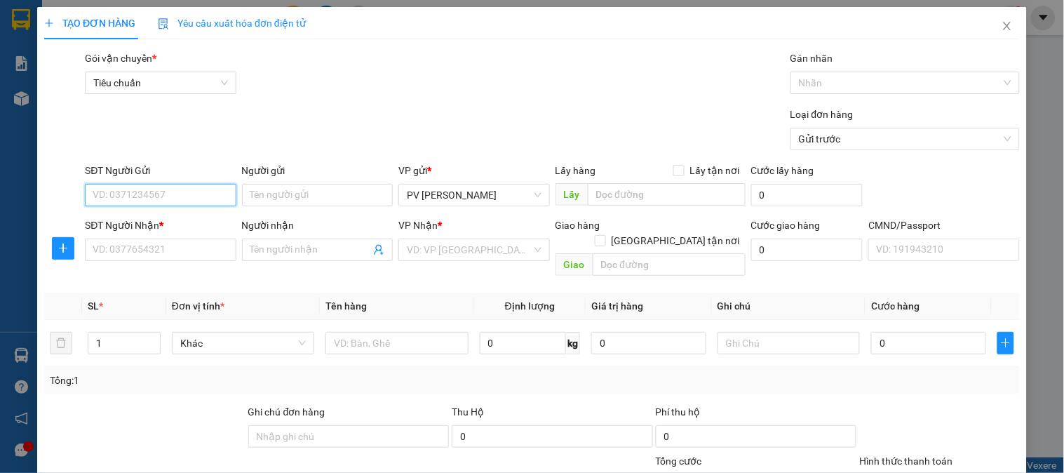
click at [140, 185] on input "SĐT Người Gửi" at bounding box center [160, 195] width 151 height 22
click at [118, 241] on div "0963766526 - việt" at bounding box center [159, 245] width 133 height 15
type input "0963766526"
type input "việt"
type input "0908606160"
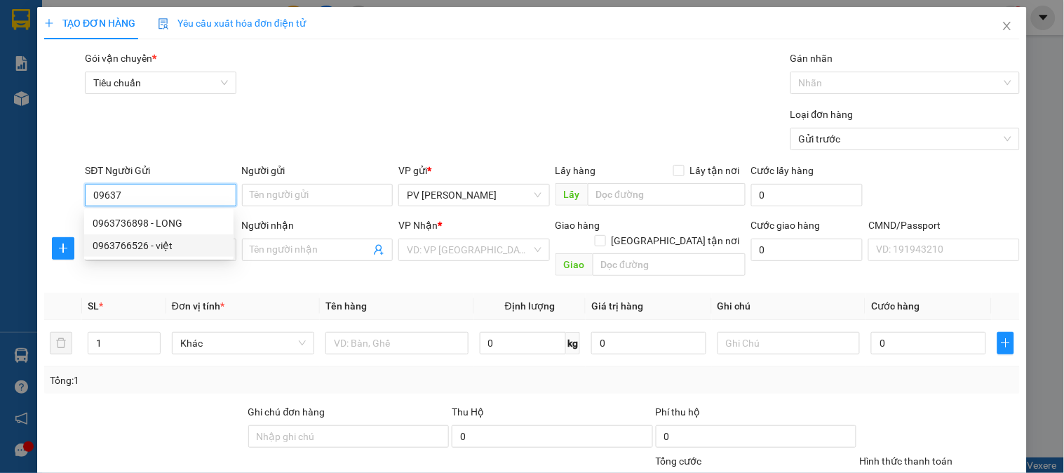
type input "việt tiên"
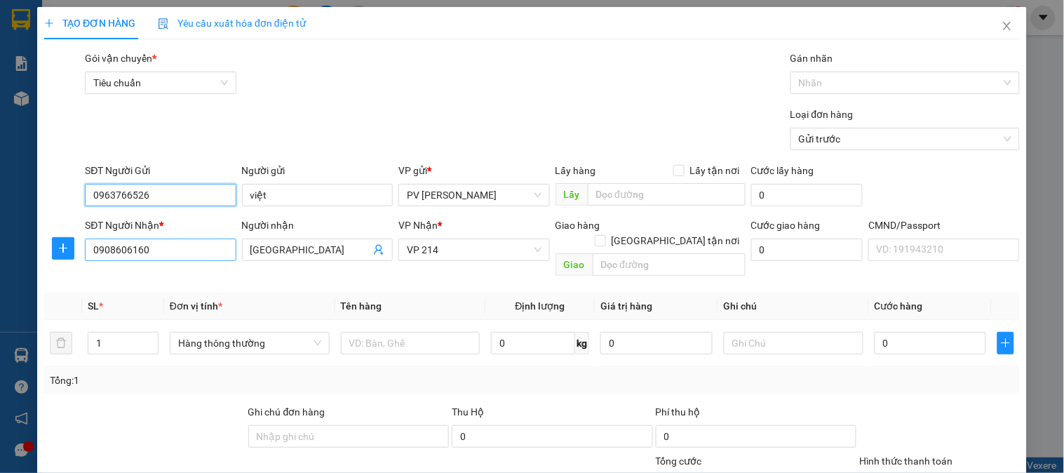
type input "0963766526"
drag, startPoint x: 183, startPoint y: 250, endPoint x: 118, endPoint y: 248, distance: 65.3
click at [118, 248] on input "0908606160" at bounding box center [160, 250] width 151 height 22
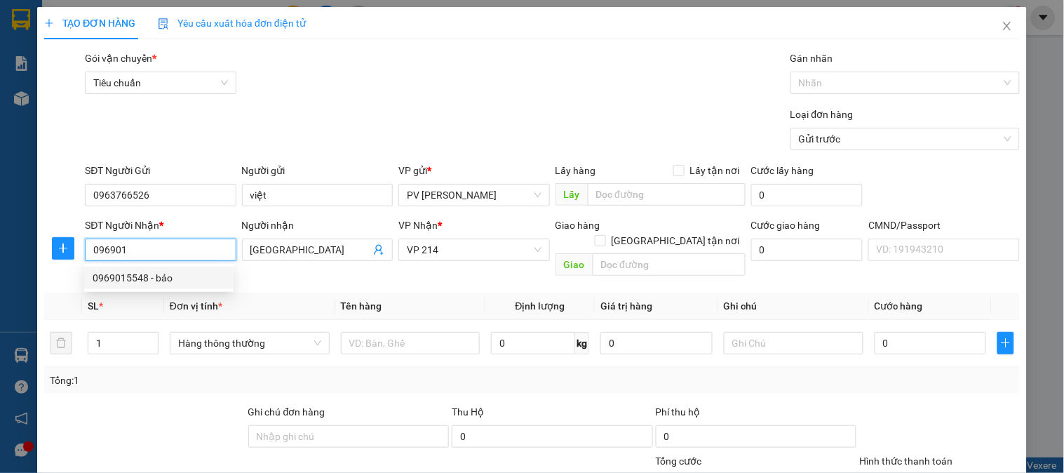
click at [123, 277] on div "0969015548 - bảo" at bounding box center [159, 277] width 133 height 15
type input "0969015548"
type input "bảo"
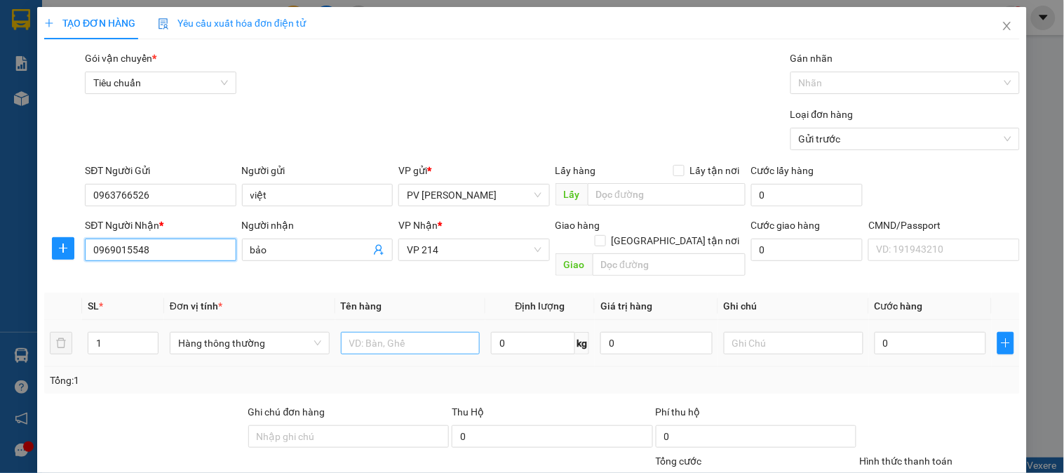
type input "0969015548"
click at [394, 332] on input "text" at bounding box center [411, 343] width 140 height 22
type input "lab"
type input "`h"
type input "3"
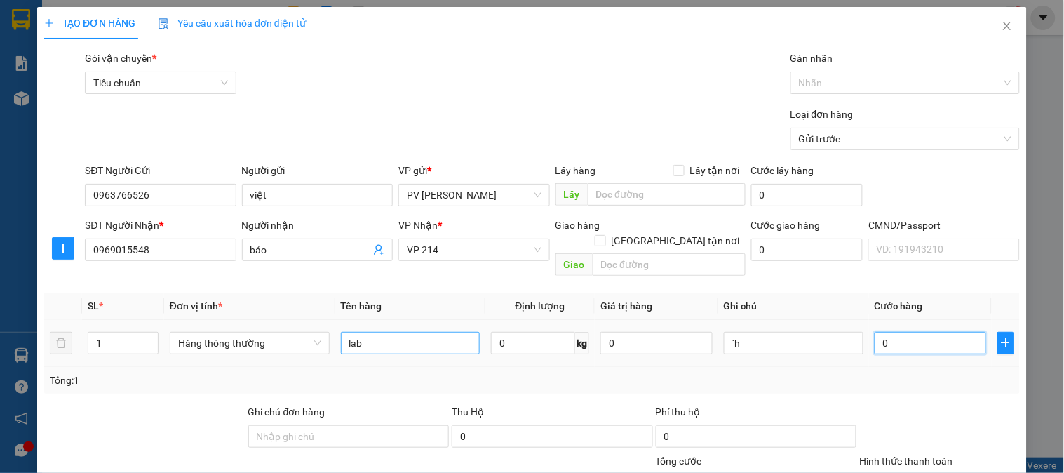
type input "3"
type input "30"
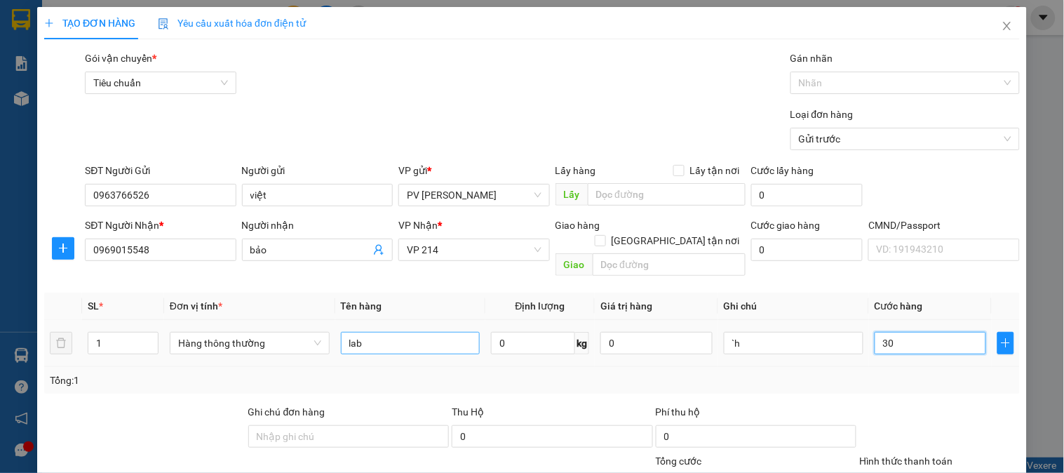
type input "300"
type input "3.000"
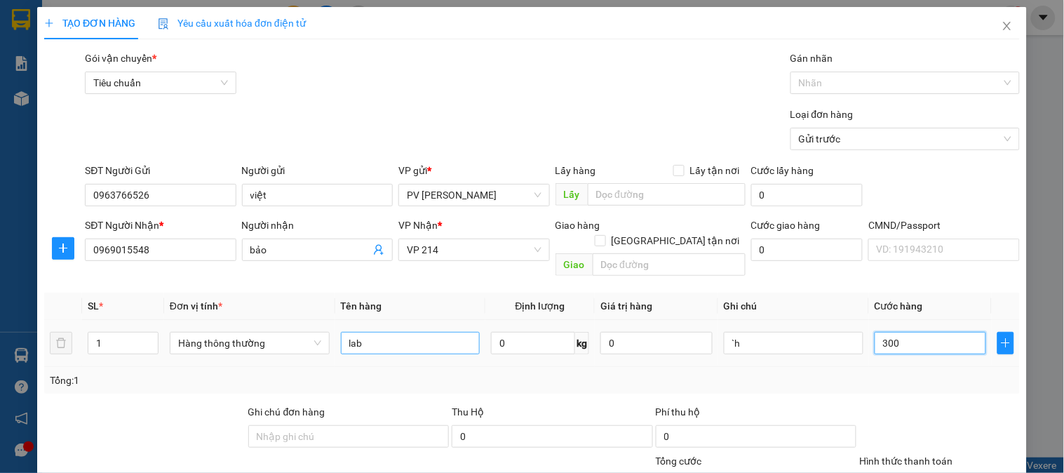
type input "3.000"
type input "30.000"
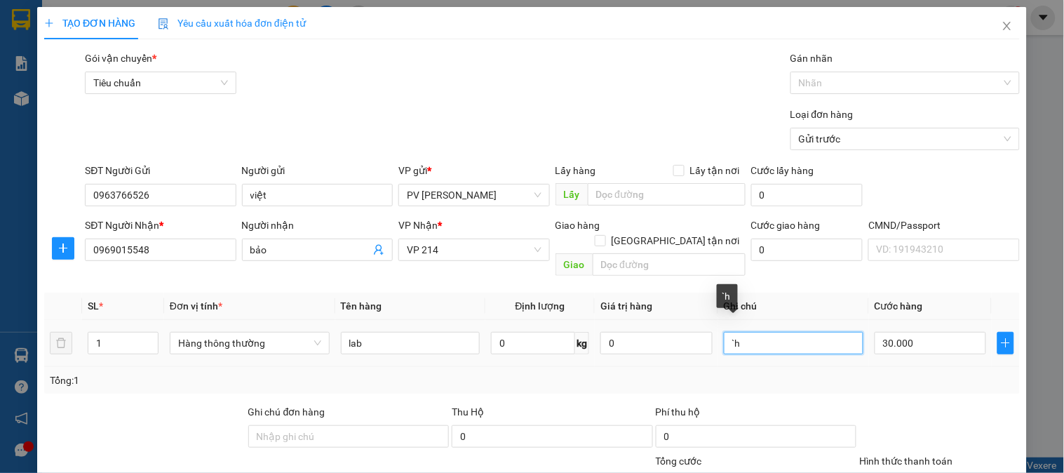
click at [724, 332] on input "`h" at bounding box center [794, 343] width 140 height 22
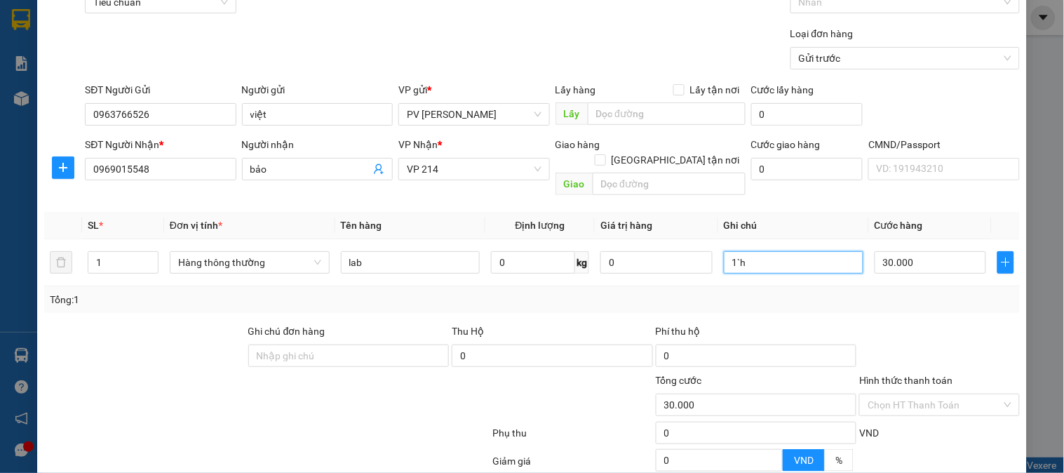
scroll to position [201, 0]
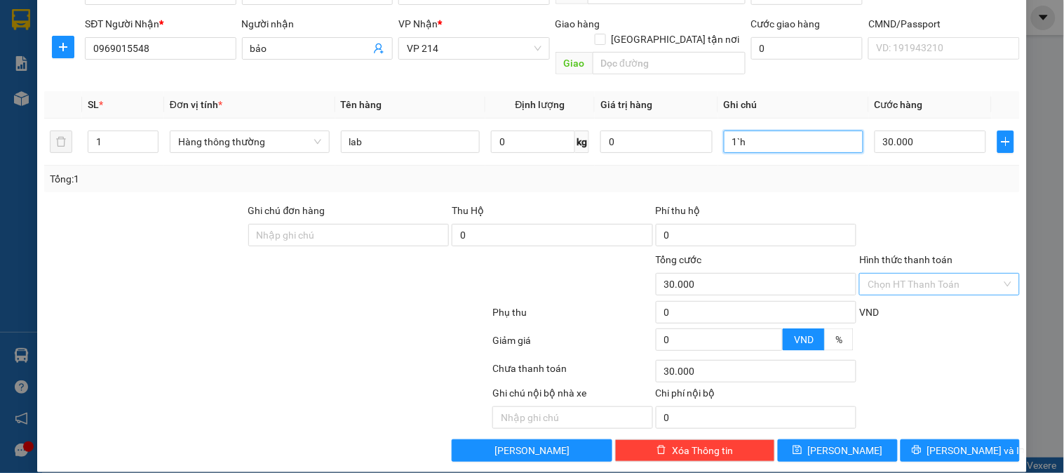
type input "1`h"
click at [891, 274] on input "Hình thức thanh toán" at bounding box center [934, 284] width 133 height 21
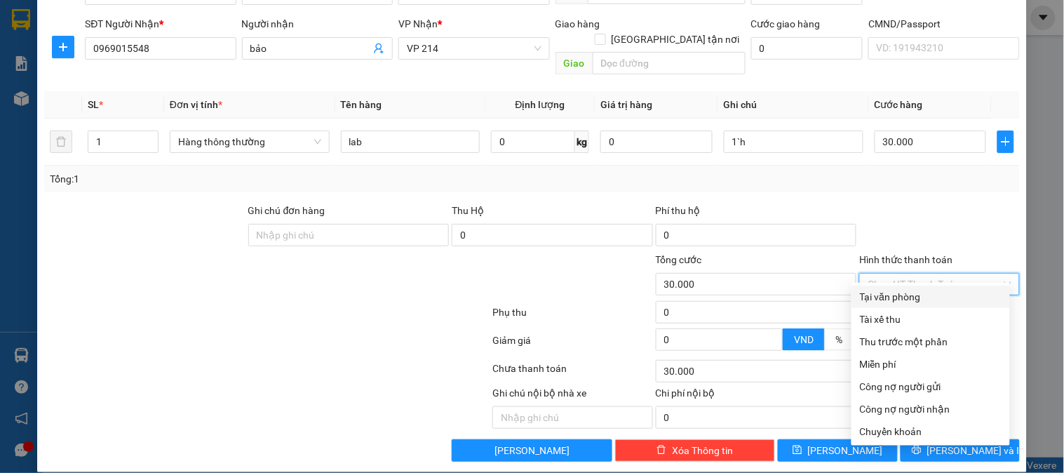
click at [895, 291] on div "Tại văn phòng" at bounding box center [931, 296] width 142 height 15
type input "0"
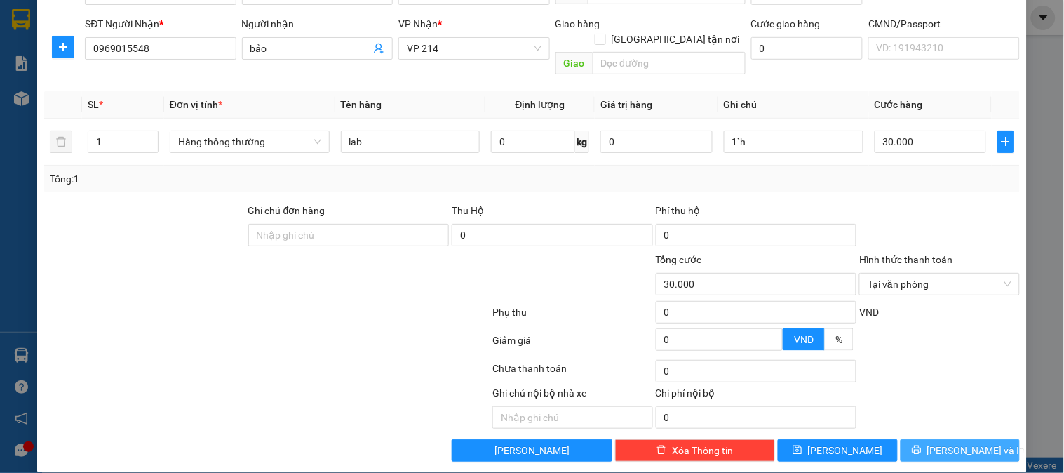
click at [939, 443] on span "[PERSON_NAME] và In" at bounding box center [976, 450] width 98 height 15
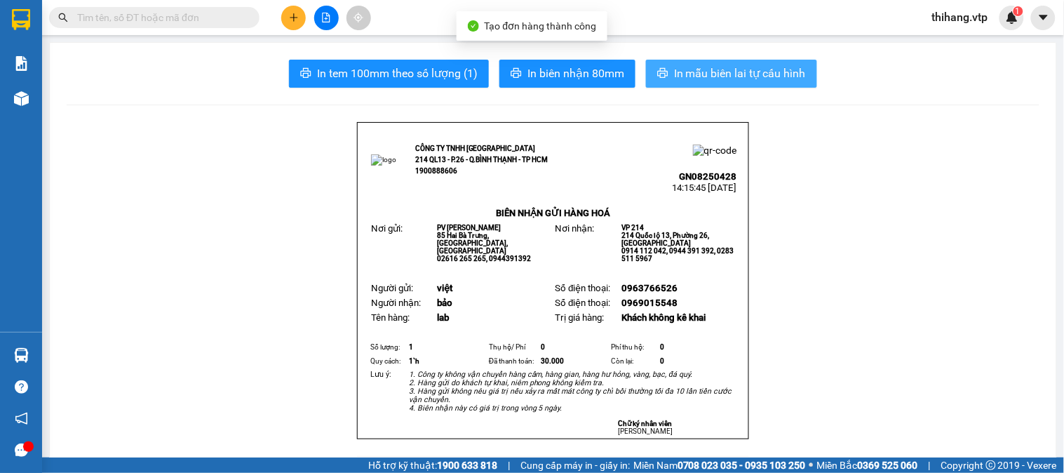
click at [693, 77] on span "In mẫu biên lai tự cấu hình" at bounding box center [740, 74] width 132 height 18
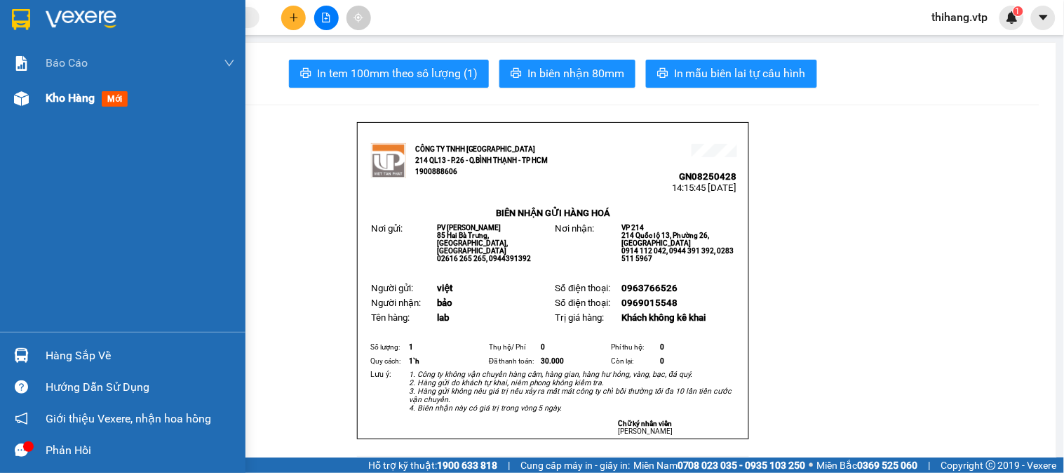
click at [39, 99] on div "Kho hàng mới" at bounding box center [123, 98] width 246 height 35
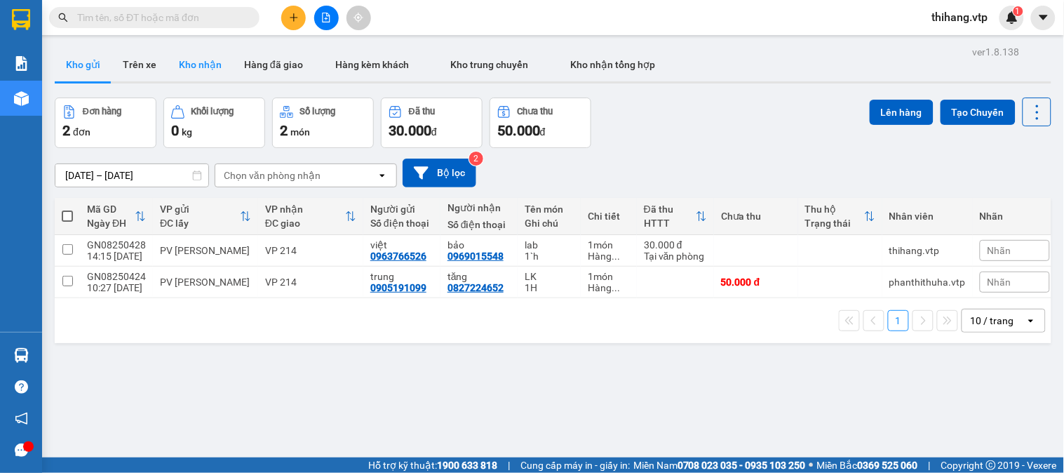
click at [199, 65] on button "Kho nhận" at bounding box center [200, 65] width 65 height 34
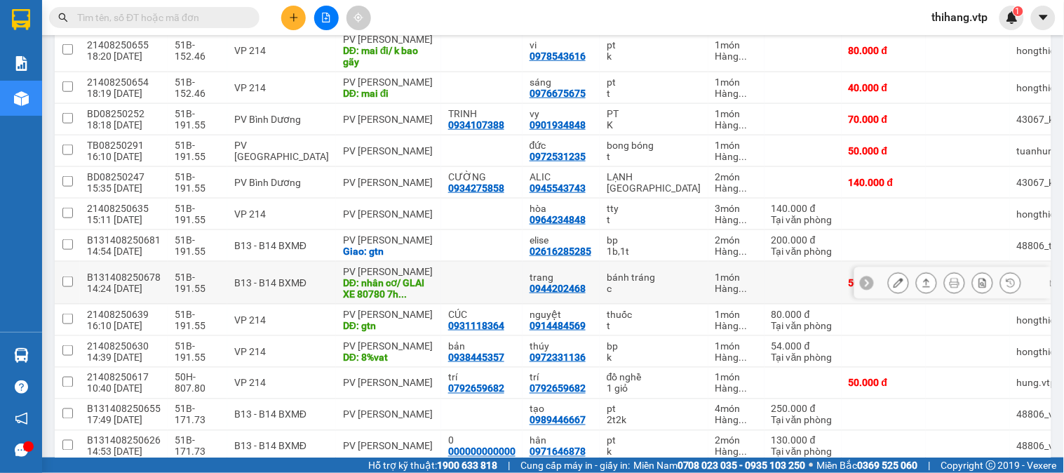
scroll to position [389, 0]
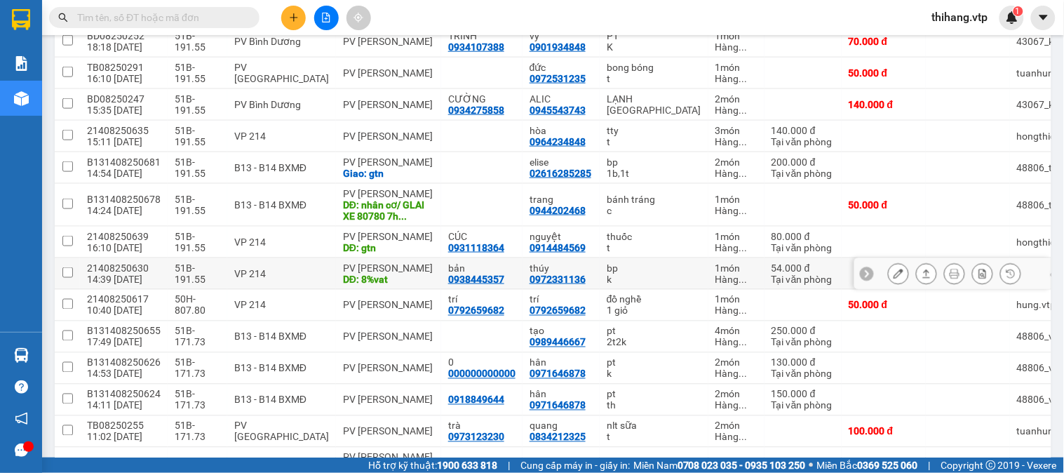
click at [922, 269] on icon at bounding box center [927, 274] width 10 height 10
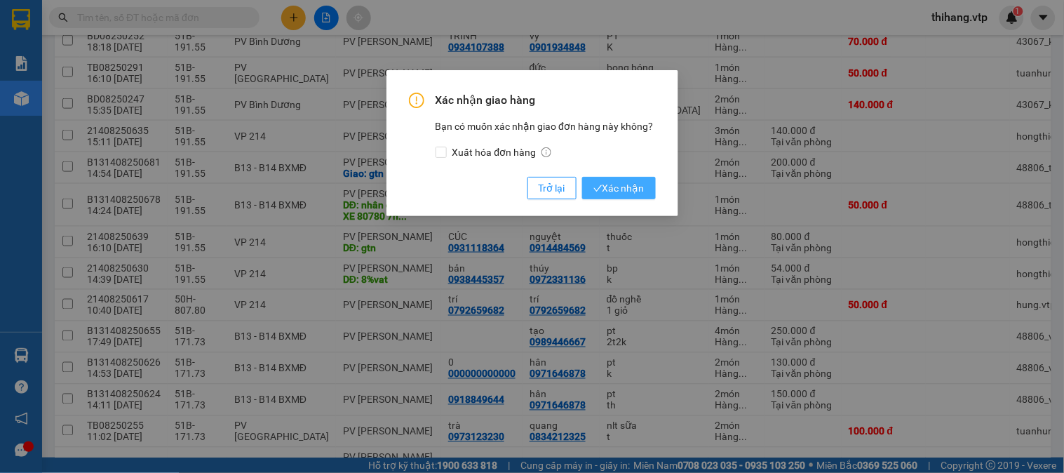
click at [619, 190] on span "Xác nhận" at bounding box center [618, 187] width 51 height 15
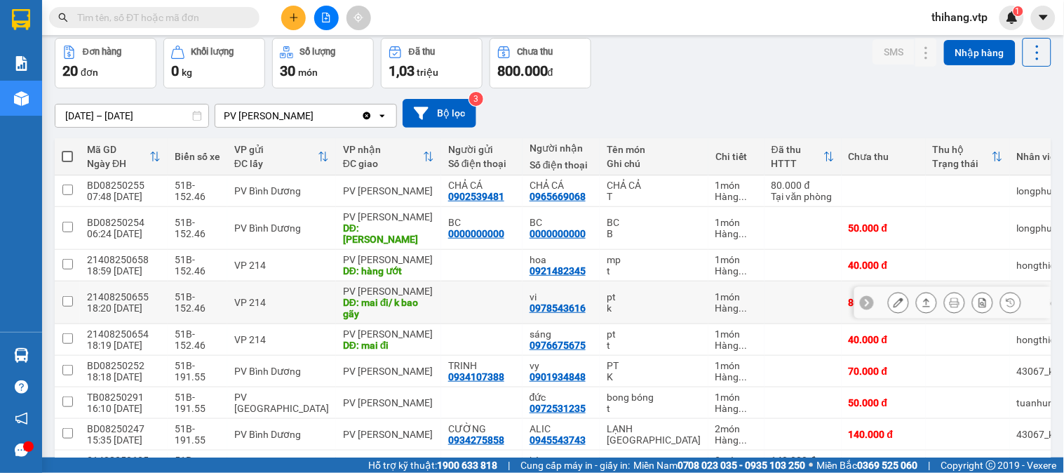
scroll to position [0, 0]
